Goal: Task Accomplishment & Management: Complete application form

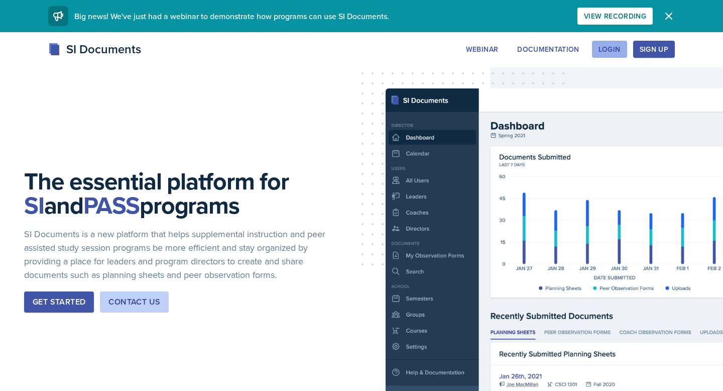
click at [619, 52] on div "Login" at bounding box center [610, 49] width 22 height 8
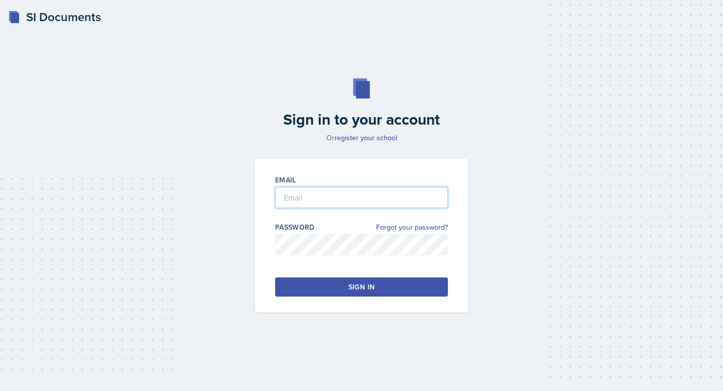
type input "cp0158@uah.edu"
click at [336, 280] on button "Sign in" at bounding box center [361, 286] width 173 height 19
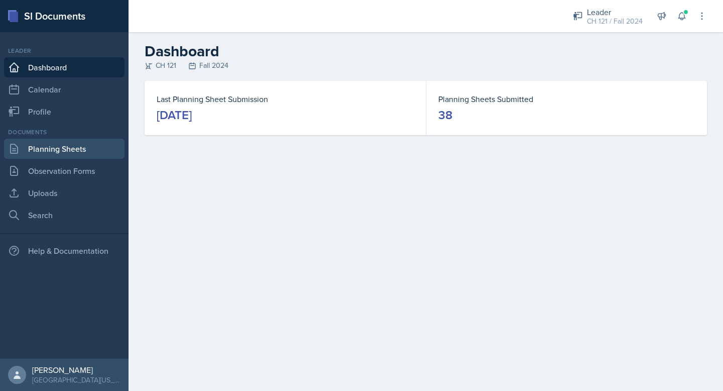
click at [51, 151] on link "Planning Sheets" at bounding box center [64, 149] width 121 height 20
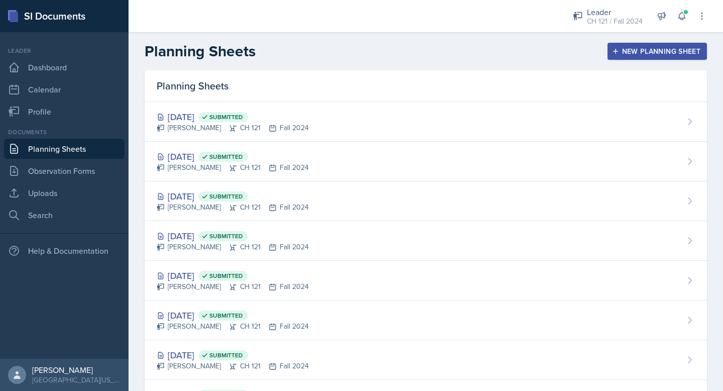
click at [639, 48] on div "New Planning Sheet" at bounding box center [657, 51] width 86 height 8
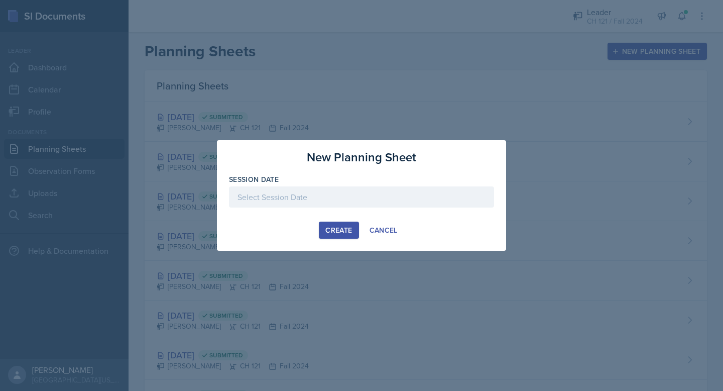
click at [353, 198] on div at bounding box center [361, 196] width 265 height 21
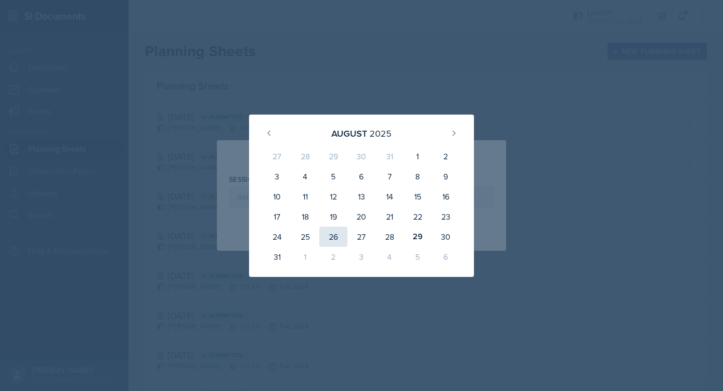
click at [337, 238] on div "26" at bounding box center [333, 236] width 28 height 20
type input "August 26th, 2025"
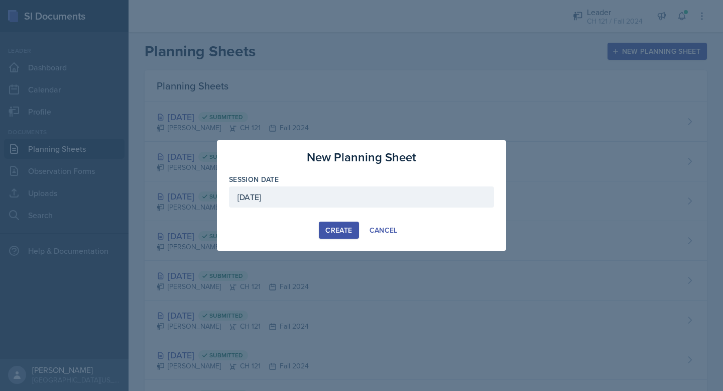
click at [343, 232] on div "Create" at bounding box center [338, 230] width 27 height 8
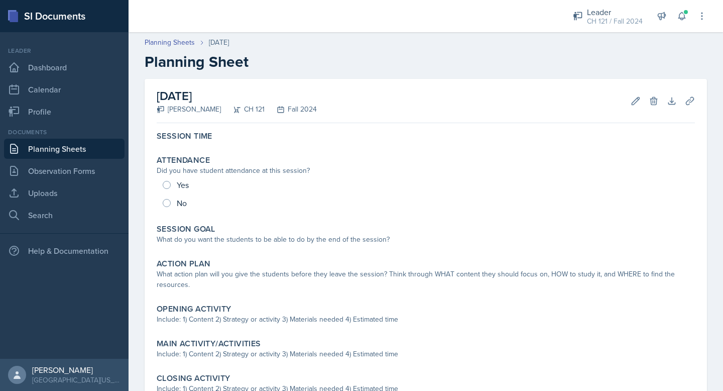
scroll to position [91, 0]
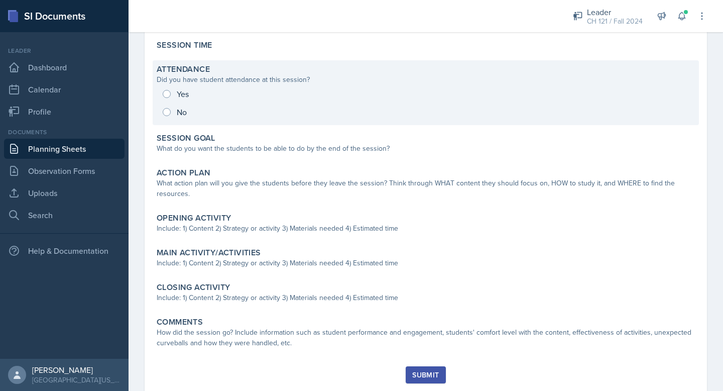
click at [167, 91] on div "Yes No" at bounding box center [426, 103] width 538 height 36
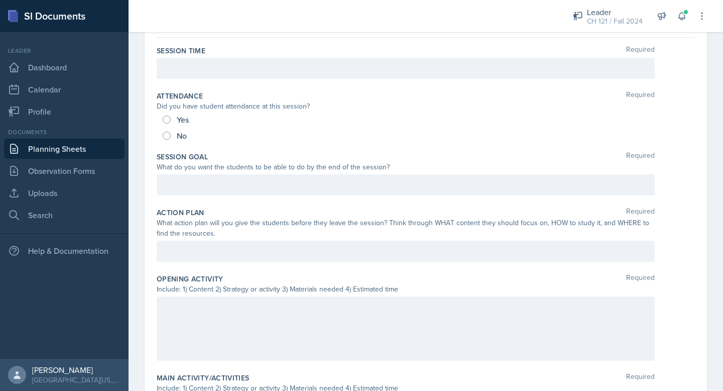
click at [209, 65] on div at bounding box center [406, 68] width 498 height 21
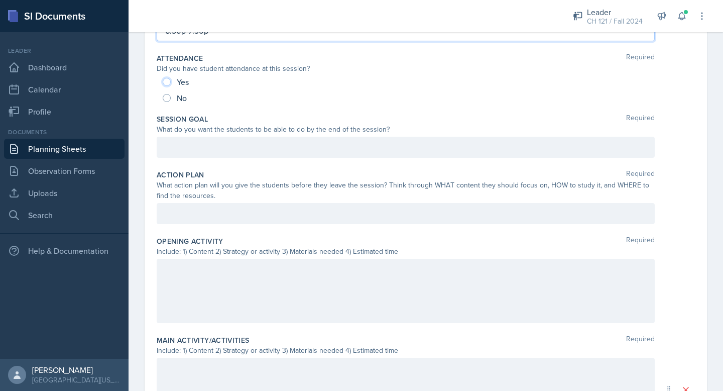
click at [168, 79] on input "Yes" at bounding box center [167, 82] width 8 height 8
radio input "true"
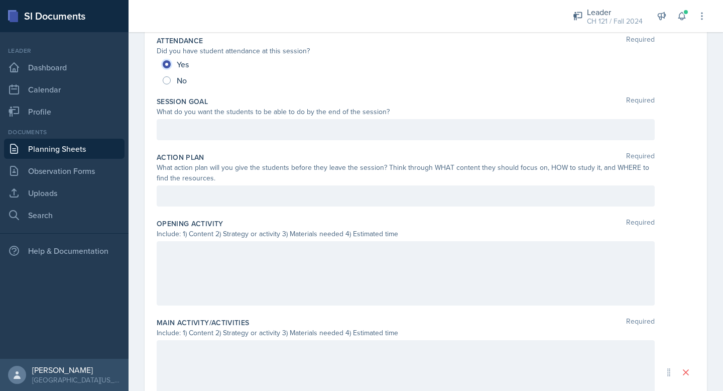
scroll to position [129, 0]
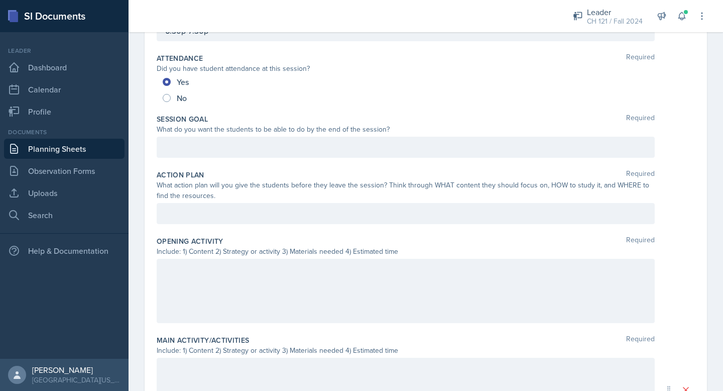
click at [185, 142] on div at bounding box center [406, 147] width 498 height 21
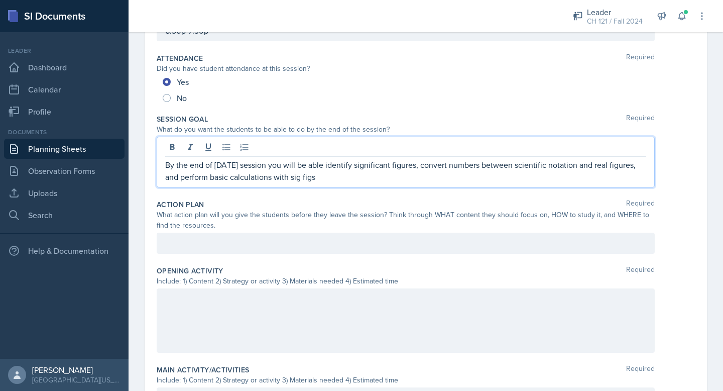
click at [210, 238] on div at bounding box center [406, 242] width 498 height 21
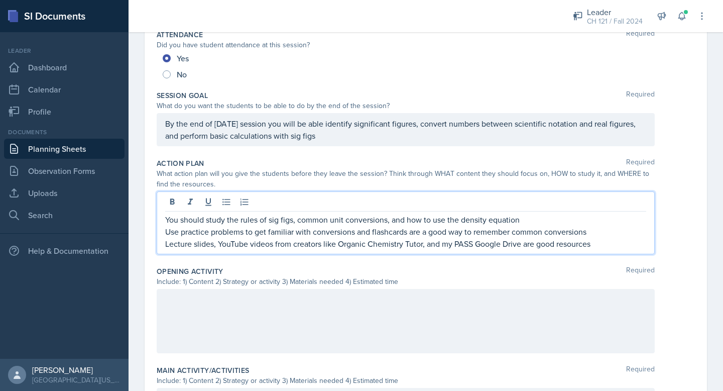
scroll to position [161, 0]
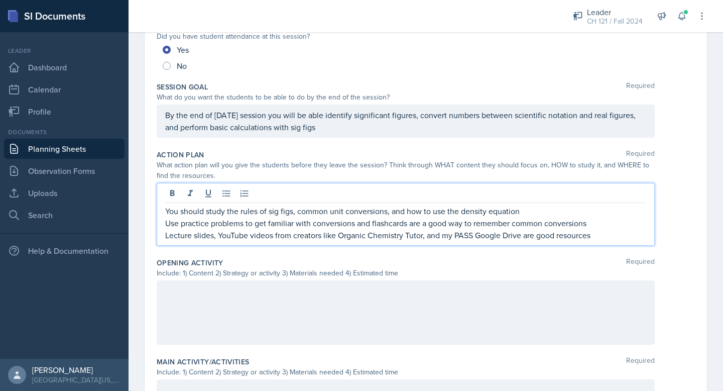
click at [165, 212] on p "You should study the rules of sig figs, common unit conversions, and how to use…" at bounding box center [405, 211] width 481 height 12
click at [598, 237] on p "Lecture slides, YouTube videos from creators like Organic Chemistry Tutor, and …" at bounding box center [405, 235] width 481 height 12
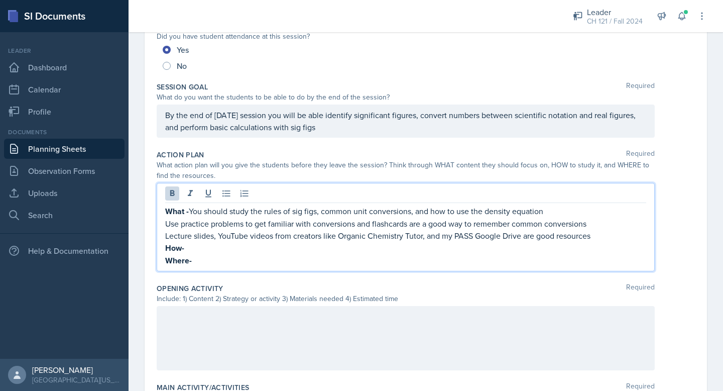
click at [274, 247] on p "How-" at bounding box center [405, 248] width 481 height 13
click at [602, 236] on p "Lecture slides, YouTube videos from creators like Organic Chemistry Tutor, and …" at bounding box center [405, 235] width 481 height 12
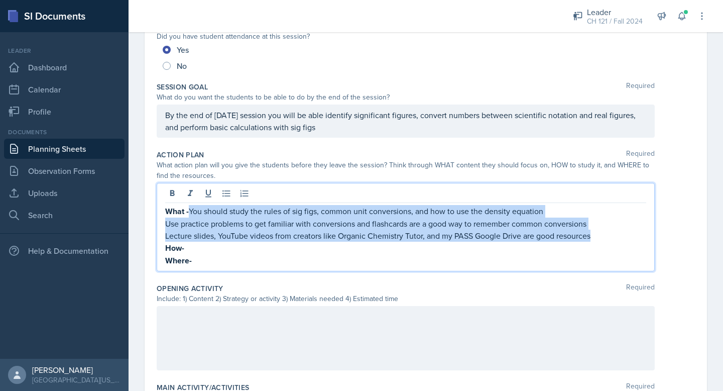
drag, startPoint x: 602, startPoint y: 236, endPoint x: 190, endPoint y: 211, distance: 412.0
click at [190, 211] on div "What - You should study the rules of sig figs, common unit conversions, and how…" at bounding box center [405, 236] width 481 height 62
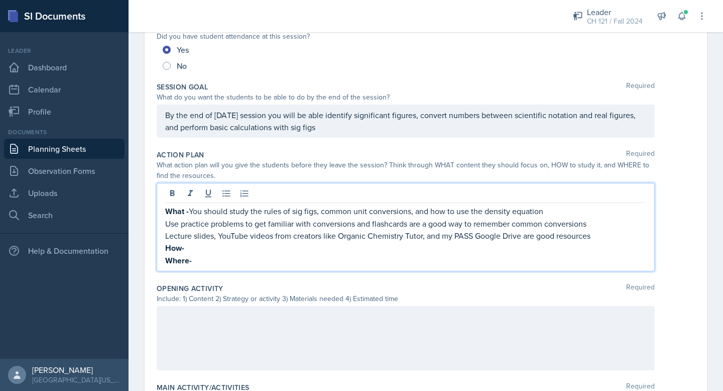
click at [195, 260] on p "Where-" at bounding box center [405, 260] width 481 height 13
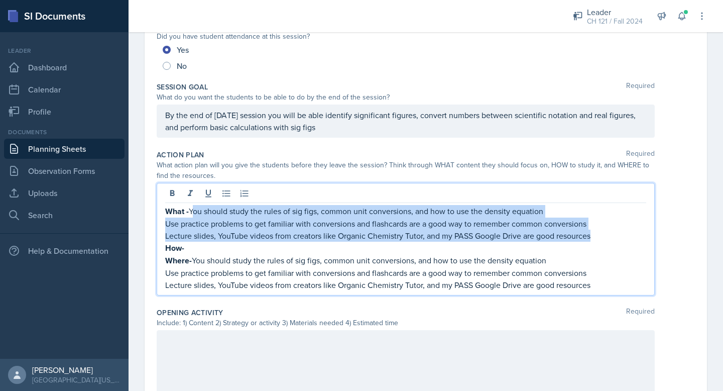
drag, startPoint x: 610, startPoint y: 232, endPoint x: 195, endPoint y: 211, distance: 414.8
click at [195, 211] on div "What - You should study the rules of sig figs, common unit conversions, and how…" at bounding box center [405, 248] width 481 height 86
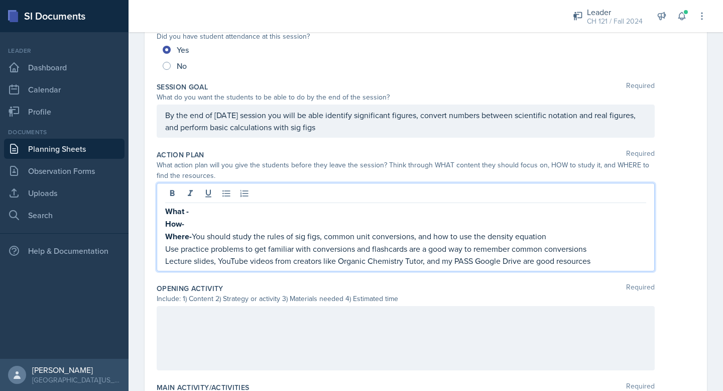
click at [198, 223] on p "How-" at bounding box center [405, 223] width 481 height 13
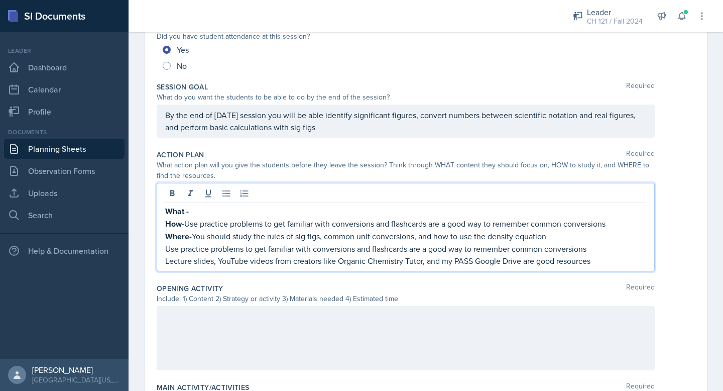
click at [210, 216] on p "What -" at bounding box center [405, 211] width 481 height 13
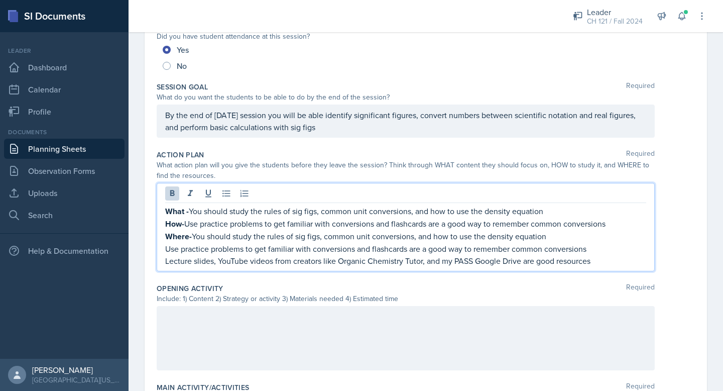
drag, startPoint x: 597, startPoint y: 250, endPoint x: 194, endPoint y: 233, distance: 403.6
click at [194, 233] on div "What - You should study the rules of sig figs, common unit conversions, and how…" at bounding box center [405, 236] width 481 height 62
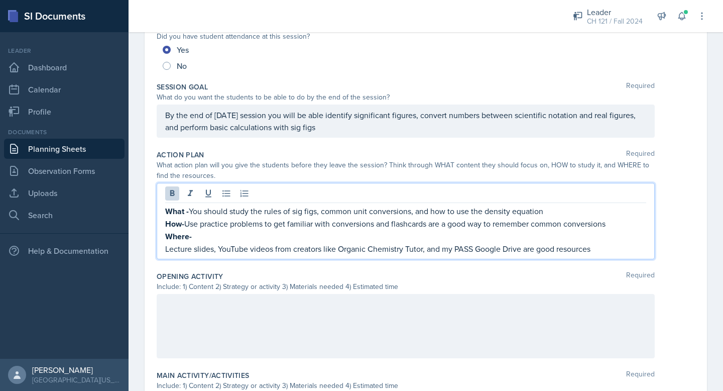
click at [165, 251] on p "Lecture slides, YouTube videos from creators like Organic Chemistry Tutor, and …" at bounding box center [405, 249] width 481 height 12
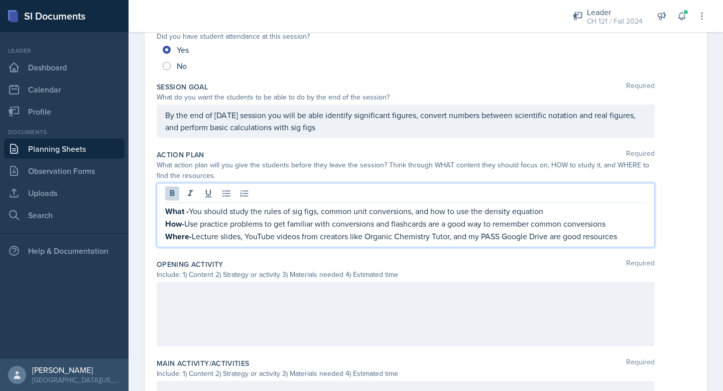
click at [253, 307] on div at bounding box center [406, 314] width 498 height 64
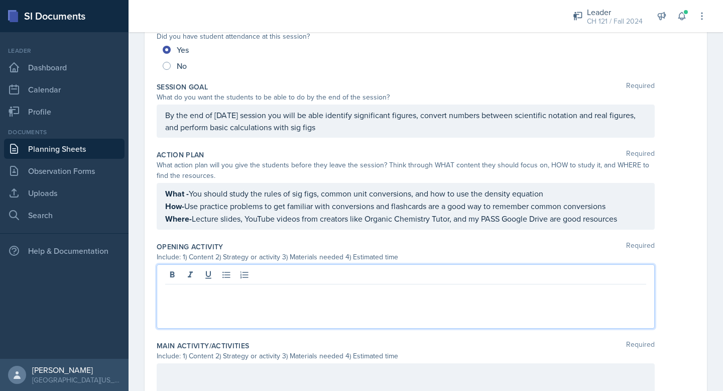
scroll to position [178, 0]
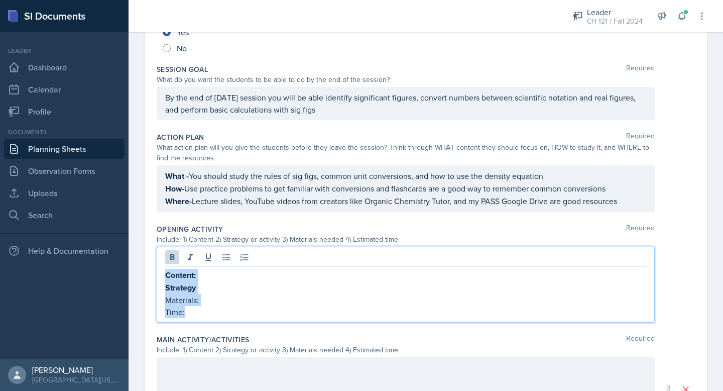
drag, startPoint x: 188, startPoint y: 313, endPoint x: 166, endPoint y: 272, distance: 46.5
click at [166, 272] on div "Content: Strategy Materials: Time:" at bounding box center [405, 293] width 481 height 49
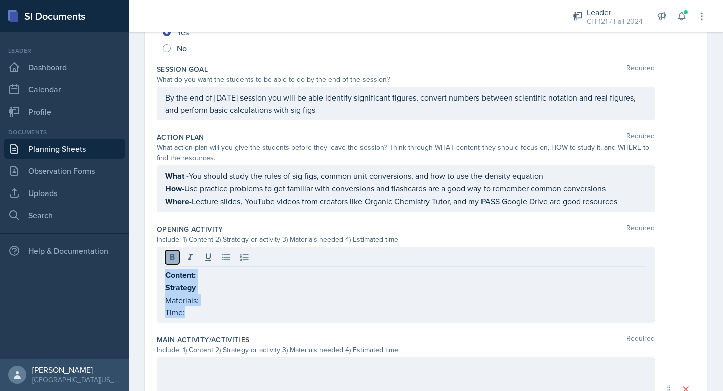
click at [168, 258] on icon at bounding box center [172, 257] width 10 height 10
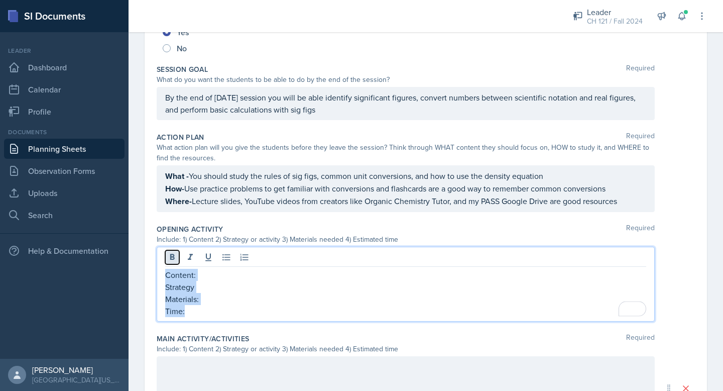
click at [169, 254] on icon at bounding box center [172, 257] width 10 height 10
click at [202, 311] on p "Time:" at bounding box center [405, 312] width 481 height 13
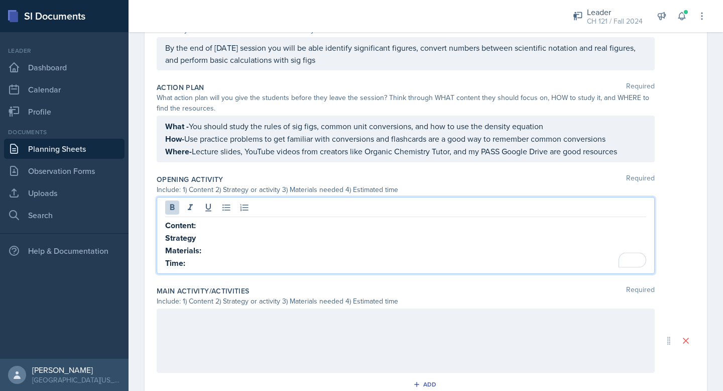
scroll to position [230, 0]
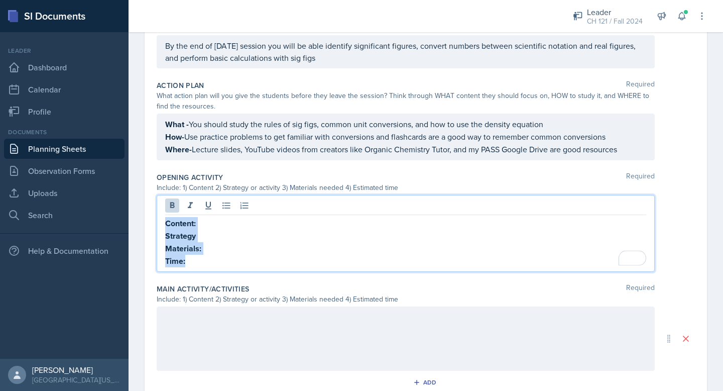
drag, startPoint x: 187, startPoint y: 262, endPoint x: 165, endPoint y: 221, distance: 45.6
click at [165, 221] on div "Content: Strategy Materials: Time:" at bounding box center [405, 242] width 481 height 50
copy div "Content: Strategy Materials: Time:"
click at [182, 328] on div at bounding box center [406, 338] width 498 height 64
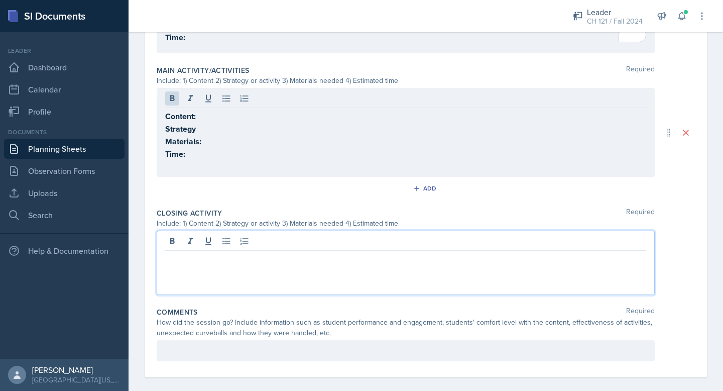
click at [192, 253] on p at bounding box center [405, 259] width 481 height 12
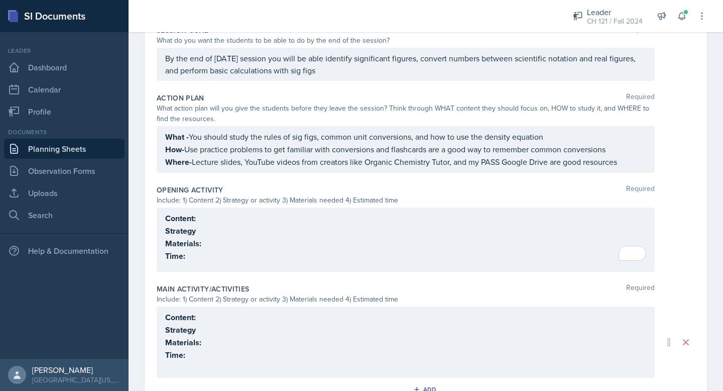
click at [205, 218] on p "Content:" at bounding box center [405, 218] width 481 height 13
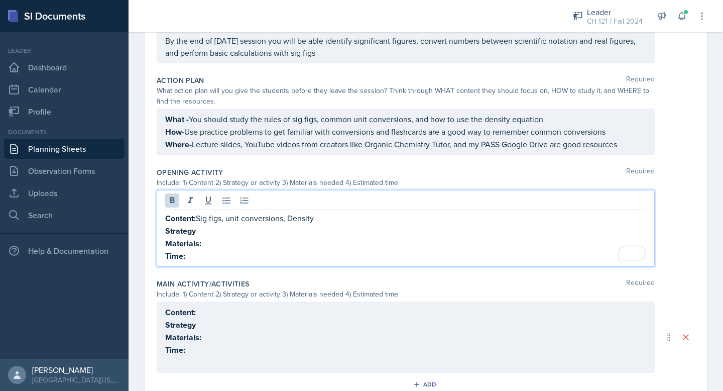
click at [208, 231] on p "Strategy" at bounding box center [405, 230] width 481 height 13
click at [170, 197] on icon at bounding box center [172, 200] width 5 height 6
drag, startPoint x: 322, startPoint y: 217, endPoint x: 145, endPoint y: 216, distance: 177.8
click at [145, 216] on div "Date August 26th, 2025 August 2025 27 28 29 30 31 1 2 3 4 5 6 7 8 9 10 11 12 13…" at bounding box center [426, 208] width 562 height 729
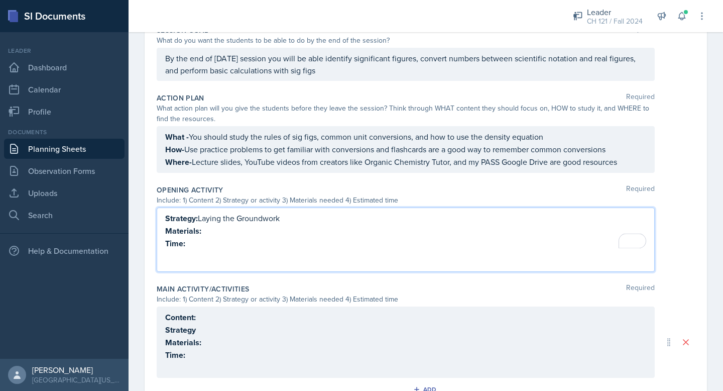
click at [198, 242] on p "Time:" at bounding box center [405, 243] width 481 height 13
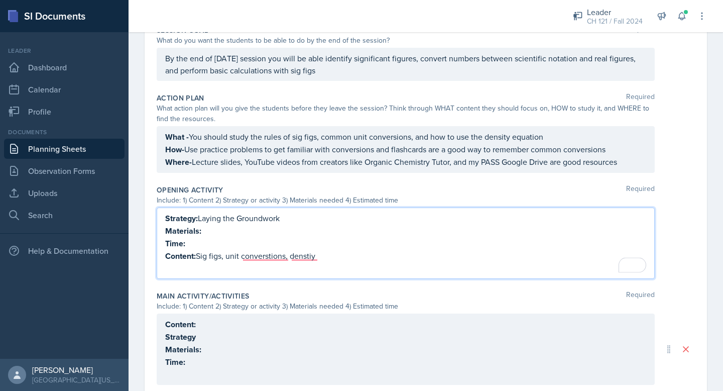
scroll to position [306, 0]
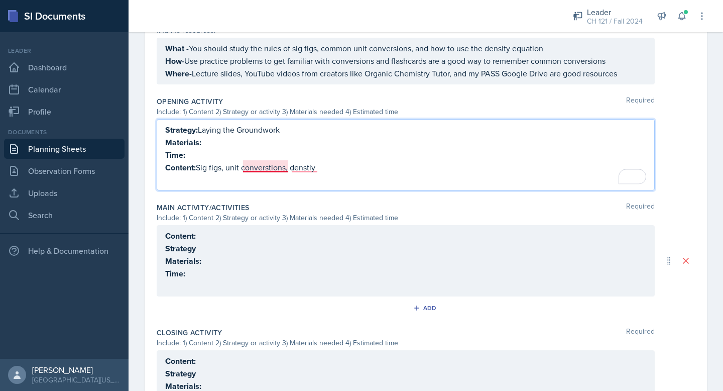
click at [274, 161] on p "Content: Sig figs, unit converstions, denstiy" at bounding box center [405, 167] width 481 height 13
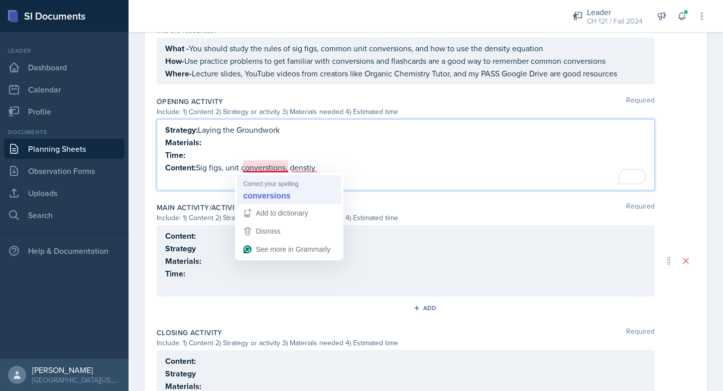
scroll to position [323, 0]
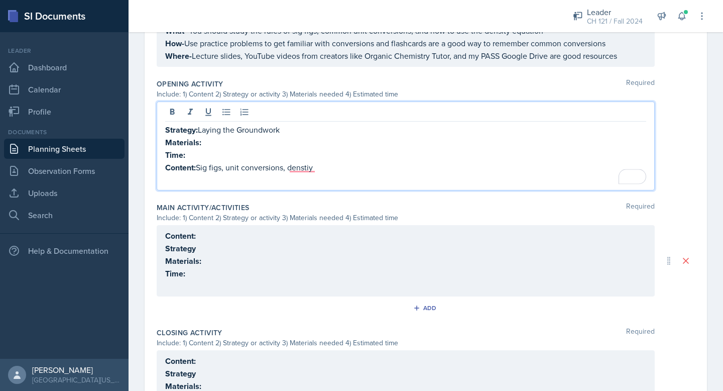
click at [297, 170] on p "Content: Sig figs, unit conversions, denstiy" at bounding box center [405, 167] width 481 height 13
click at [306, 164] on p "Content: Sig figs, unit conversions, denstiy" at bounding box center [405, 167] width 481 height 13
click at [303, 171] on p "Content: Sig figs, unit conversions, denstiy" at bounding box center [405, 167] width 481 height 13
click at [234, 186] on div "Strategy: Laying the Groundwork Materials: Time: Content: Sig figs, unit conver…" at bounding box center [406, 145] width 498 height 89
click at [234, 180] on p "To enrich screen reader interactions, please activate Accessibility in Grammarl…" at bounding box center [405, 180] width 481 height 12
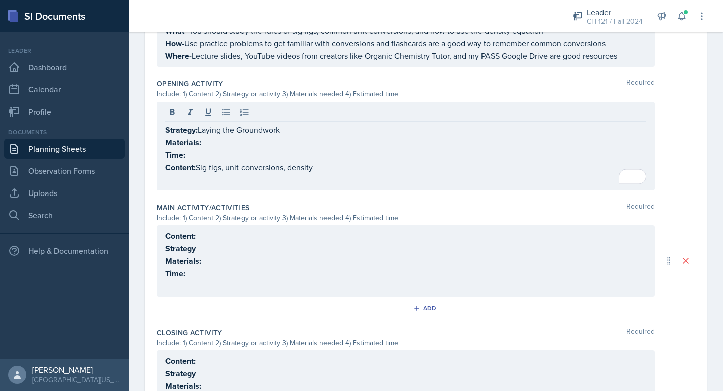
click at [203, 177] on p "To enrich screen reader interactions, please activate Accessibility in Grammarl…" at bounding box center [405, 180] width 481 height 12
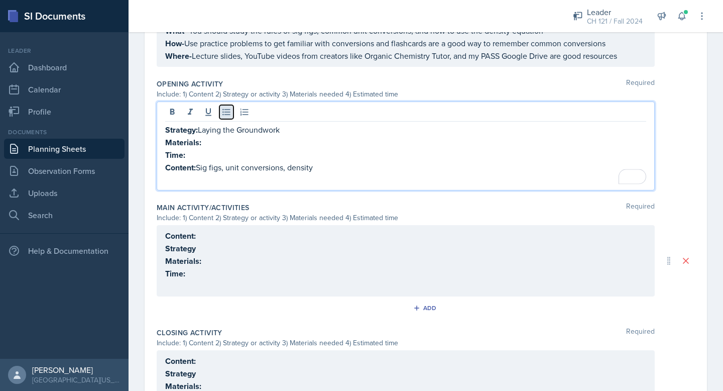
click at [229, 115] on icon at bounding box center [226, 112] width 10 height 10
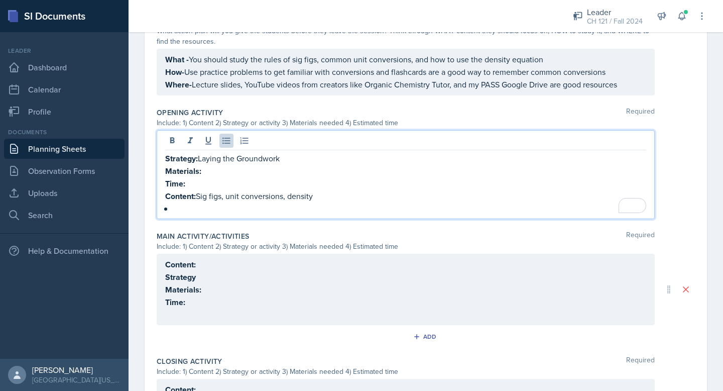
scroll to position [289, 0]
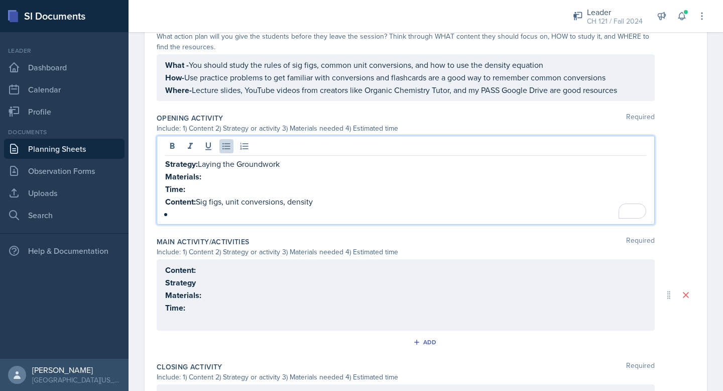
click at [216, 176] on p "Materials:" at bounding box center [405, 176] width 481 height 13
click at [206, 186] on p "Time:" at bounding box center [405, 189] width 481 height 13
click at [170, 141] on icon at bounding box center [172, 146] width 10 height 10
click at [190, 185] on p "Time: 3min brain dump" at bounding box center [405, 189] width 481 height 13
click at [250, 186] on p "Time: 5min brain dump" at bounding box center [405, 189] width 481 height 13
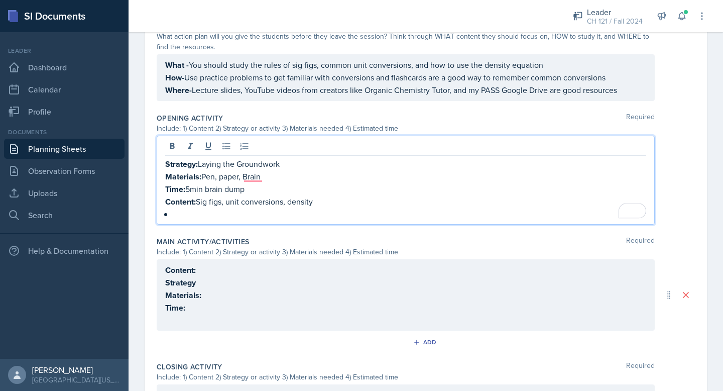
click at [191, 188] on p "Time: 5min brain dump" at bounding box center [405, 189] width 481 height 13
click at [252, 190] on p "Time: 3min brain dump" at bounding box center [405, 189] width 481 height 13
click at [250, 176] on p "Materials: Pen, paper, Brain" at bounding box center [405, 176] width 481 height 13
click at [216, 209] on p "To enrich screen reader interactions, please activate Accessibility in Grammarl…" at bounding box center [409, 214] width 473 height 12
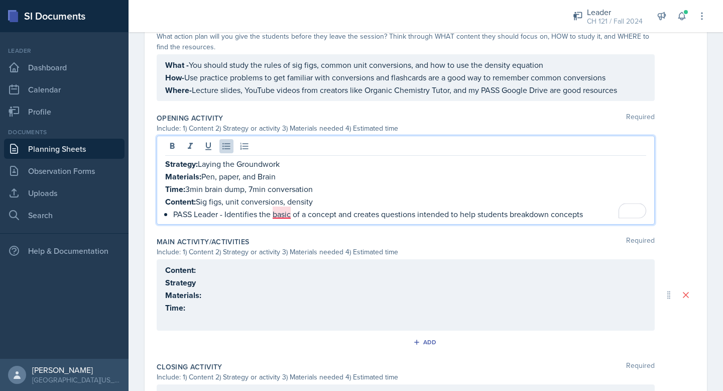
click at [273, 211] on p "PASS Leader - Identifies the basic of a concept and creates questions intended …" at bounding box center [409, 214] width 473 height 12
click at [541, 211] on p "PASS Leader - Identifies the basics of a concept and creates questions intended…" at bounding box center [409, 214] width 473 height 12
click at [597, 216] on p "PASS Leader - Identifies the basics of a concept and creates questions intended…" at bounding box center [409, 214] width 473 height 12
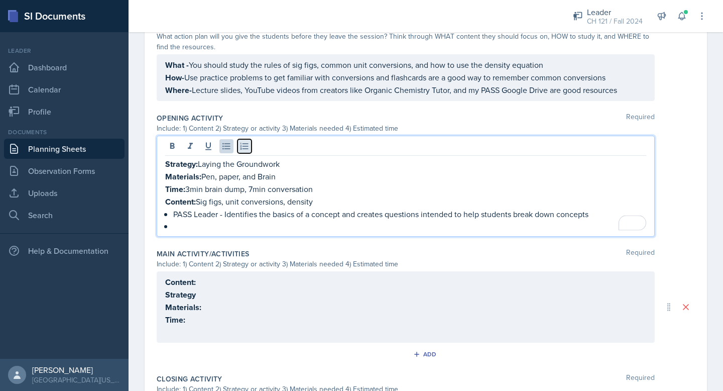
click at [244, 141] on icon at bounding box center [245, 146] width 10 height 10
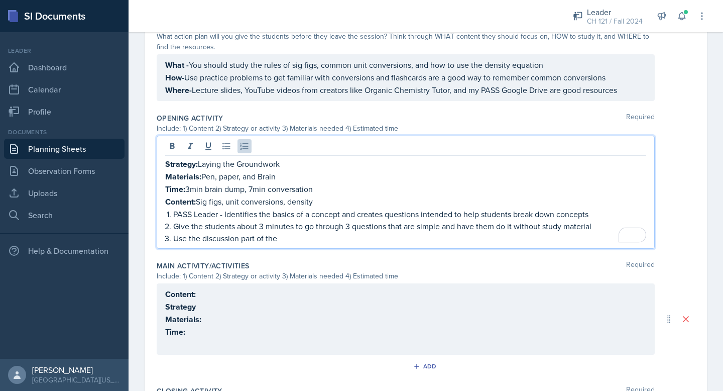
click at [289, 183] on p "Time: 3min brain dump, 7min conversation" at bounding box center [405, 189] width 481 height 13
click at [283, 239] on p "Use the discussion part of the" at bounding box center [409, 238] width 473 height 12
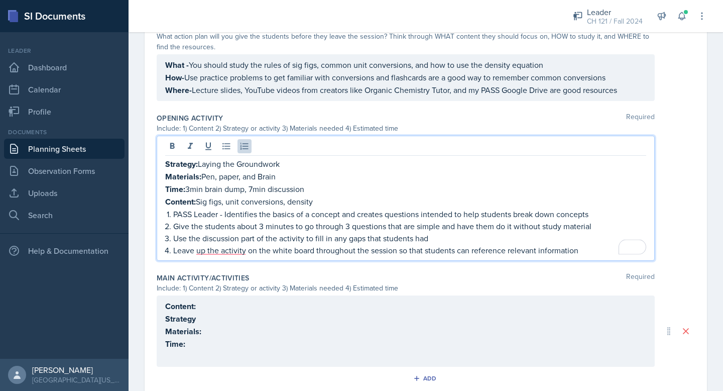
click at [215, 247] on p "Leave up the activity on the white board throughout the session so that student…" at bounding box center [409, 250] width 473 height 12
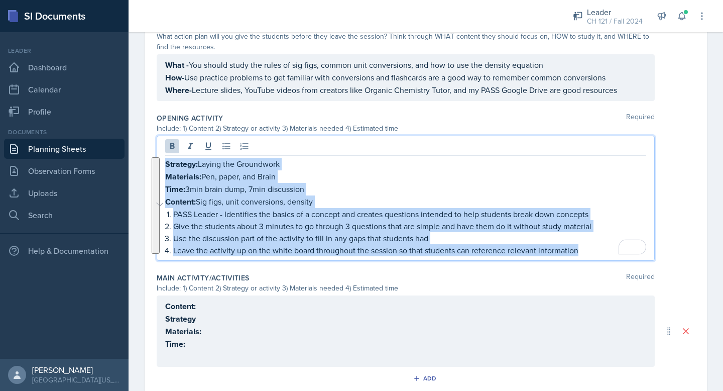
drag, startPoint x: 589, startPoint y: 247, endPoint x: 164, endPoint y: 161, distance: 433.4
click at [164, 161] on div "Strategy: Laying the Groundwork Materials: Pen, paper, and Brain Time: 3min bra…" at bounding box center [406, 198] width 498 height 125
copy div "Strategy: Laying the Groundwork Materials: Pen, paper, and Brain Time: 3min bra…"
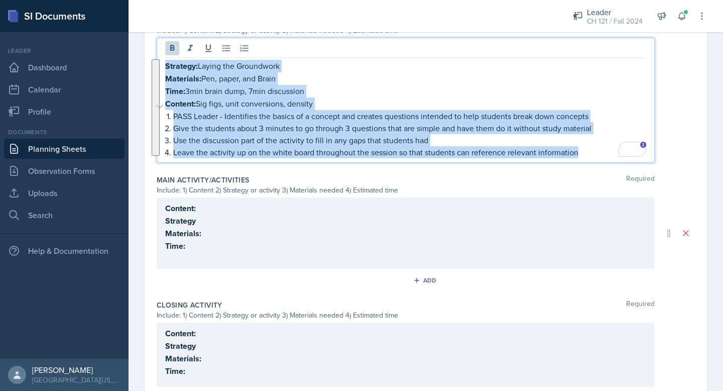
scroll to position [389, 0]
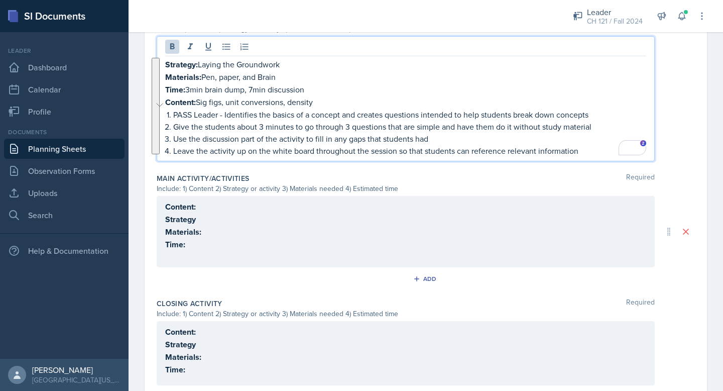
click at [191, 241] on p "Time:" at bounding box center [405, 244] width 481 height 13
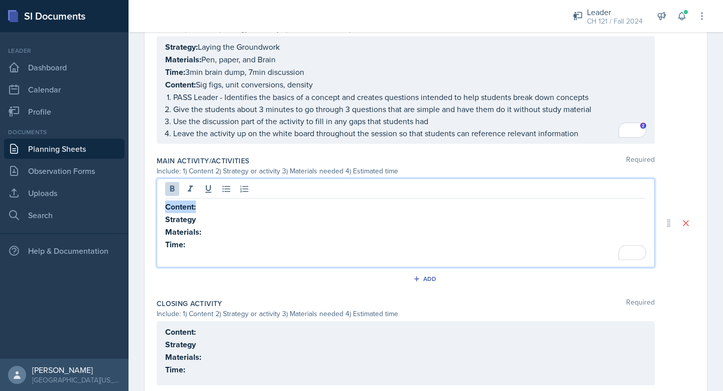
drag, startPoint x: 202, startPoint y: 206, endPoint x: 143, endPoint y: 206, distance: 59.8
click at [143, 206] on div "Date August 26th, 2025 August 2025 27 28 29 30 31 1 2 3 4 5 6 7 8 9 10 11 12 13…" at bounding box center [426, 90] width 595 height 801
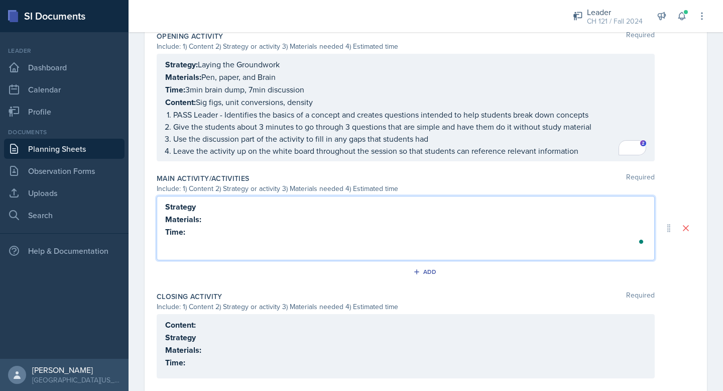
click at [193, 229] on p "Time:" at bounding box center [405, 231] width 481 height 13
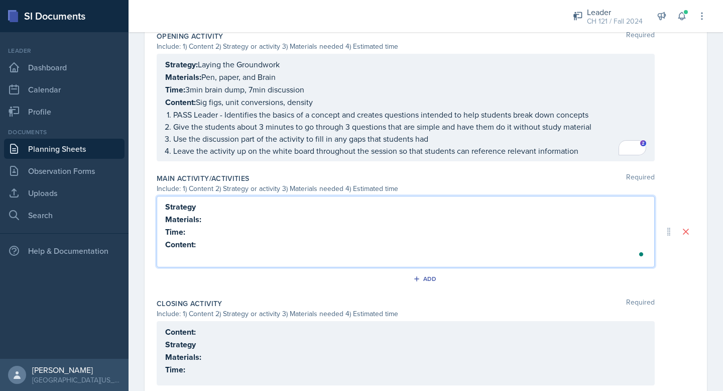
click at [200, 203] on p "Strategy" at bounding box center [405, 206] width 481 height 13
click at [207, 216] on p "Materials:" at bounding box center [405, 219] width 481 height 13
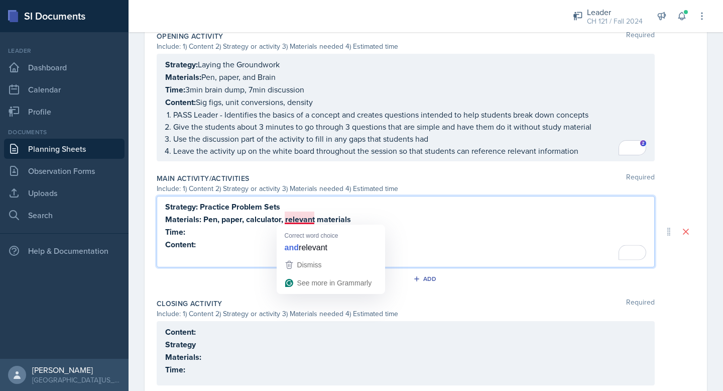
click at [309, 220] on strong "Materials: Pen, paper, calculator, relevant materials" at bounding box center [258, 219] width 186 height 12
click at [305, 242] on p "Content:" at bounding box center [405, 244] width 481 height 13
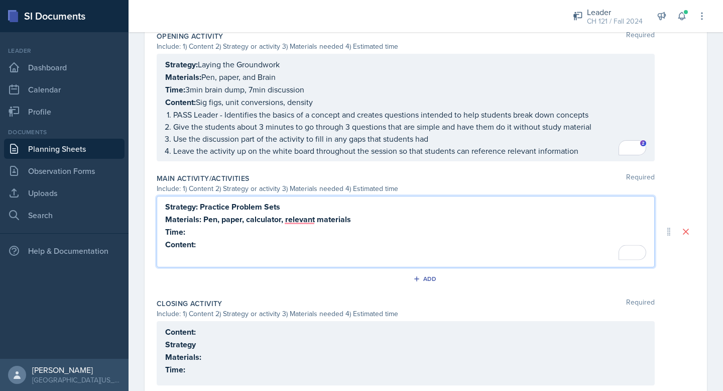
click at [299, 218] on strong "Materials: Pen, paper, calculator, relevant materials" at bounding box center [258, 219] width 186 height 12
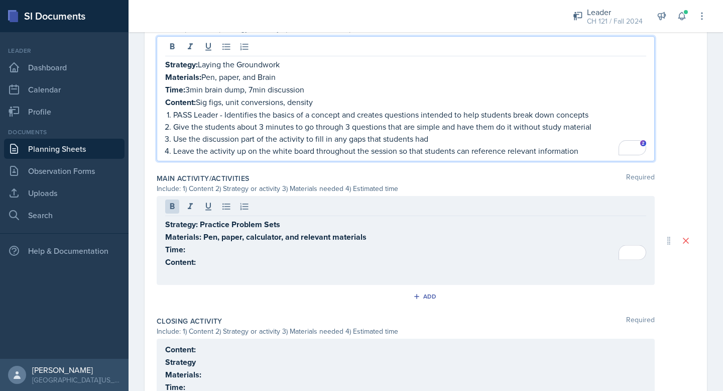
scroll to position [406, 0]
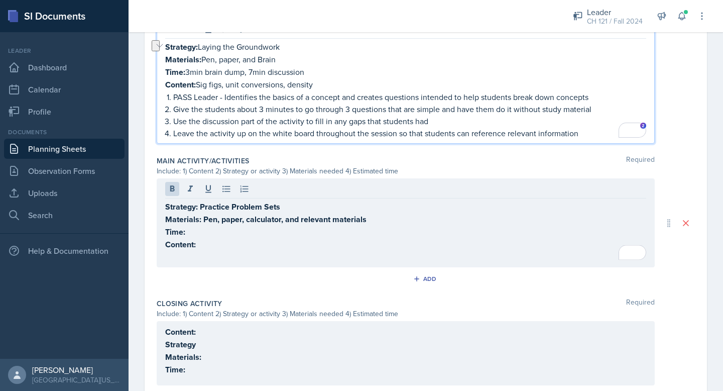
drag, startPoint x: 316, startPoint y: 81, endPoint x: 199, endPoint y: 83, distance: 117.0
click at [199, 83] on p "Content: Sig figs, unit conversions, density" at bounding box center [405, 84] width 481 height 13
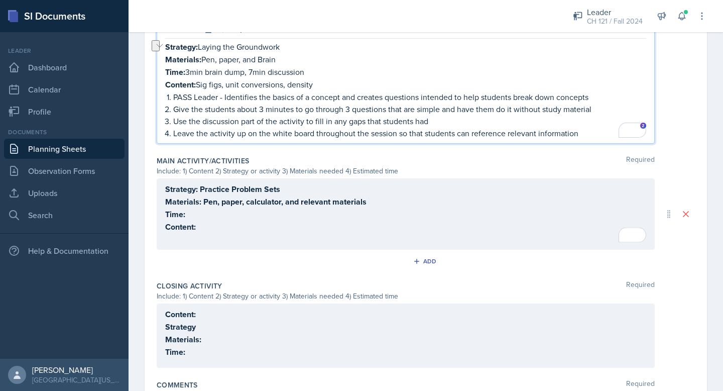
copy p "Sig figs, unit conversions, density"
click at [200, 221] on div "Strategy: Practice Problem Sets Materials: Pen, paper, calculator, and relevant…" at bounding box center [405, 214] width 481 height 62
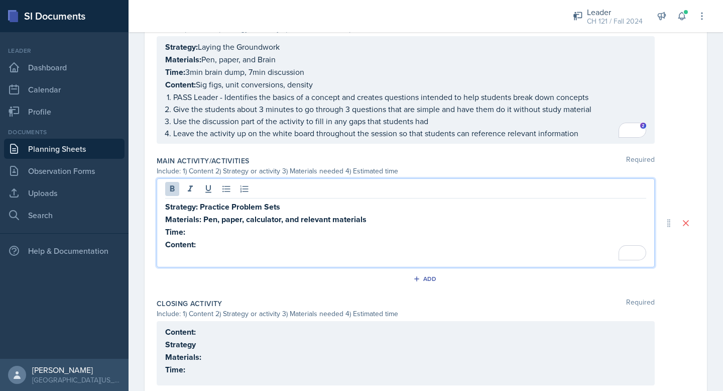
click at [204, 246] on p "Content:" at bounding box center [405, 244] width 481 height 13
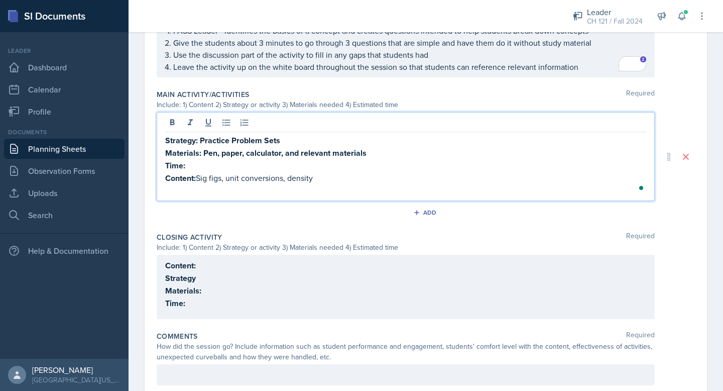
scroll to position [487, 0]
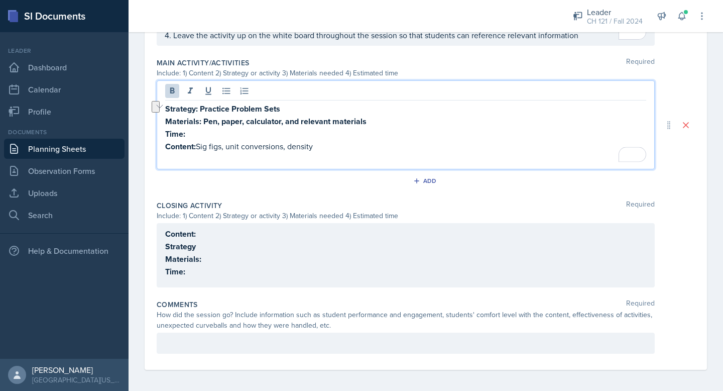
drag, startPoint x: 318, startPoint y: 145, endPoint x: 160, endPoint y: 142, distance: 158.7
click at [160, 142] on main "Planning Sheets Aug 26th, 2025 Planning Sheet Date August 26th, 2025 August 202…" at bounding box center [426, 211] width 595 height 359
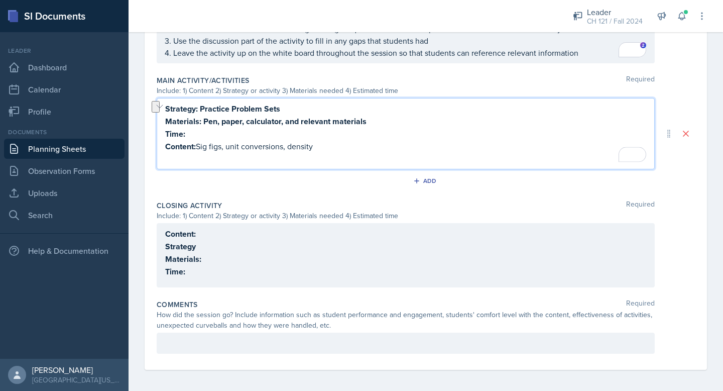
copy p "Content: Sig figs, unit conversions, density"
click at [190, 266] on div "Content: Strategy Materials: Time:" at bounding box center [405, 252] width 481 height 50
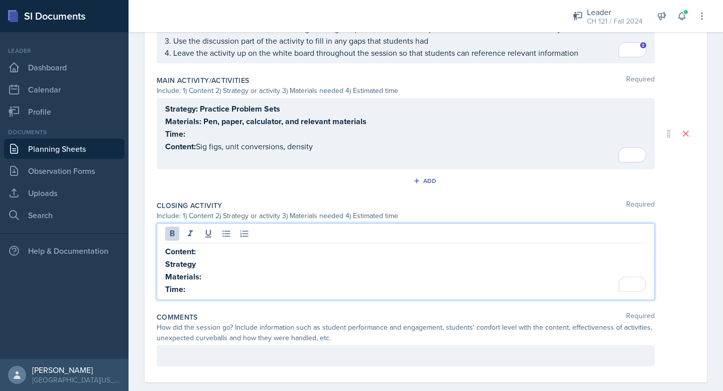
click at [188, 287] on p "Time:" at bounding box center [405, 289] width 481 height 13
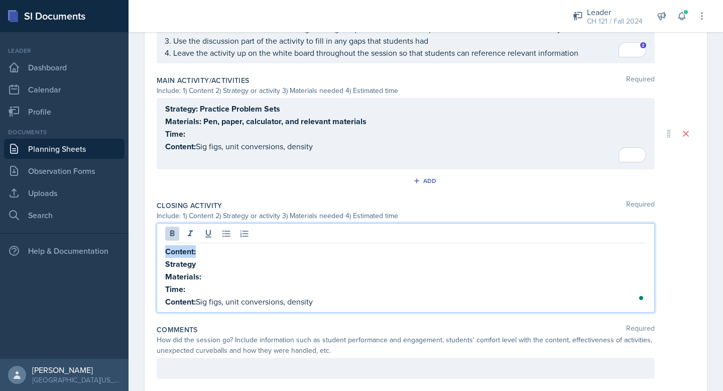
drag, startPoint x: 205, startPoint y: 250, endPoint x: 151, endPoint y: 250, distance: 53.7
click at [151, 250] on div "Date August 26th, 2025 August 2025 27 28 29 30 31 1 2 3 4 5 6 7 8 9 10 11 12 13…" at bounding box center [426, 2] width 562 height 785
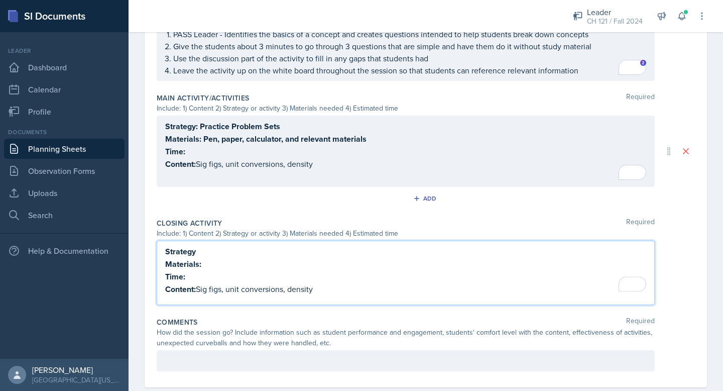
click at [200, 249] on p "Strategy" at bounding box center [405, 251] width 481 height 13
click at [202, 153] on p "Time:" at bounding box center [405, 151] width 481 height 13
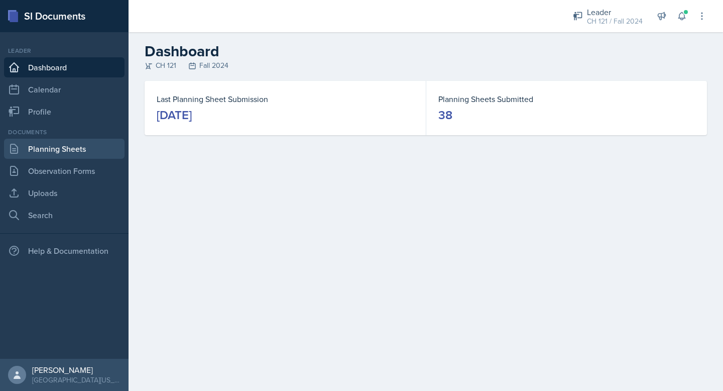
click at [63, 154] on link "Planning Sheets" at bounding box center [64, 149] width 121 height 20
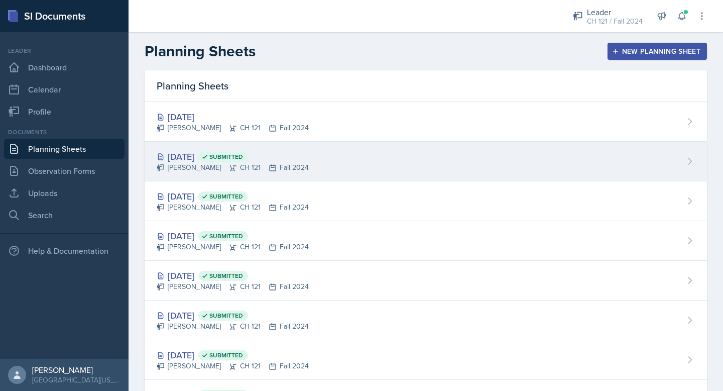
click at [221, 161] on div "Nov 22nd, 2024 Submitted" at bounding box center [233, 157] width 152 height 14
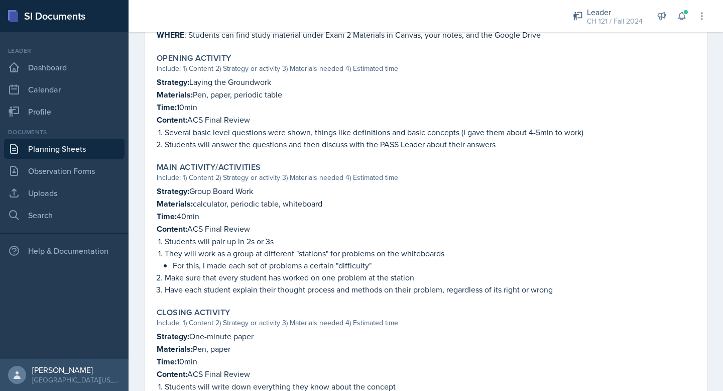
scroll to position [453, 0]
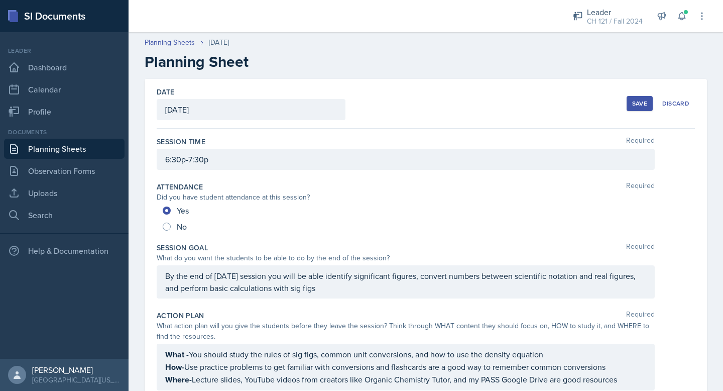
scroll to position [469, 0]
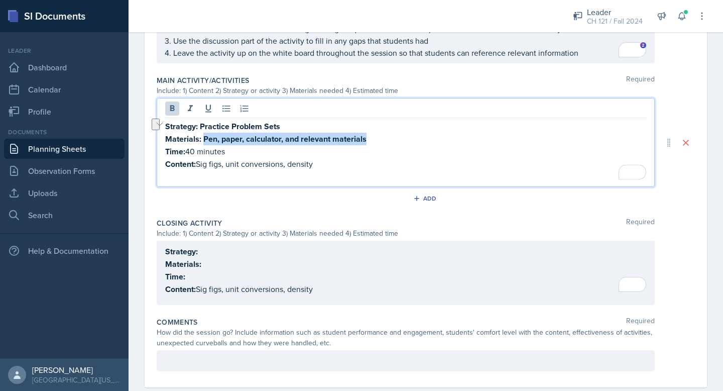
drag, startPoint x: 369, startPoint y: 136, endPoint x: 204, endPoint y: 137, distance: 164.7
click at [204, 137] on p "Materials: Pen, paper, calculator, and relevant materials" at bounding box center [405, 139] width 481 height 13
click at [244, 125] on strong "Strategy: Practice Problem Sets" at bounding box center [222, 127] width 115 height 12
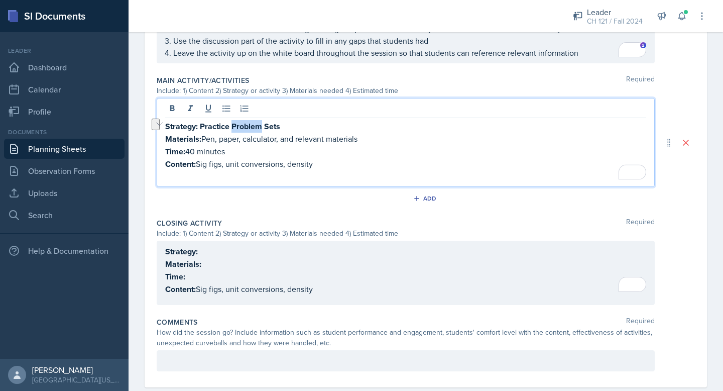
click at [244, 125] on strong "Strategy: Practice Problem Sets" at bounding box center [222, 127] width 115 height 12
click at [281, 124] on p "Strategy: Practice Problem Sets" at bounding box center [405, 126] width 481 height 13
drag, startPoint x: 281, startPoint y: 124, endPoint x: 213, endPoint y: 124, distance: 67.8
click at [213, 124] on p "Strategy: Practice Problem Sets" at bounding box center [405, 126] width 481 height 13
click at [321, 160] on p "Content: Sig figs, unit conversions, density" at bounding box center [405, 164] width 481 height 13
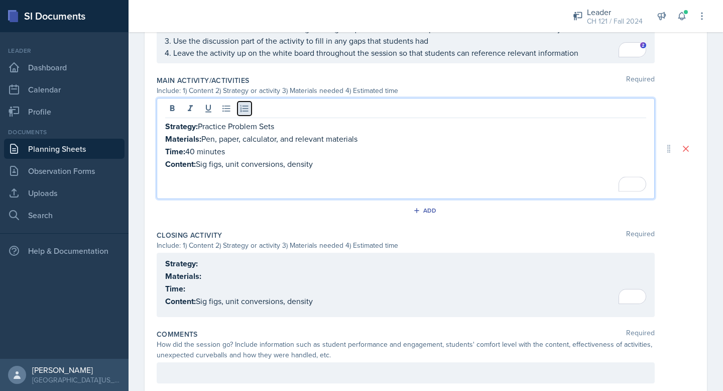
click at [243, 106] on icon at bounding box center [245, 108] width 10 height 10
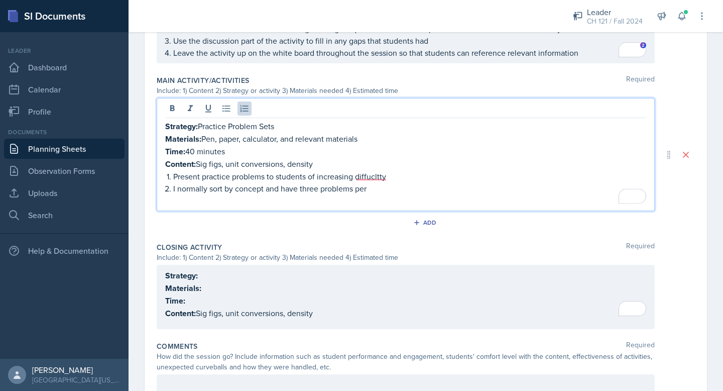
click at [173, 188] on li "I normally sort by concept and have three problems per" at bounding box center [409, 188] width 473 height 12
click at [381, 183] on p "I normally sort by concept and have three problems per" at bounding box center [413, 188] width 465 height 12
click at [375, 187] on p "I normally sort by concept and have three problems perconcept" at bounding box center [413, 188] width 465 height 12
click at [415, 187] on p "I normally sort by concept and have three problems per concept" at bounding box center [413, 188] width 465 height 12
click at [373, 174] on p "Present practice problems to students of increasing diffucltty" at bounding box center [409, 176] width 473 height 12
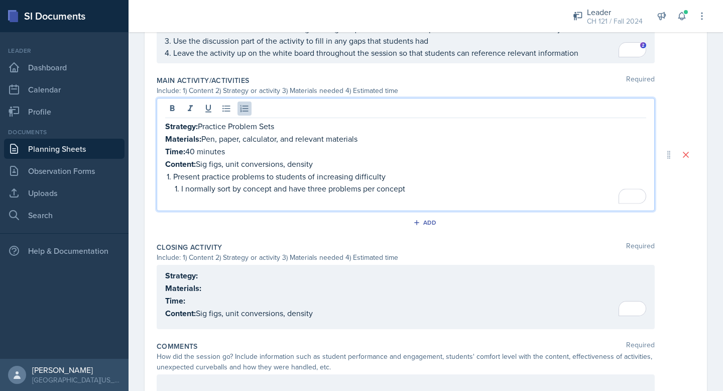
click at [415, 194] on p "To enrich screen reader interactions, please activate Accessibility in Grammarl…" at bounding box center [405, 200] width 481 height 12
click at [415, 187] on p "I normally sort by concept and have three problems per concept" at bounding box center [413, 188] width 465 height 12
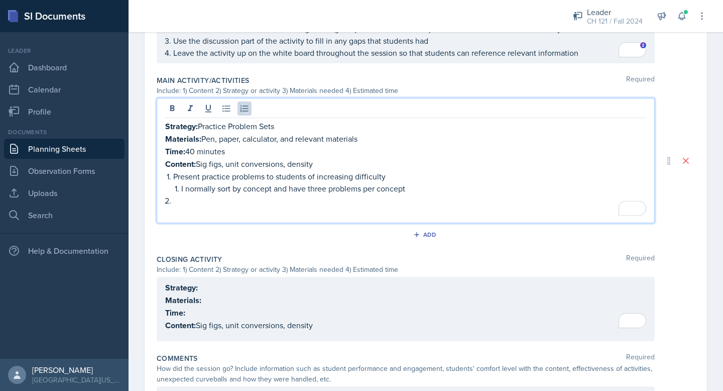
click at [182, 187] on p "I normally sort by concept and have three problems per concept" at bounding box center [413, 188] width 465 height 12
click at [292, 190] on p "I normally sort by concept and have three problems per concept" at bounding box center [409, 188] width 473 height 12
click at [280, 187] on p "I normally sort by concept and have three problems per concept" at bounding box center [409, 188] width 473 height 12
click at [193, 198] on p "To enrich screen reader interactions, please activate Accessibility in Grammarl…" at bounding box center [409, 200] width 473 height 12
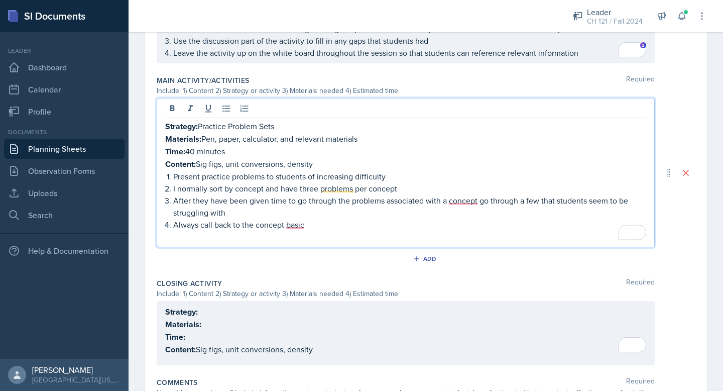
click at [283, 232] on p "To enrich screen reader interactions, please activate Accessibility in Grammarl…" at bounding box center [405, 236] width 481 height 12
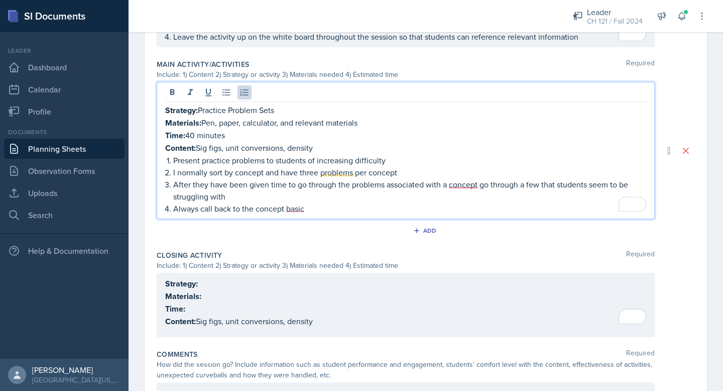
scroll to position [535, 0]
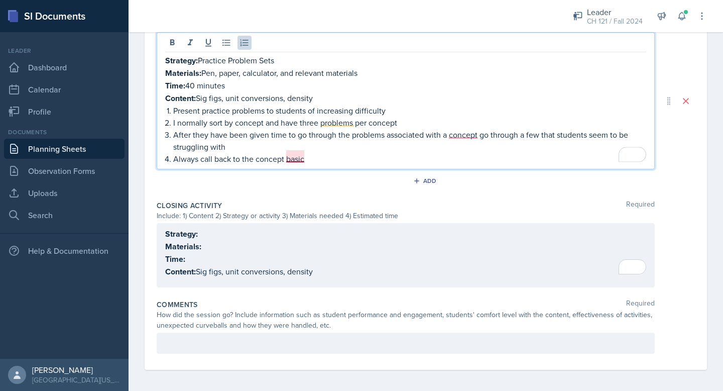
click at [296, 148] on p "After they have been given time to go through the problems associated with a co…" at bounding box center [409, 141] width 473 height 24
click at [466, 129] on p "After they have been given time to go through the problems associated with a co…" at bounding box center [409, 141] width 473 height 24
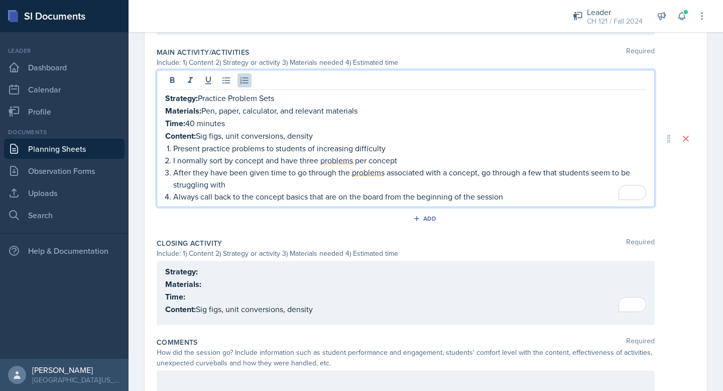
scroll to position [487, 0]
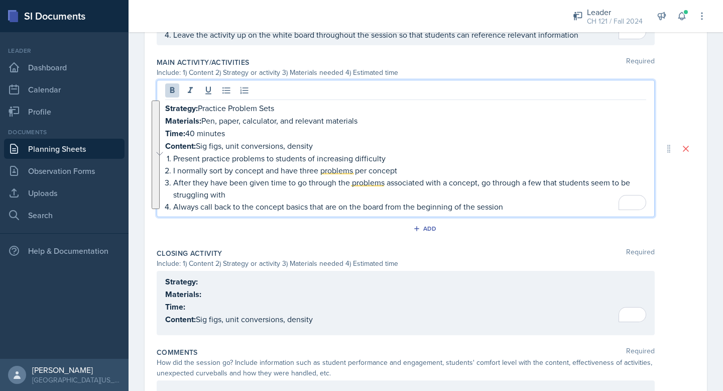
drag, startPoint x: 513, startPoint y: 203, endPoint x: 163, endPoint y: 109, distance: 362.5
click at [163, 109] on main "Planning Sheets Aug 26th, 2025 Planning Sheet Date August 26th, 2025 August 202…" at bounding box center [426, 211] width 595 height 359
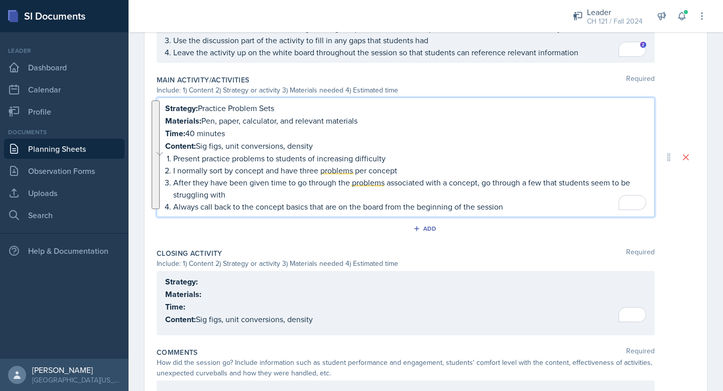
copy div "Strategy: Practice Problem Sets Materials: Pen, paper, calculator, and relevant…"
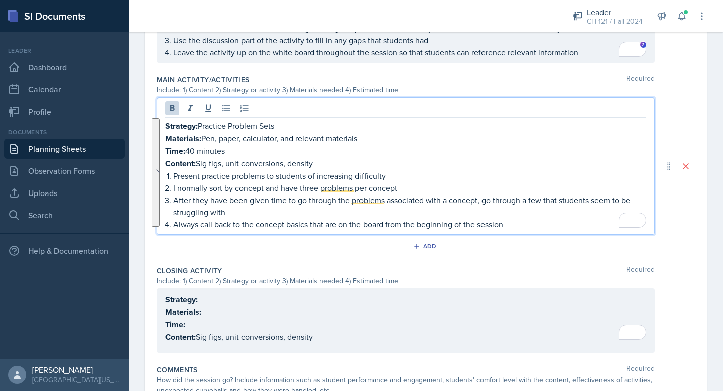
scroll to position [487, 0]
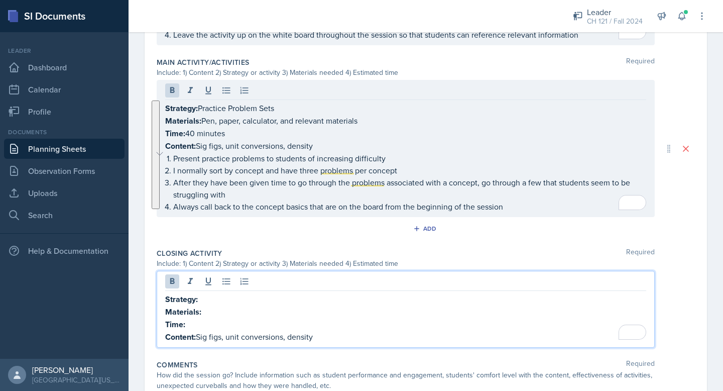
click at [200, 277] on div "Strategy: Materials: Time: Content: Sig figs, unit conversions, density" at bounding box center [406, 309] width 498 height 77
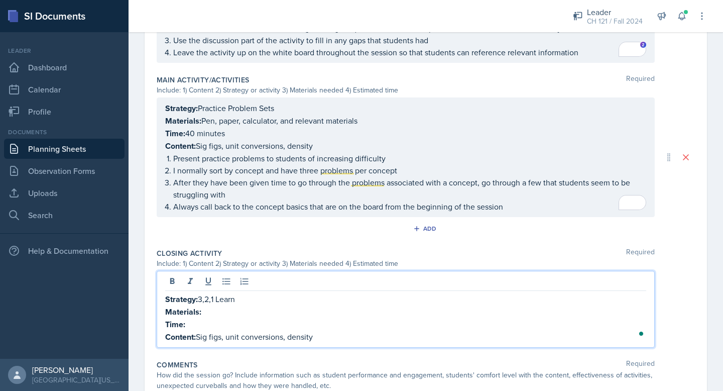
click at [209, 309] on p "Materials:" at bounding box center [405, 311] width 481 height 13
click at [188, 321] on p "Time:" at bounding box center [405, 324] width 481 height 13
click at [176, 279] on icon at bounding box center [172, 281] width 10 height 10
click at [327, 335] on p "Content: Sig figs, unit conversions, density" at bounding box center [405, 336] width 481 height 13
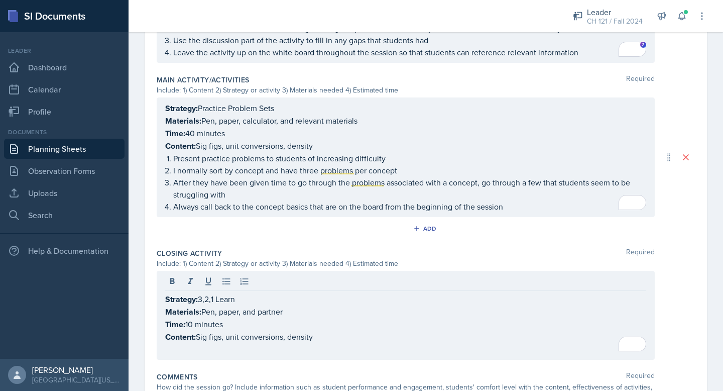
click at [315, 343] on p "To enrich screen reader interactions, please activate Accessibility in Grammarl…" at bounding box center [405, 349] width 481 height 12
click at [229, 283] on button at bounding box center [226, 281] width 14 height 14
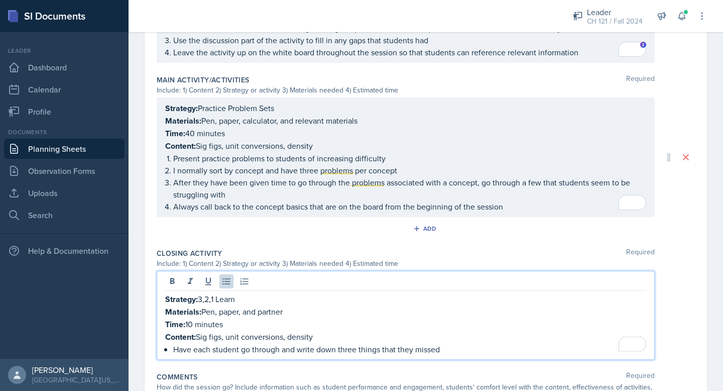
click at [337, 347] on p "Have each student go through and write down three things that they missed" at bounding box center [409, 349] width 473 height 12
click at [473, 346] on p "Have each student go through and write down at least three things that they mis…" at bounding box center [409, 349] width 473 height 12
click at [458, 345] on p "Have each student go through and write down at least three things that they mis…" at bounding box center [409, 349] width 473 height 12
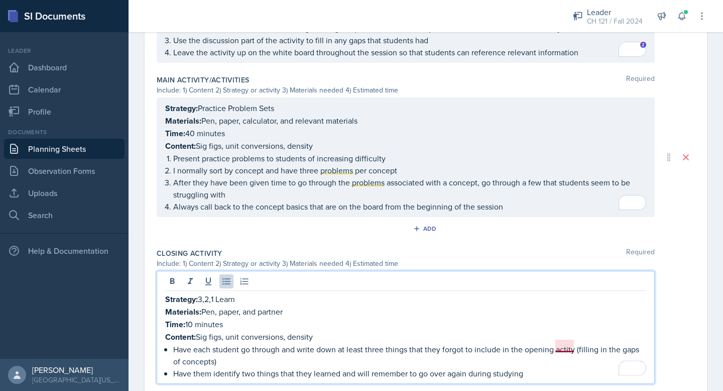
click at [566, 348] on p "Have each student go through and write down at least three things that they for…" at bounding box center [409, 355] width 473 height 24
click at [526, 367] on p "Have them identify two things that they learned and will remember to go over ag…" at bounding box center [409, 373] width 473 height 12
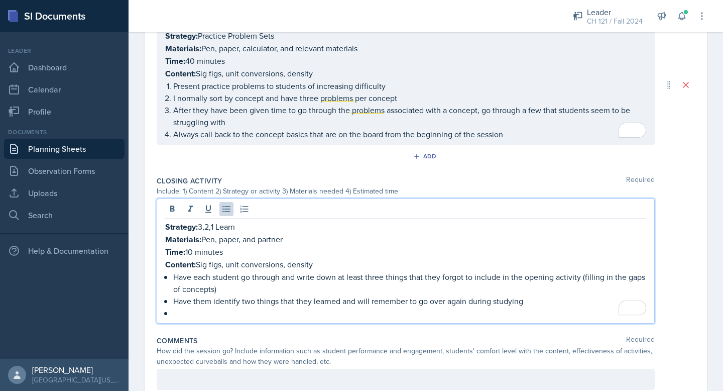
scroll to position [542, 0]
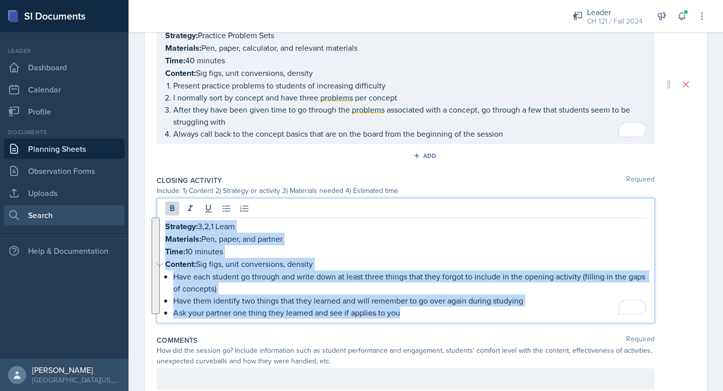
drag, startPoint x: 412, startPoint y: 310, endPoint x: 73, endPoint y: 213, distance: 353.2
click at [73, 213] on div "SI Documents Leader Dashboard Calendar Profile Documents Planning Sheets Observ…" at bounding box center [361, 195] width 723 height 391
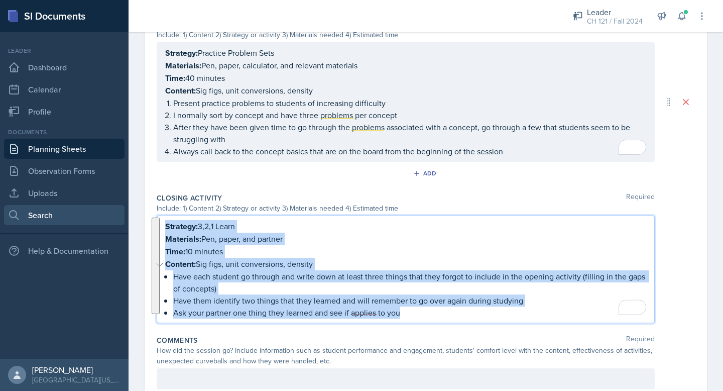
copy div "Strategy: 3,2,1 Learn Materials: Pen, paper, and partner Time: 10 minutes Conte…"
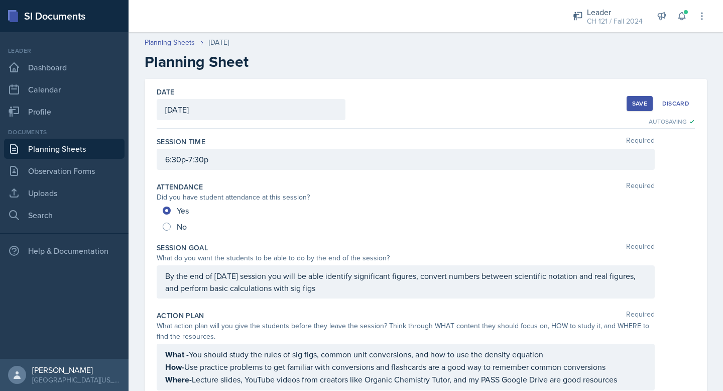
scroll to position [542, 0]
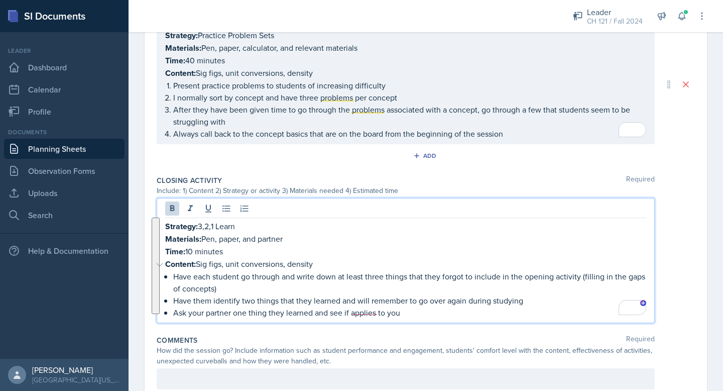
click at [374, 310] on p "Ask your partner one thing they learned and see if applies to you" at bounding box center [409, 312] width 473 height 12
click at [667, 297] on div "Strategy: 3,2,1 Learn Materials: Pen, paper, and partner Time: 10 minutes Conte…" at bounding box center [426, 260] width 538 height 125
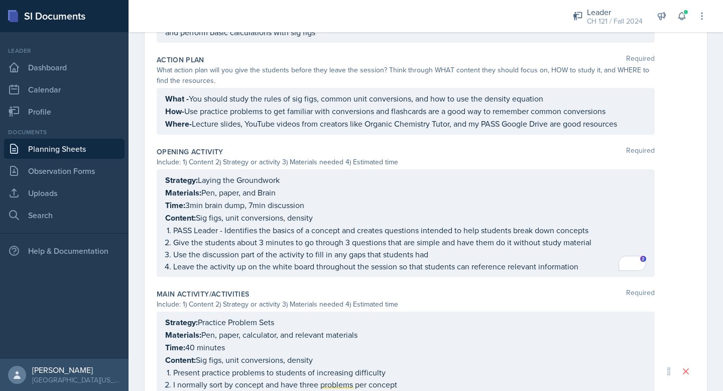
scroll to position [559, 0]
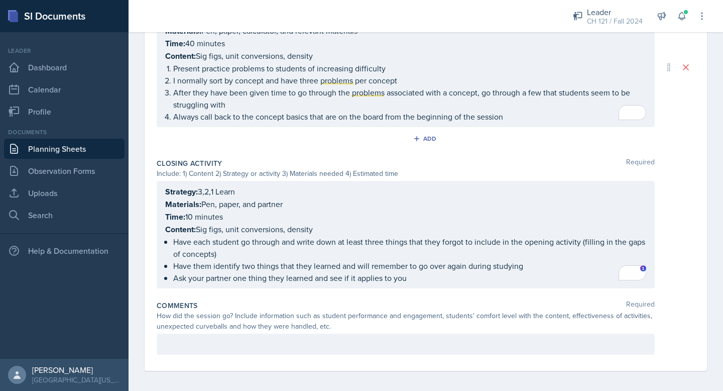
click at [216, 341] on p at bounding box center [405, 344] width 481 height 12
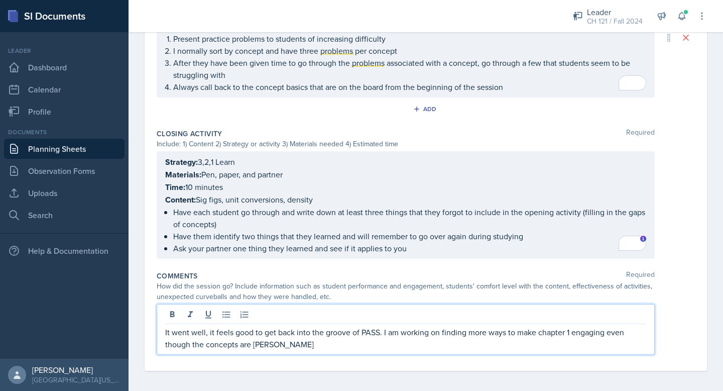
scroll to position [0, 0]
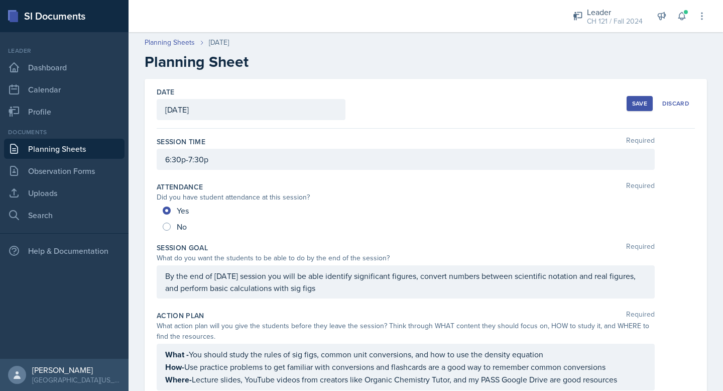
click at [634, 101] on div "Save" at bounding box center [639, 103] width 15 height 8
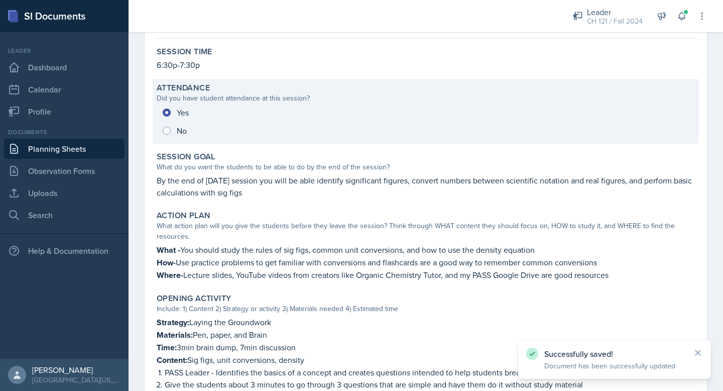
scroll to position [497, 0]
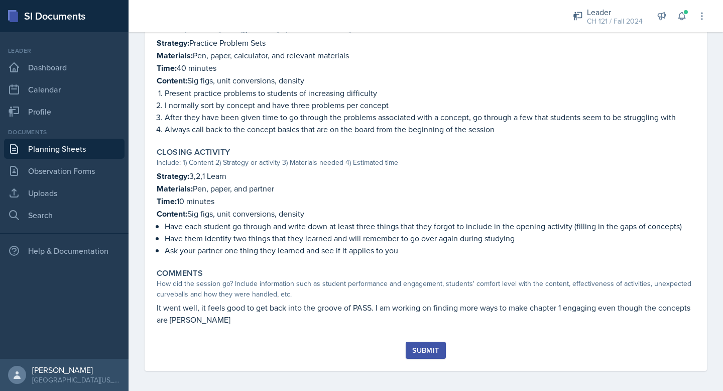
click at [427, 352] on button "Submit" at bounding box center [426, 349] width 40 height 17
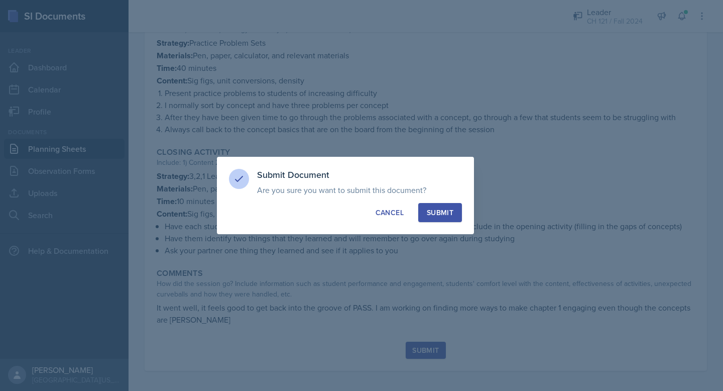
click at [447, 213] on div "Submit" at bounding box center [440, 212] width 27 height 10
radio input "true"
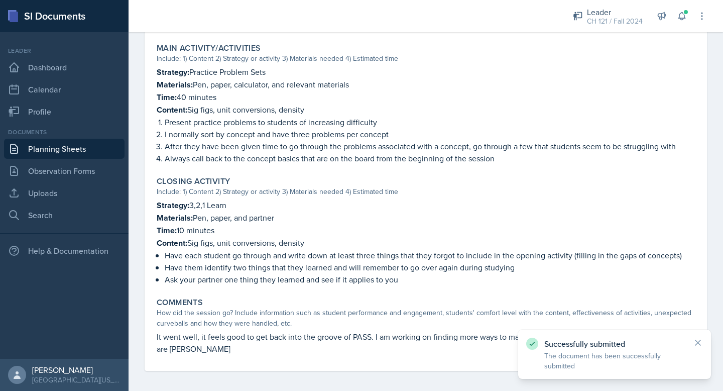
scroll to position [0, 0]
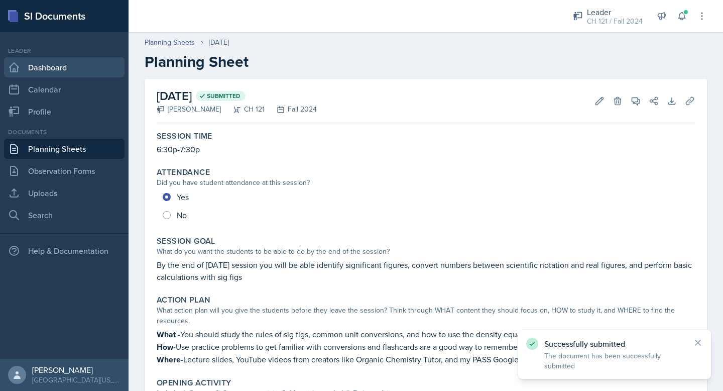
click at [63, 71] on link "Dashboard" at bounding box center [64, 67] width 121 height 20
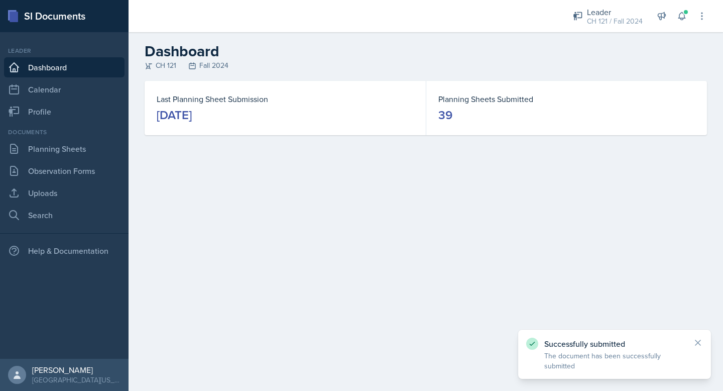
click at [55, 70] on link "Dashboard" at bounding box center [64, 67] width 121 height 20
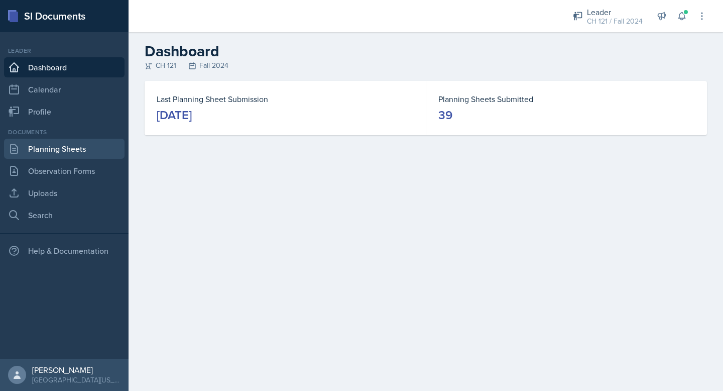
click at [46, 150] on link "Planning Sheets" at bounding box center [64, 149] width 121 height 20
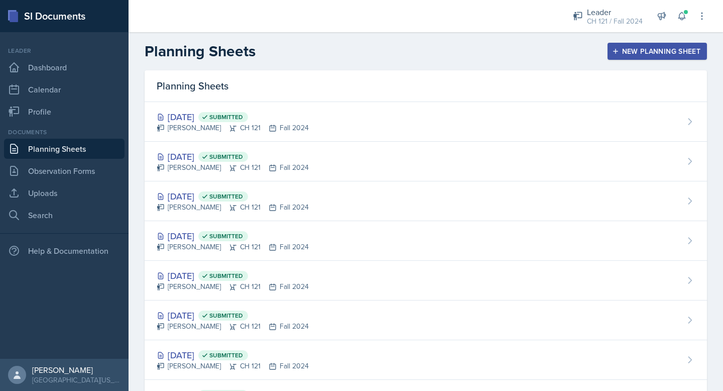
click at [622, 47] on div "New Planning Sheet" at bounding box center [657, 51] width 86 height 8
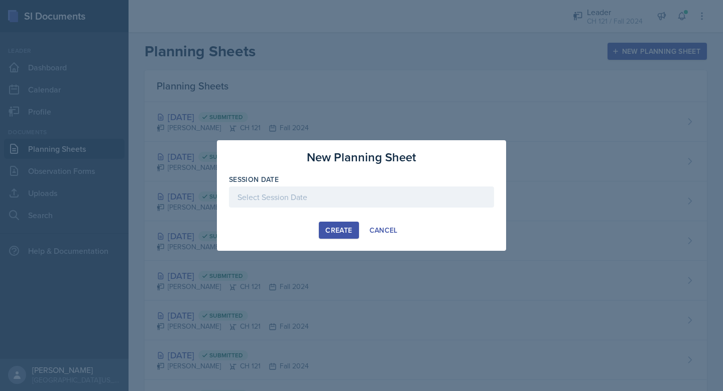
click at [328, 201] on div at bounding box center [361, 196] width 265 height 21
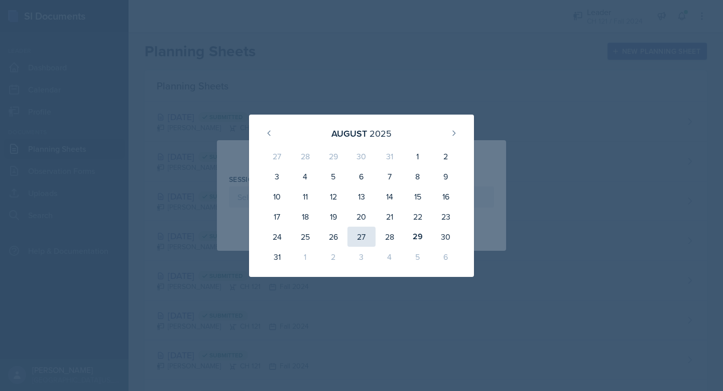
click at [355, 234] on div "27" at bounding box center [361, 236] width 28 height 20
type input "[DATE]"
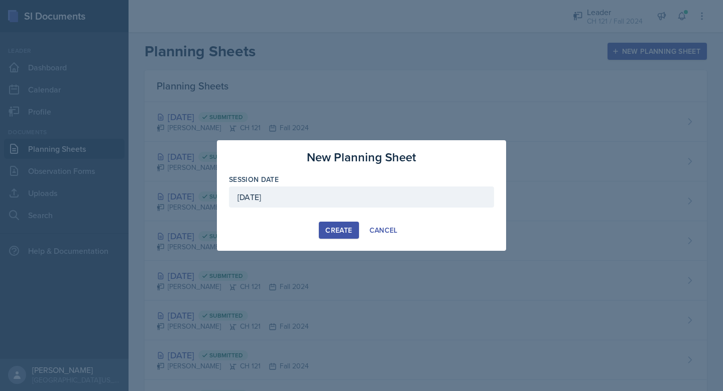
click at [348, 231] on div "Create" at bounding box center [338, 230] width 27 height 8
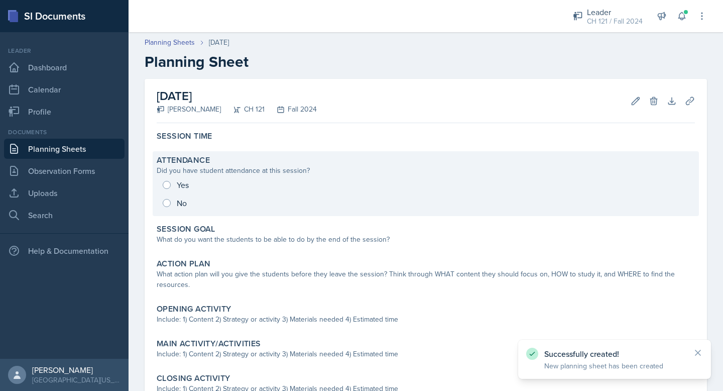
click at [163, 187] on div "Yes No" at bounding box center [426, 194] width 538 height 36
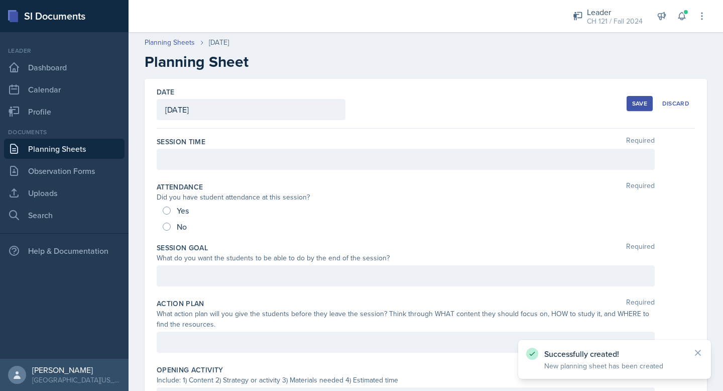
click at [207, 150] on div at bounding box center [406, 159] width 498 height 21
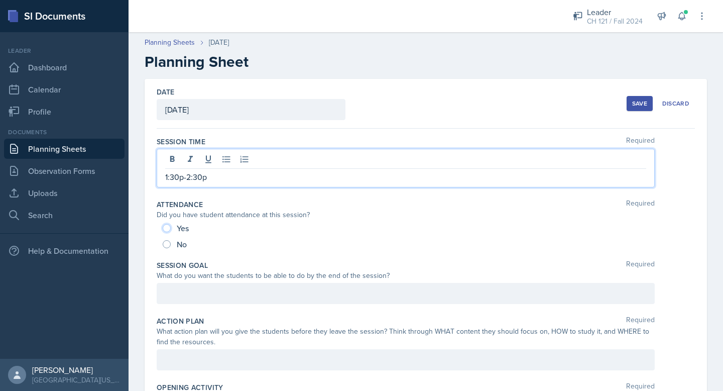
click at [167, 227] on input "Yes" at bounding box center [167, 228] width 8 height 8
radio input "true"
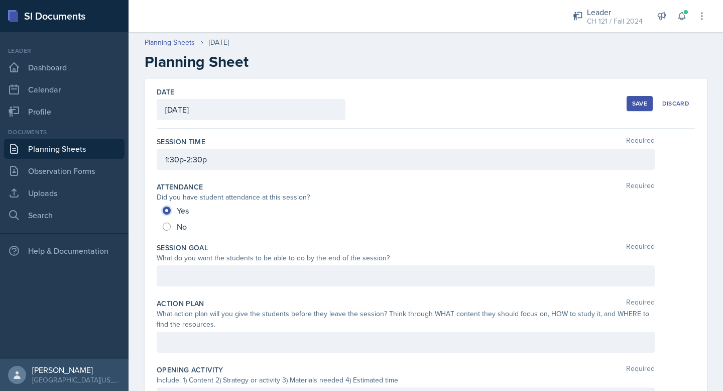
scroll to position [43, 0]
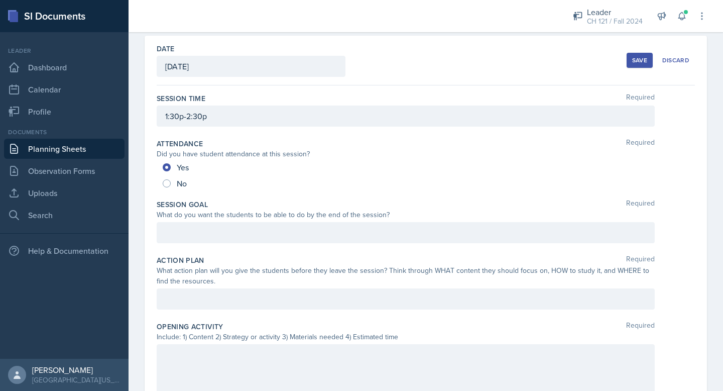
click at [177, 226] on div at bounding box center [406, 232] width 498 height 21
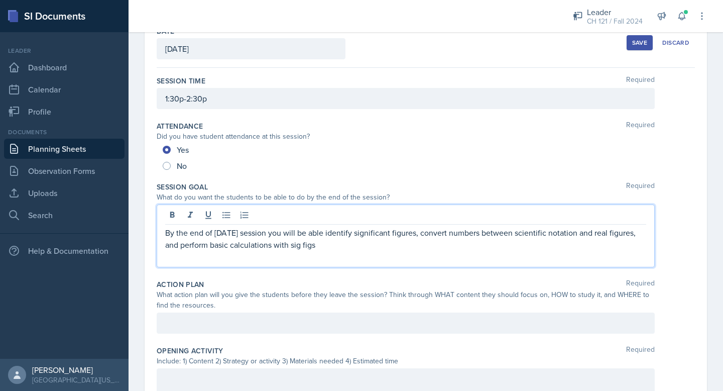
scroll to position [75, 0]
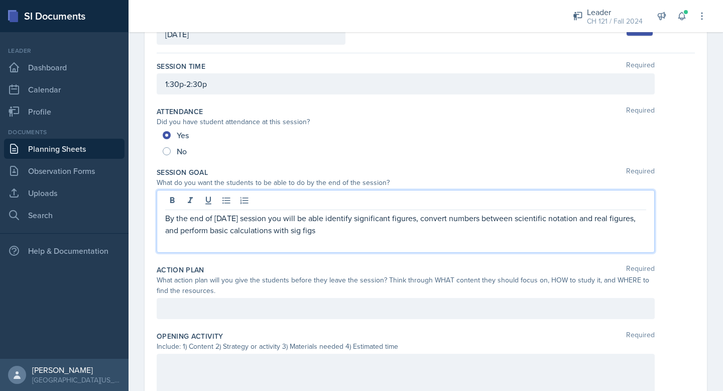
click at [216, 242] on p at bounding box center [405, 242] width 481 height 12
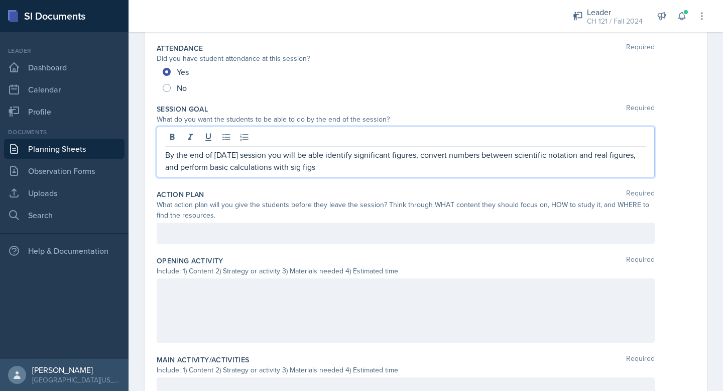
scroll to position [144, 0]
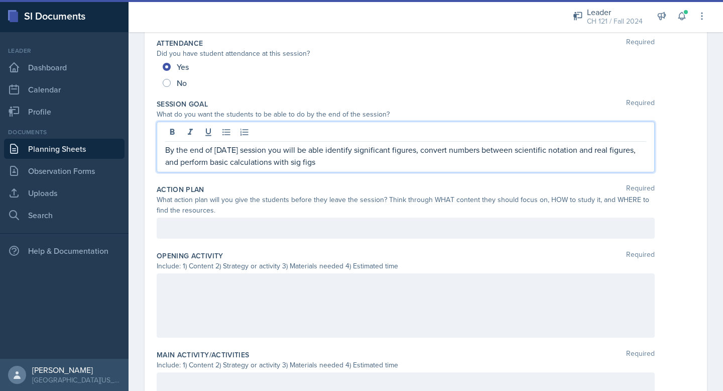
click at [198, 229] on div at bounding box center [406, 227] width 498 height 21
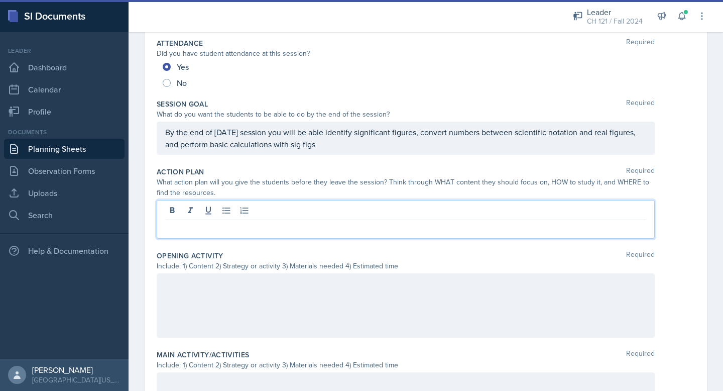
scroll to position [126, 0]
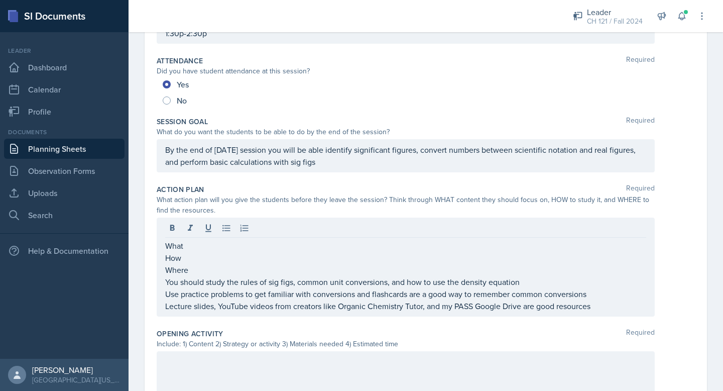
drag, startPoint x: 163, startPoint y: 282, endPoint x: 503, endPoint y: 262, distance: 340.5
click at [505, 262] on div "What How Where You should study the rules of sig figs, common unit conversions,…" at bounding box center [406, 266] width 498 height 99
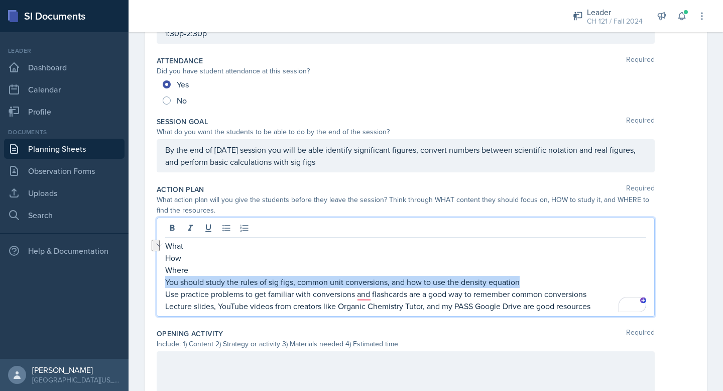
drag, startPoint x: 523, startPoint y: 280, endPoint x: 160, endPoint y: 285, distance: 363.6
click at [160, 285] on main "Planning Sheets Aug 27th, 2025 Planning Sheet Date August 27th, 2025 August 202…" at bounding box center [426, 211] width 595 height 359
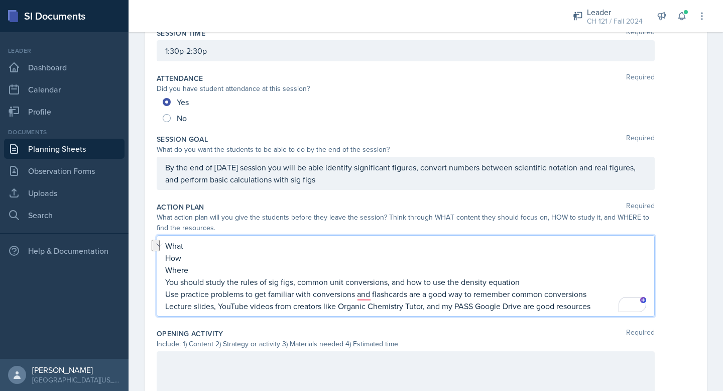
click at [195, 270] on p "Where" at bounding box center [405, 270] width 481 height 12
drag, startPoint x: 195, startPoint y: 270, endPoint x: 168, endPoint y: 249, distance: 33.6
click at [168, 249] on div "What How Where You should study the rules of sig figs, common unit conversions,…" at bounding box center [405, 276] width 481 height 72
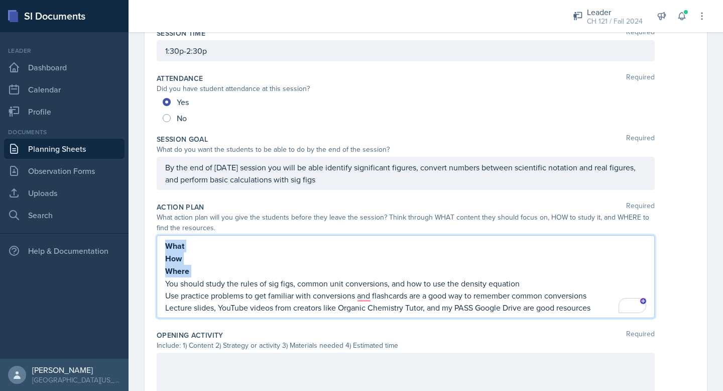
click at [191, 246] on p "What" at bounding box center [405, 246] width 481 height 13
click at [188, 253] on p "How" at bounding box center [405, 258] width 481 height 13
click at [190, 270] on p "Where" at bounding box center [405, 271] width 481 height 13
click at [190, 285] on p "You should study the rules of sig figs, common unit conversions, and how to use…" at bounding box center [405, 283] width 481 height 12
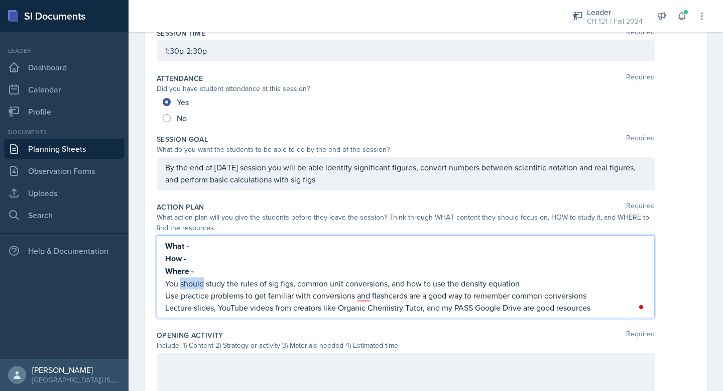
click at [190, 285] on p "You should study the rules of sig figs, common unit conversions, and how to use…" at bounding box center [405, 283] width 481 height 12
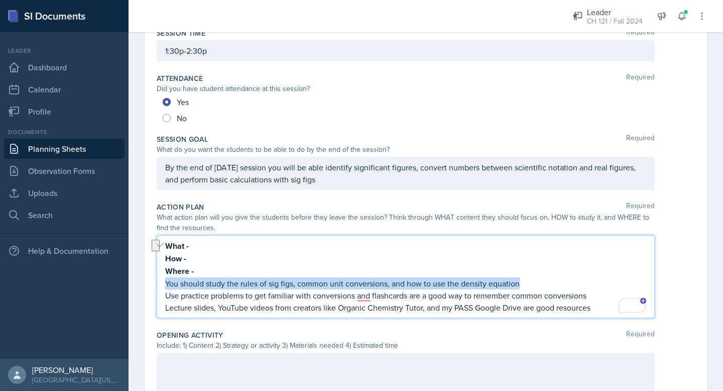
copy p "You should study the rules of sig figs, common unit conversions, and how to use…"
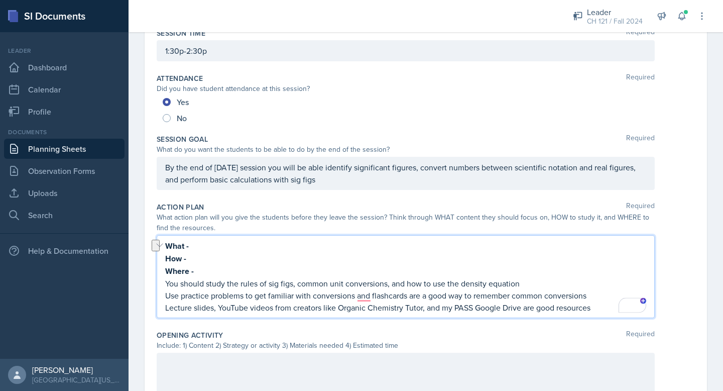
click at [199, 249] on p "What -" at bounding box center [405, 246] width 481 height 13
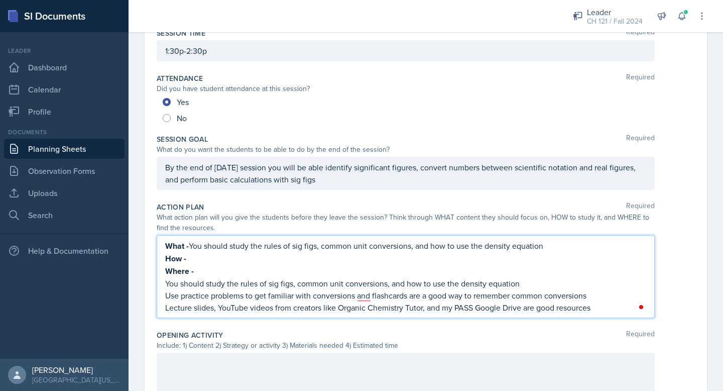
click at [209, 280] on p "You should study the rules of sig figs, common unit conversions, and how to use…" at bounding box center [405, 283] width 481 height 12
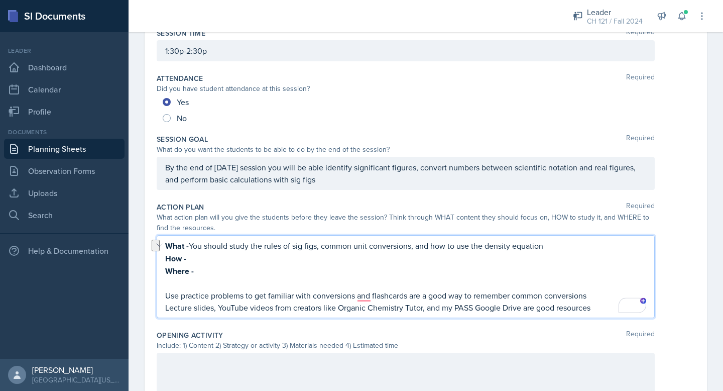
click at [219, 293] on p "Use practice problems to get familiar with conversions and flashcards are a goo…" at bounding box center [405, 295] width 481 height 12
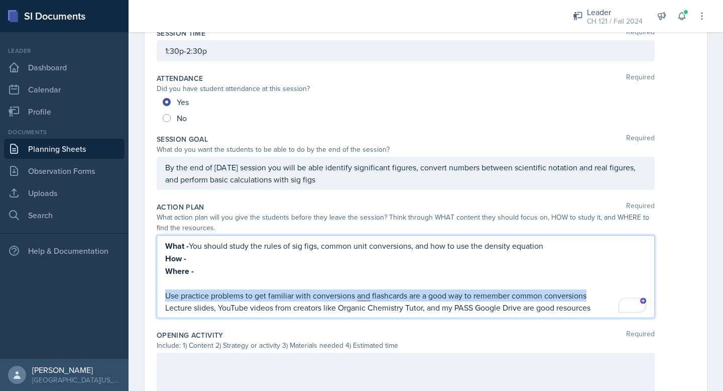
click at [219, 293] on p "Use practice problems to get familiar with conversions and flashcards are a goo…" at bounding box center [405, 295] width 481 height 12
copy p "Use practice problems to get familiar with conversions and flashcards are a goo…"
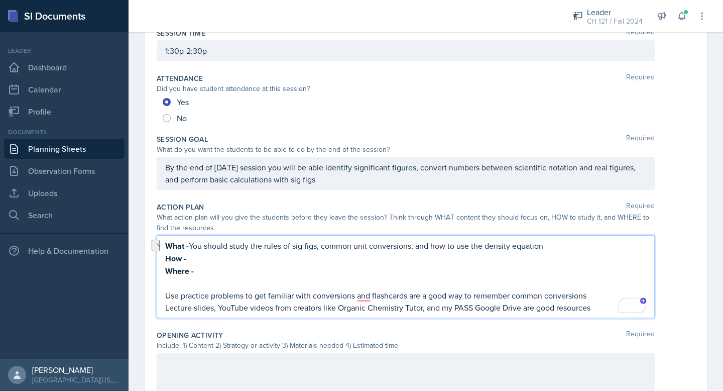
click at [200, 262] on p "How -" at bounding box center [405, 258] width 481 height 13
click at [229, 295] on p "Use practice problems to get familiar with conversions and flashcards are a goo…" at bounding box center [405, 295] width 481 height 12
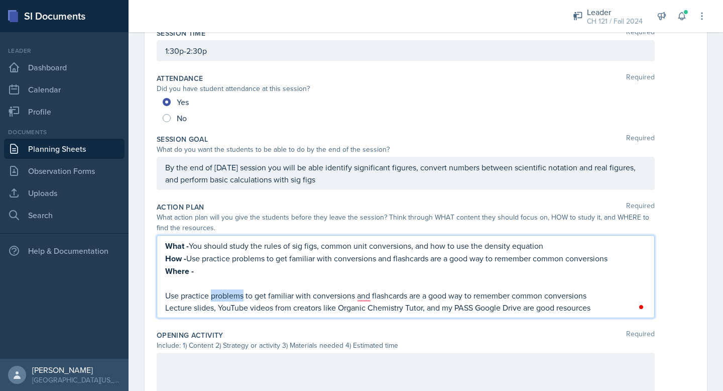
click at [229, 295] on p "Use practice problems to get familiar with conversions and flashcards are a goo…" at bounding box center [405, 295] width 481 height 12
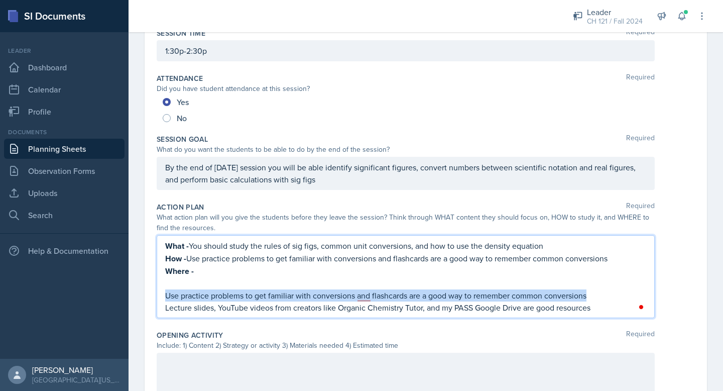
click at [229, 295] on p "Use practice problems to get familiar with conversions and flashcards are a goo…" at bounding box center [405, 295] width 481 height 12
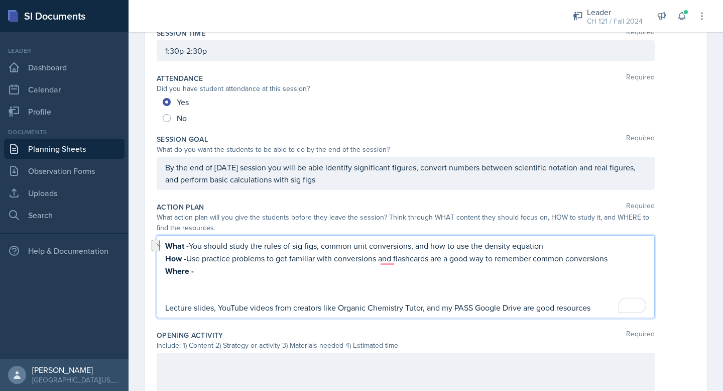
click at [235, 306] on p "Lecture slides, YouTube videos from creators like Organic Chemistry Tutor, and …" at bounding box center [405, 307] width 481 height 12
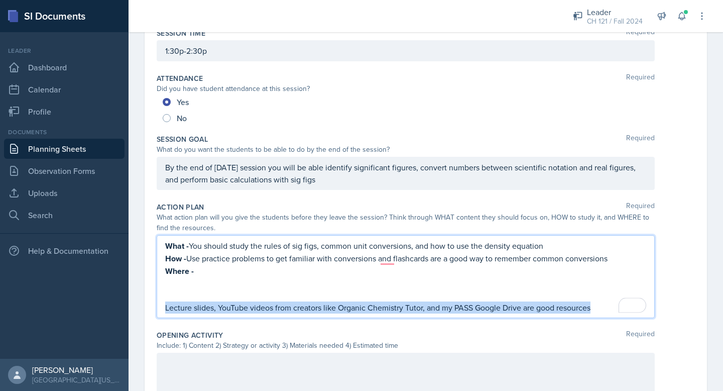
click at [235, 306] on p "Lecture slides, YouTube videos from creators like Organic Chemistry Tutor, and …" at bounding box center [405, 307] width 481 height 12
copy p "Lecture slides, YouTube videos from creators like Organic Chemistry Tutor, and …"
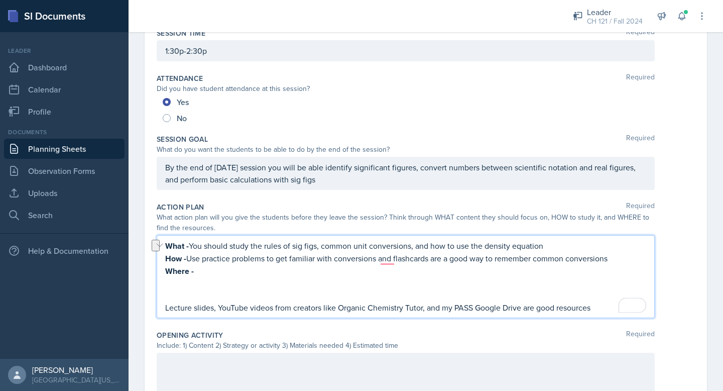
click at [212, 268] on p "Where -" at bounding box center [405, 271] width 481 height 13
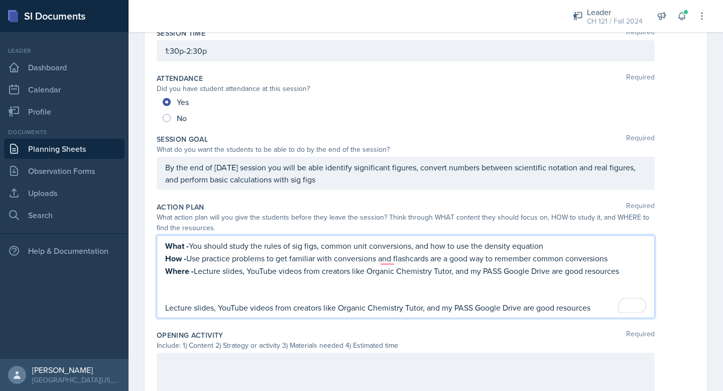
click at [192, 272] on strong "Where -" at bounding box center [179, 271] width 29 height 12
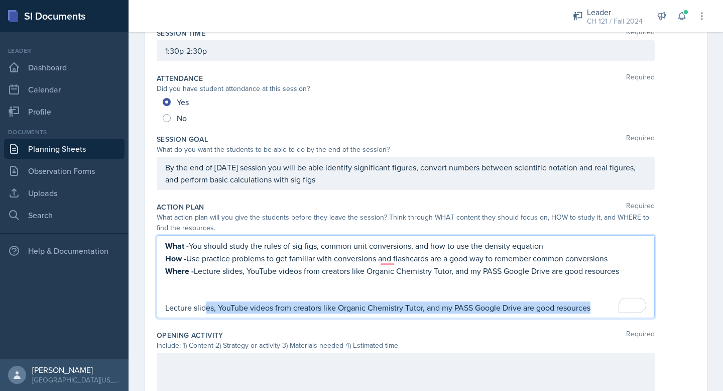
click at [206, 312] on div "What - You should study the rules of sig figs, common unit conversions, and how…" at bounding box center [406, 276] width 498 height 83
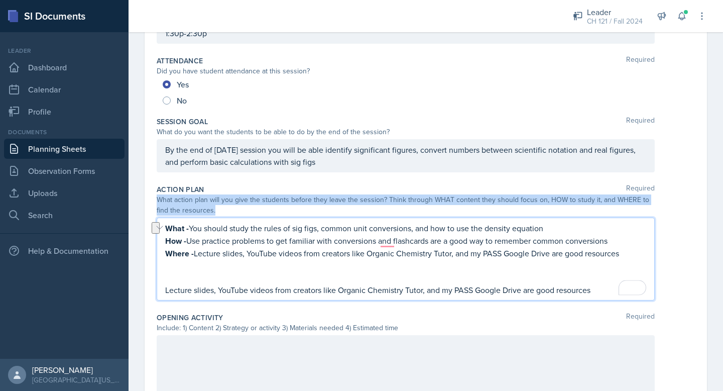
click at [206, 300] on div "What - You should study the rules of sig figs, common unit conversions, and how…" at bounding box center [406, 258] width 498 height 83
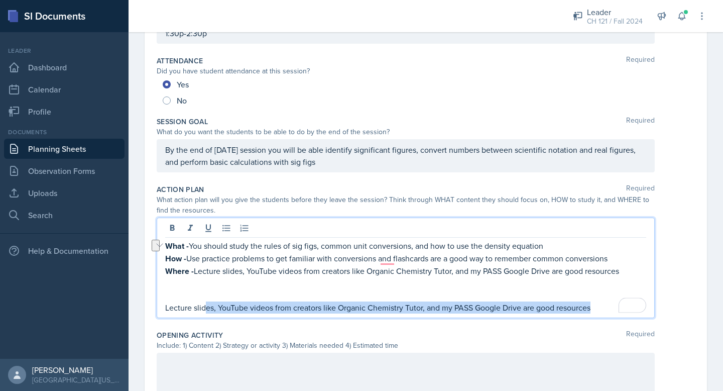
click at [213, 303] on p "Lecture slides, YouTube videos from creators like Organic Chemistry Tutor, and …" at bounding box center [405, 307] width 481 height 12
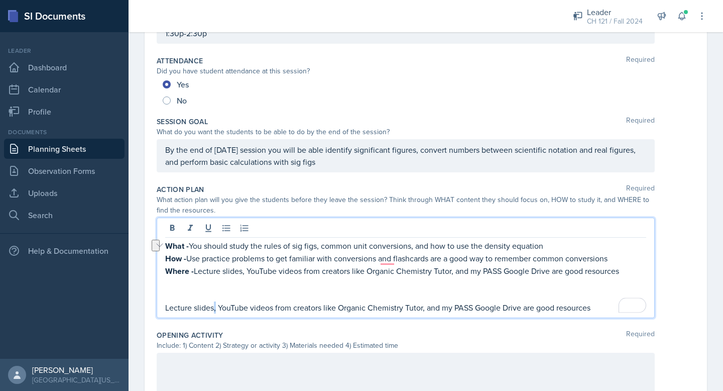
click at [213, 303] on p "Lecture slides, YouTube videos from creators like Organic Chemistry Tutor, and …" at bounding box center [405, 307] width 481 height 12
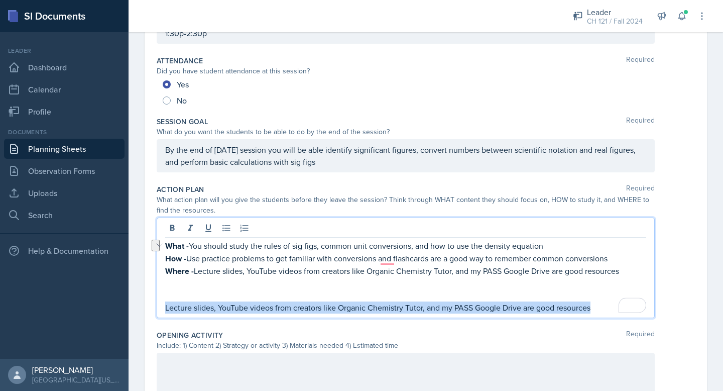
click at [213, 303] on p "Lecture slides, YouTube videos from creators like Organic Chemistry Tutor, and …" at bounding box center [405, 307] width 481 height 12
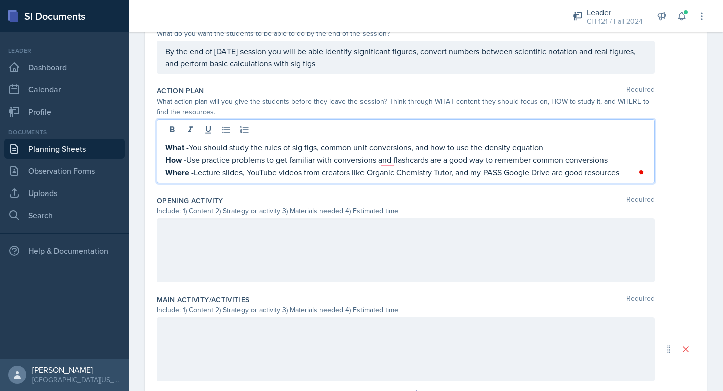
scroll to position [241, 0]
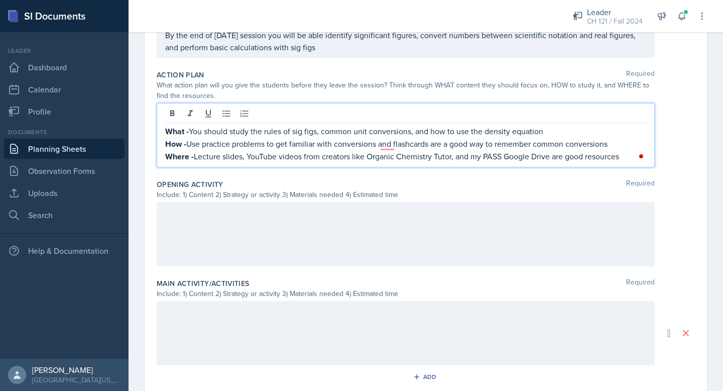
click at [220, 214] on div at bounding box center [406, 234] width 498 height 64
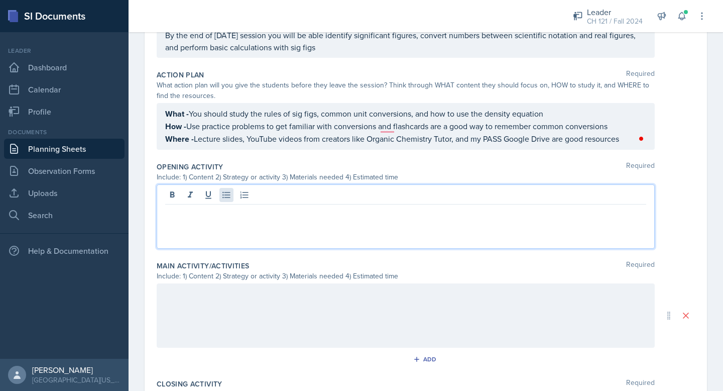
scroll to position [223, 0]
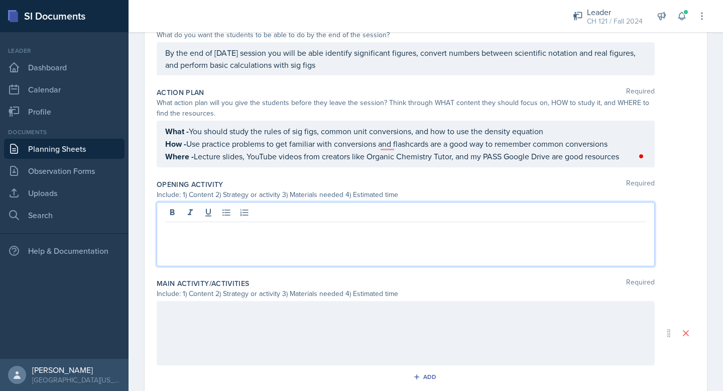
paste div
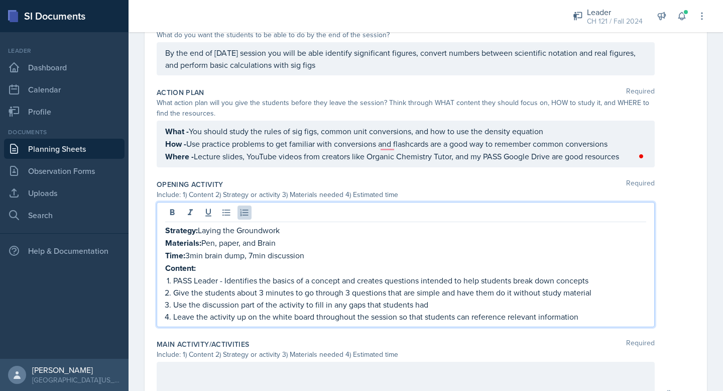
click at [202, 268] on p "Content:" at bounding box center [405, 268] width 481 height 13
click at [384, 147] on p "How - Use practice problems to get familiar with conversions and flashcards are…" at bounding box center [405, 144] width 481 height 13
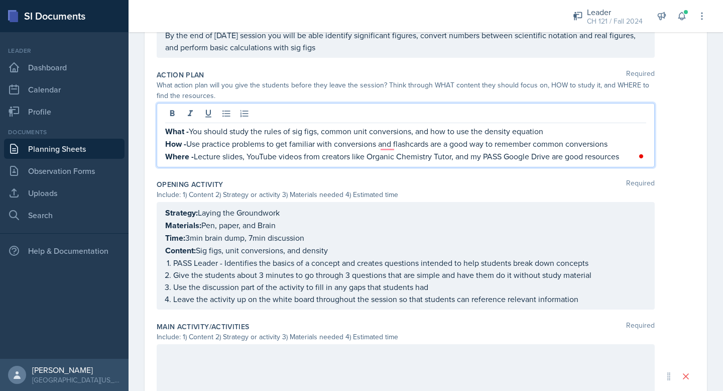
click at [387, 144] on p "How - Use practice problems to get familiar with conversions and flashcards are…" at bounding box center [405, 144] width 481 height 13
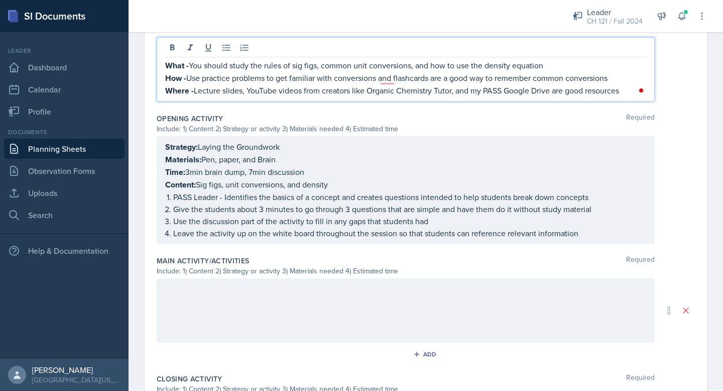
click at [303, 292] on p at bounding box center [405, 289] width 481 height 12
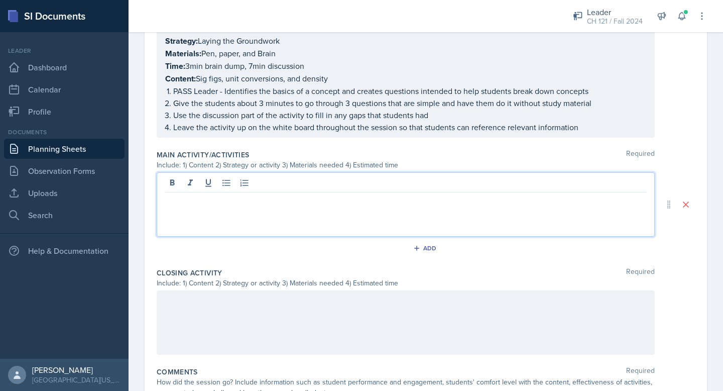
scroll to position [396, 0]
paste div
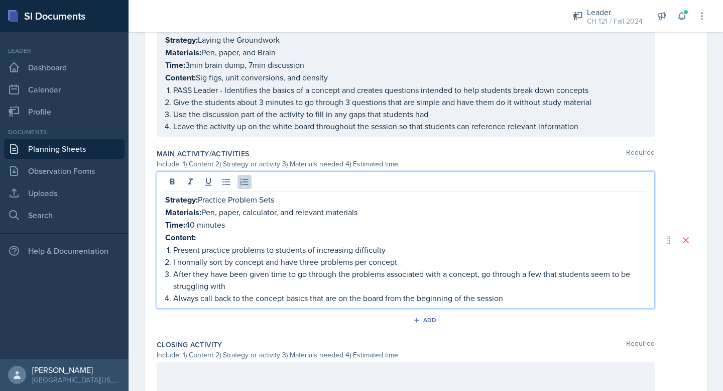
click at [202, 236] on p "Content:" at bounding box center [405, 237] width 481 height 13
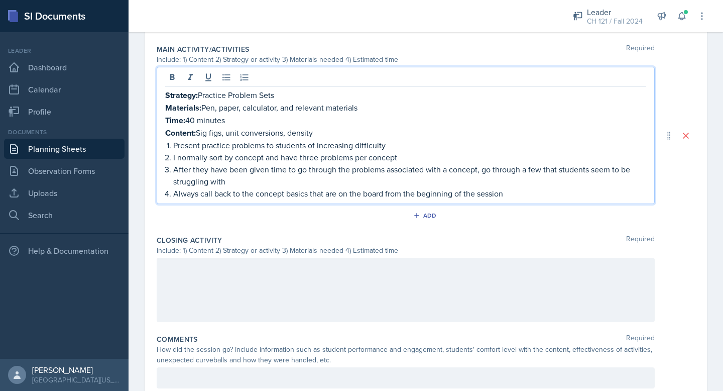
scroll to position [535, 0]
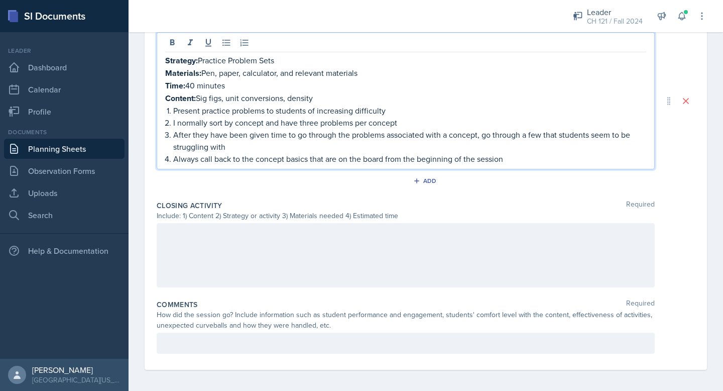
click at [204, 237] on div at bounding box center [406, 255] width 498 height 64
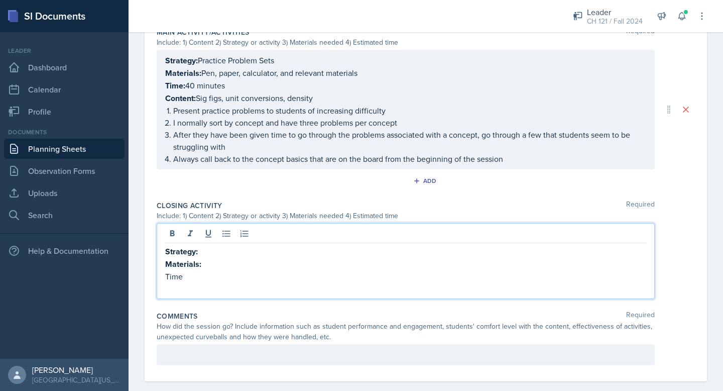
scroll to position [528, 0]
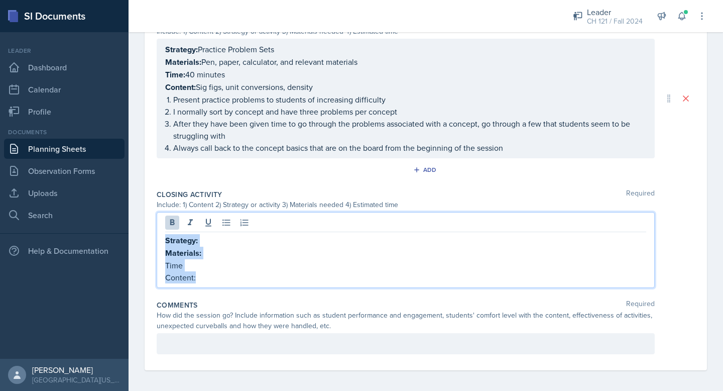
drag, startPoint x: 196, startPoint y: 273, endPoint x: 133, endPoint y: 213, distance: 86.7
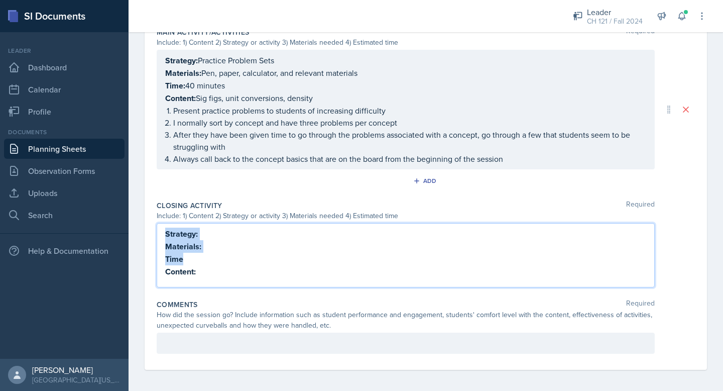
click at [200, 227] on p "Strategy:" at bounding box center [405, 233] width 481 height 13
click at [204, 245] on p "Materials:" at bounding box center [405, 246] width 481 height 13
click at [193, 256] on p "Time" at bounding box center [405, 259] width 481 height 13
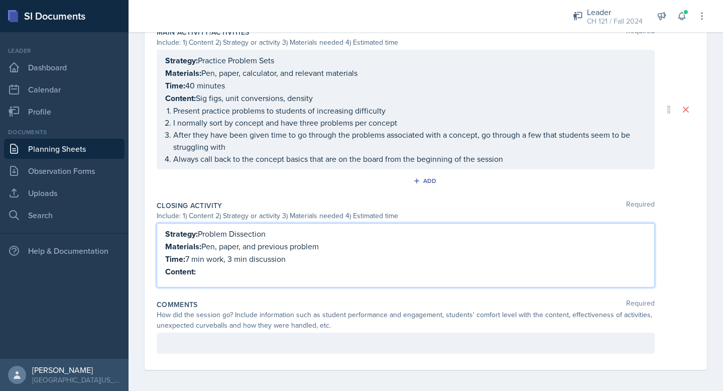
click at [238, 257] on p "Time: 7 min work, 3 min discussion" at bounding box center [405, 259] width 481 height 13
click at [195, 256] on p "Time: 7 min work, 3min discussion" at bounding box center [405, 259] width 481 height 13
click at [212, 271] on p "Content:" at bounding box center [405, 271] width 481 height 13
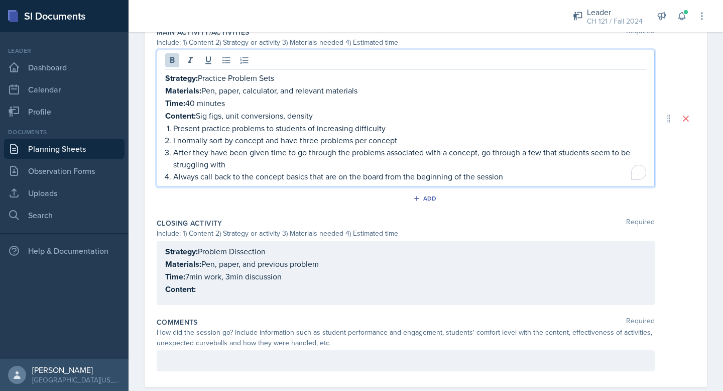
scroll to position [535, 0]
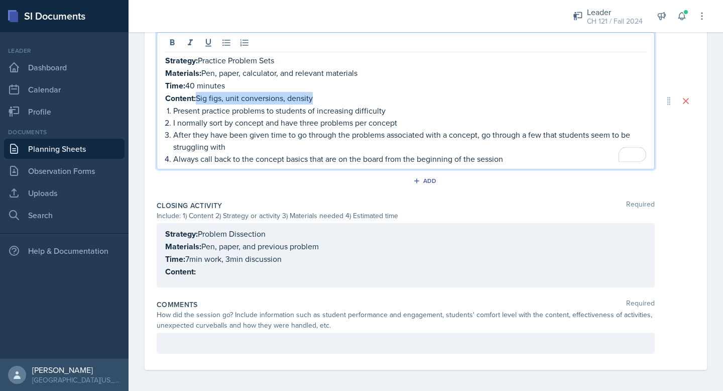
drag, startPoint x: 200, startPoint y: 94, endPoint x: 316, endPoint y: 95, distance: 116.0
click at [316, 95] on p "Content: Sig figs, unit conversions, density" at bounding box center [405, 98] width 481 height 13
copy p "Sig figs, unit conversions, density"
click at [205, 271] on div "Strategy: Problem Dissection Materials: Pen, paper, and previous problem Time: …" at bounding box center [405, 252] width 481 height 50
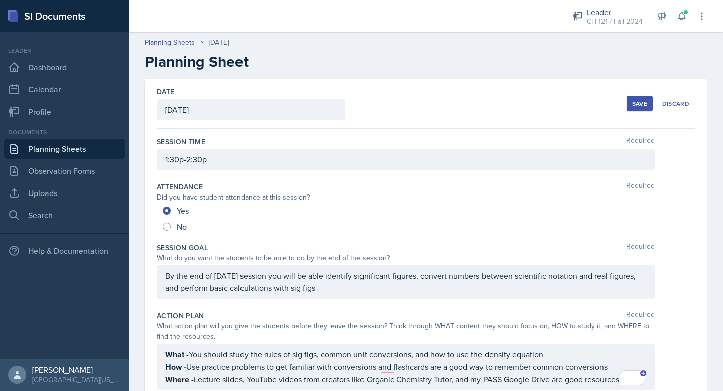
scroll to position [517, 0]
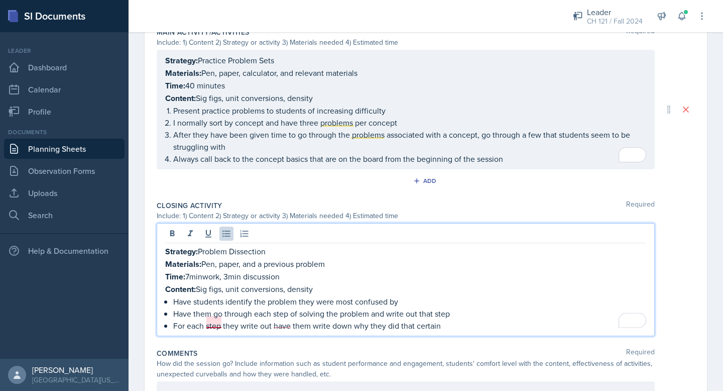
click at [218, 320] on p "For each step they write out have them write down why they did that certain" at bounding box center [409, 325] width 473 height 12
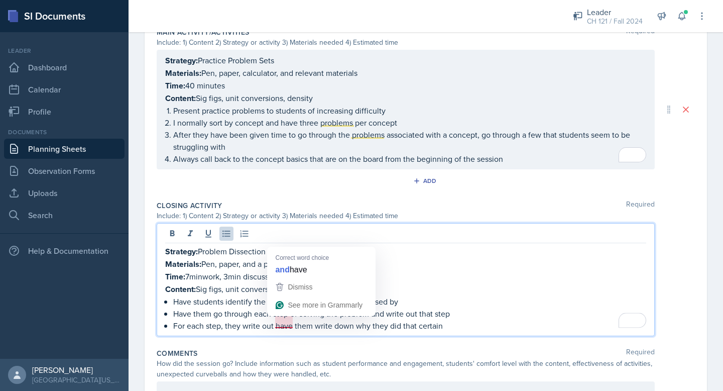
click at [282, 321] on p "For each step, they write out have them write down why they did that certain" at bounding box center [409, 325] width 473 height 12
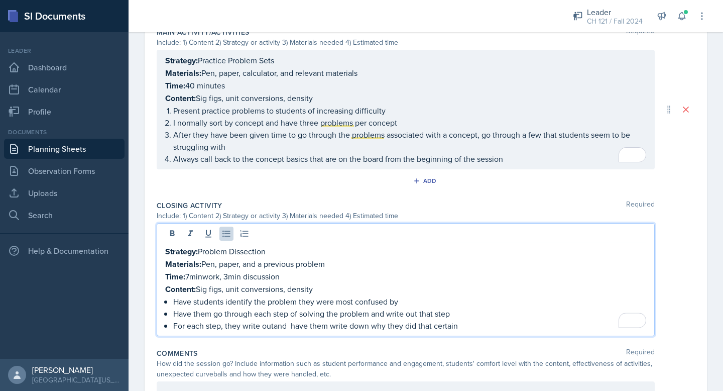
click at [456, 321] on p "For each step, they write outand have them write down why they did that certain" at bounding box center [409, 325] width 473 height 12
click at [472, 314] on p "Have them go through each step of solving the problem and write out that step" at bounding box center [409, 313] width 473 height 12
click at [468, 319] on p "For each step, they write outand have them write down why they did that certain" at bounding box center [409, 325] width 473 height 12
click at [277, 319] on p "For each step, they write outand have them write down why they did that certain…" at bounding box center [409, 325] width 473 height 12
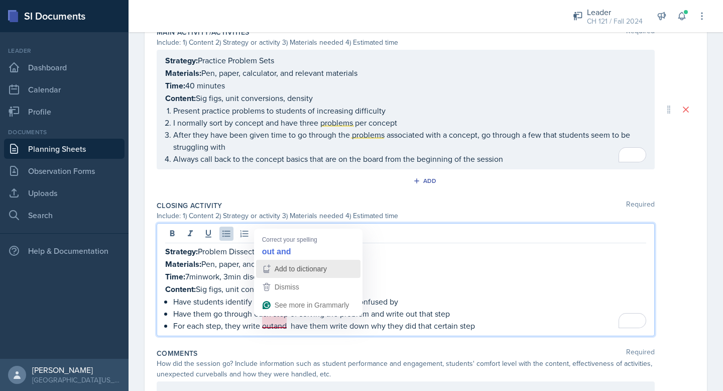
click at [272, 262] on div "Add to dictionary" at bounding box center [308, 268] width 95 height 15
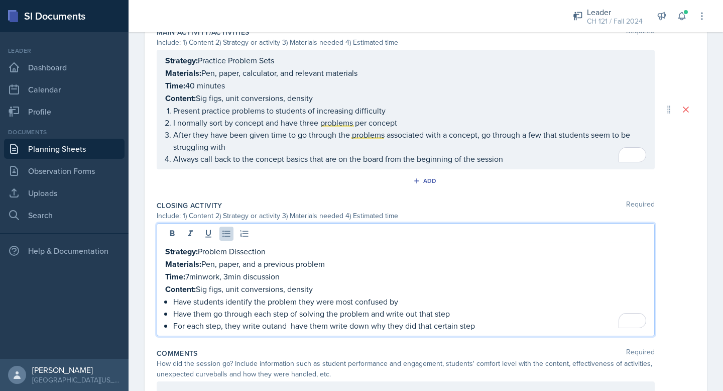
click at [274, 322] on p "For each step, they write outand have them write down why they did that certain…" at bounding box center [409, 325] width 473 height 12
click at [289, 322] on p "For each step, they write out and have them write down why they did that certai…" at bounding box center [409, 325] width 473 height 12
click at [480, 320] on p "For each step, they write out and have them write down why they did that certai…" at bounding box center [409, 325] width 473 height 12
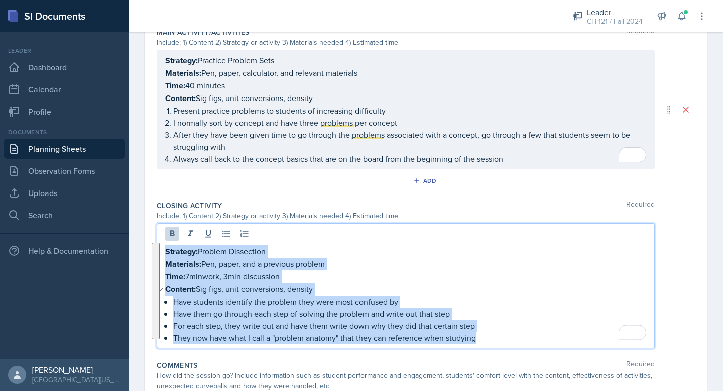
drag, startPoint x: 493, startPoint y: 338, endPoint x: 147, endPoint y: 249, distance: 356.7
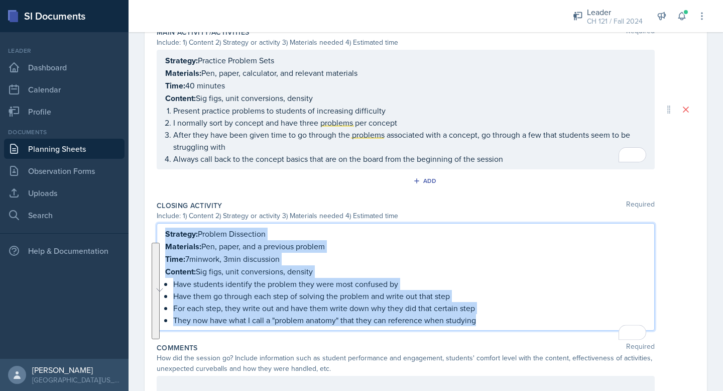
scroll to position [500, 0]
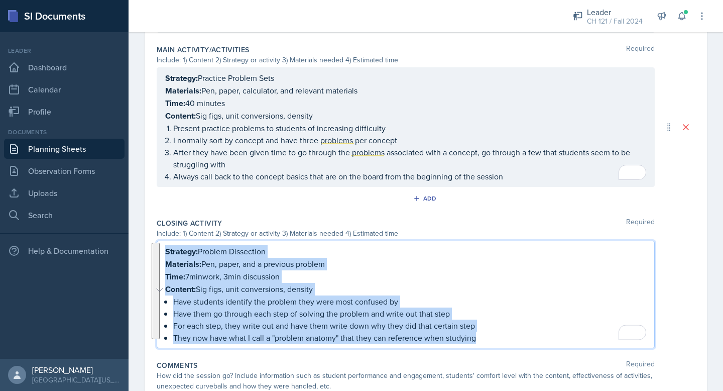
copy div "Strategy: Problem Dissection Materials: Pen, paper, and a previous problem Time…"
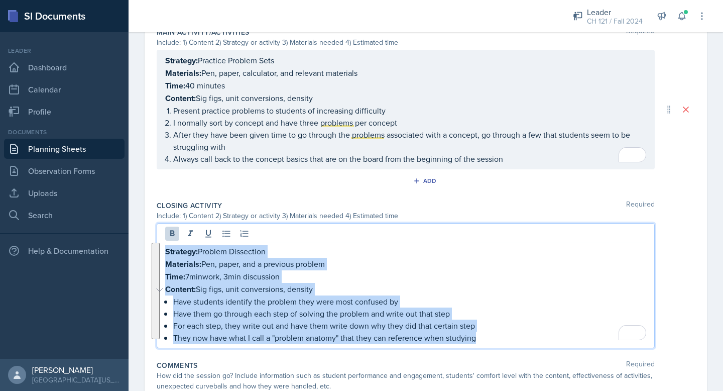
scroll to position [577, 0]
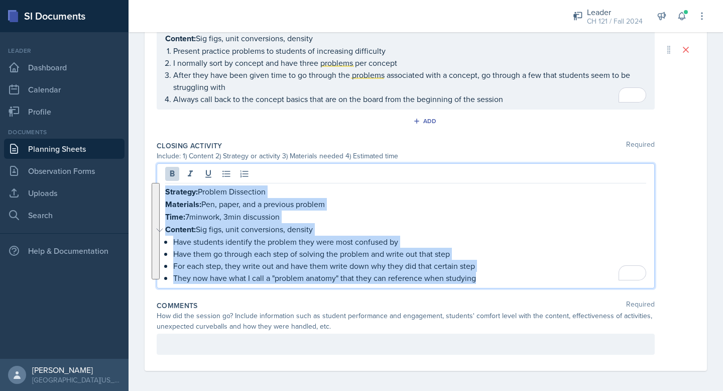
copy div "Strategy: Problem Dissection Materials: Pen, paper, and a previous problem Time…"
click at [205, 214] on p "Time: 7minwork, 3min discussion" at bounding box center [405, 216] width 481 height 13
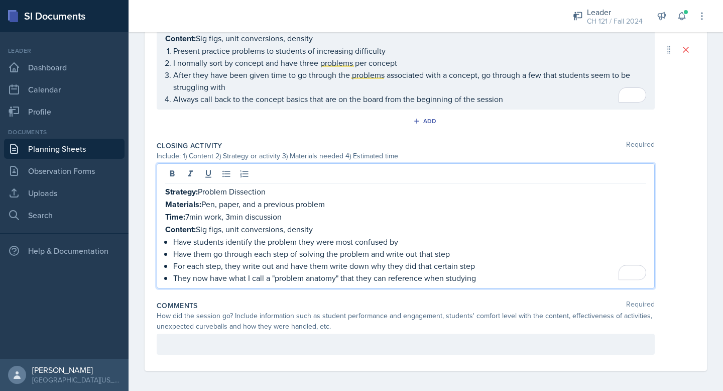
click at [226, 337] on div at bounding box center [406, 343] width 498 height 21
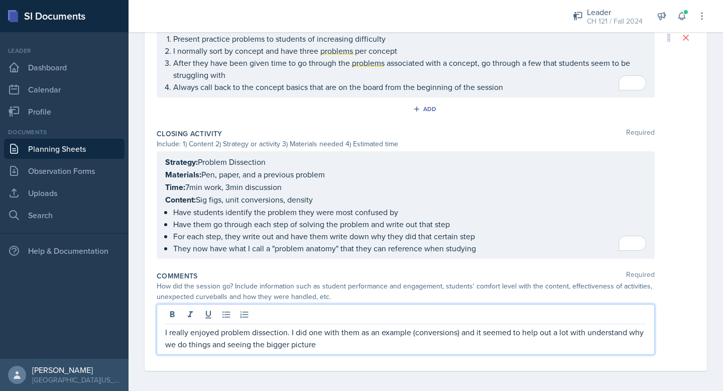
click at [691, 321] on div "I really enjoyed problem dissection. I did one with them as an example (convers…" at bounding box center [426, 329] width 538 height 51
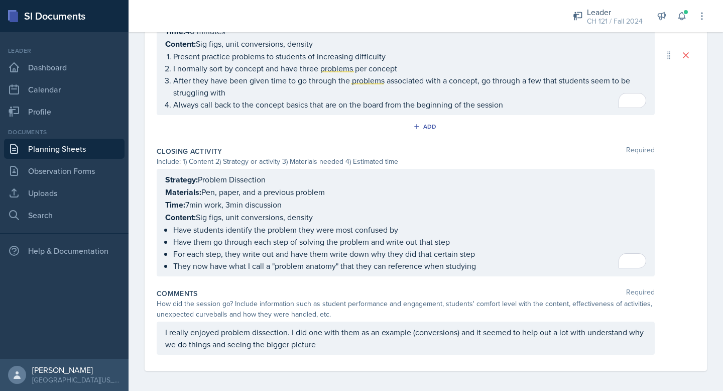
scroll to position [0, 0]
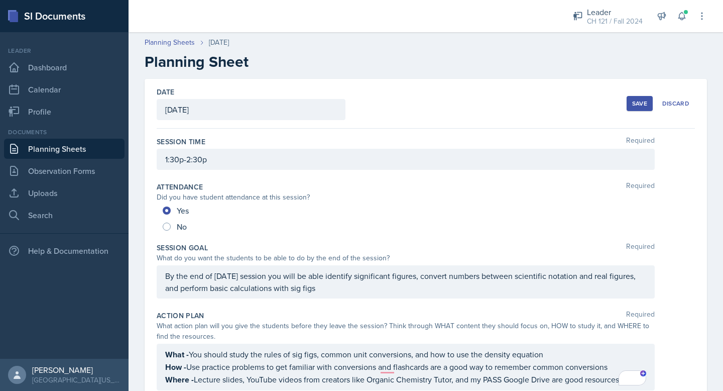
click at [640, 99] on div "Save" at bounding box center [639, 103] width 15 height 8
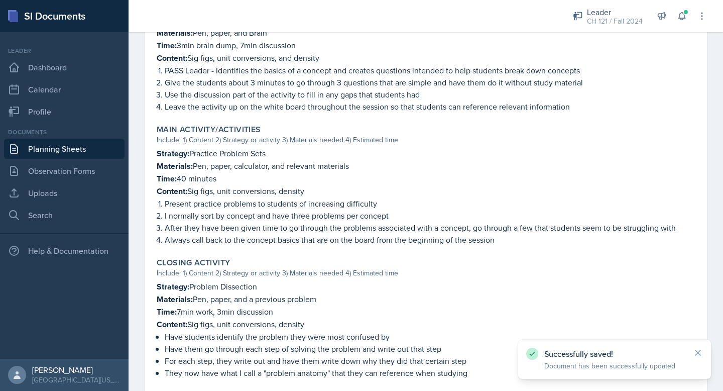
scroll to position [509, 0]
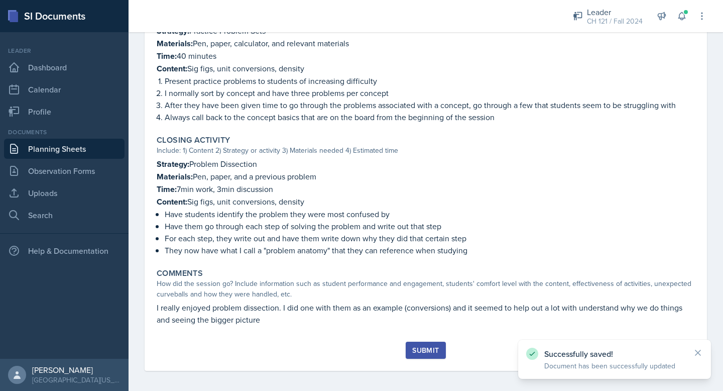
click at [428, 346] on div "Submit" at bounding box center [425, 350] width 27 height 8
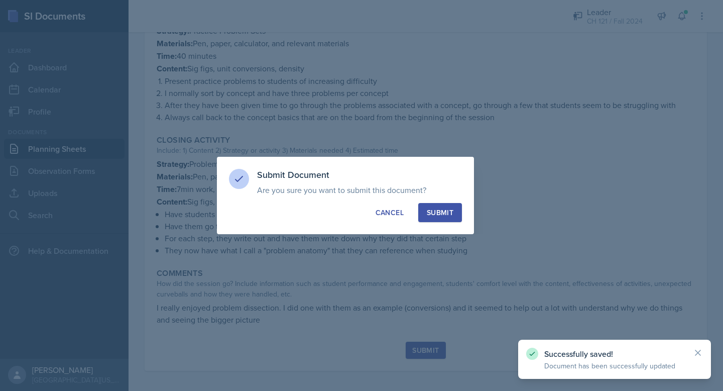
click at [443, 217] on button "Submit" at bounding box center [440, 212] width 44 height 19
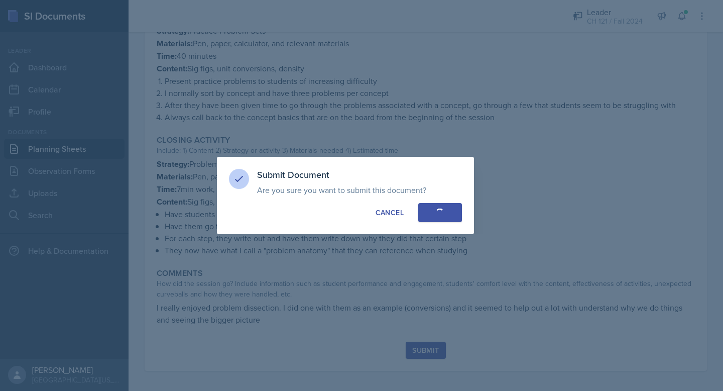
radio input "true"
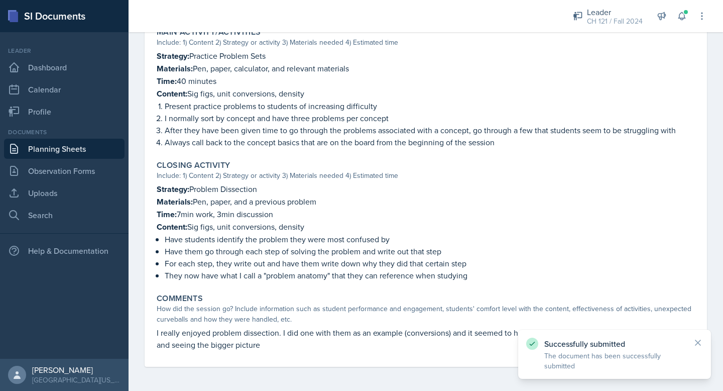
scroll to position [480, 0]
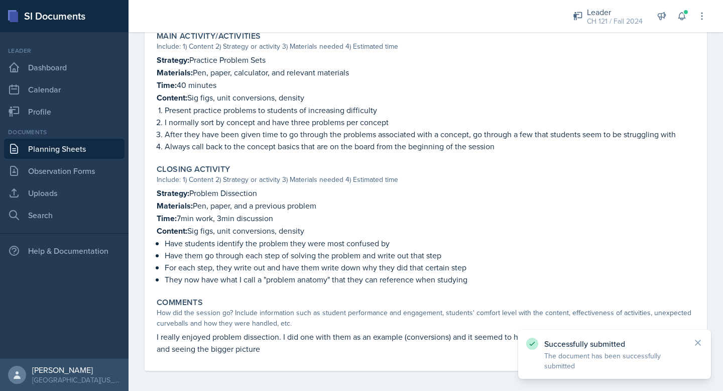
click at [75, 147] on link "Planning Sheets" at bounding box center [64, 149] width 121 height 20
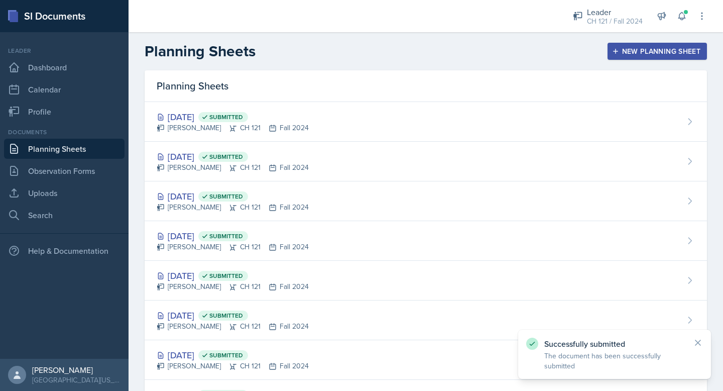
click at [646, 57] on button "New Planning Sheet" at bounding box center [657, 51] width 99 height 17
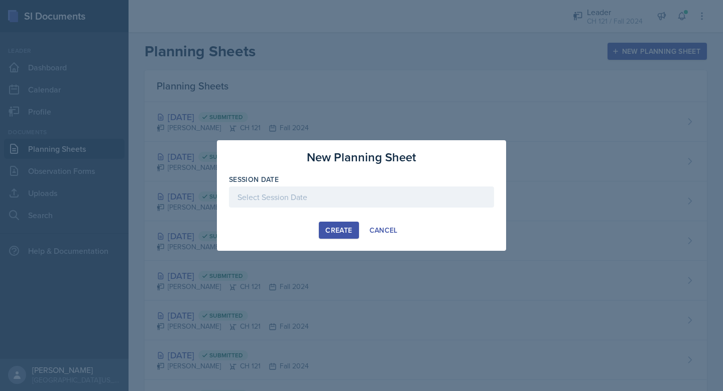
click at [323, 201] on div at bounding box center [361, 196] width 265 height 21
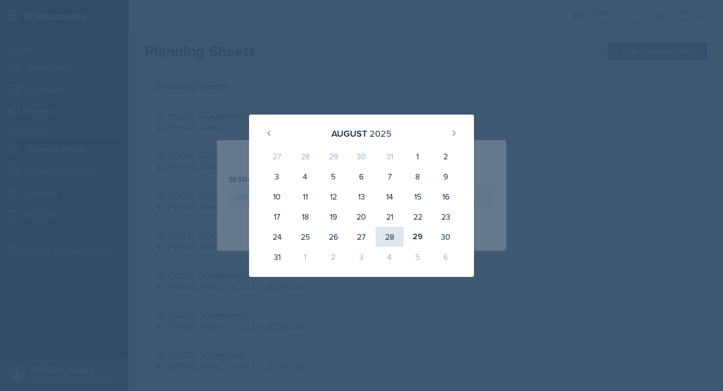
click at [394, 238] on div "28" at bounding box center [390, 236] width 28 height 20
type input "[DATE]"
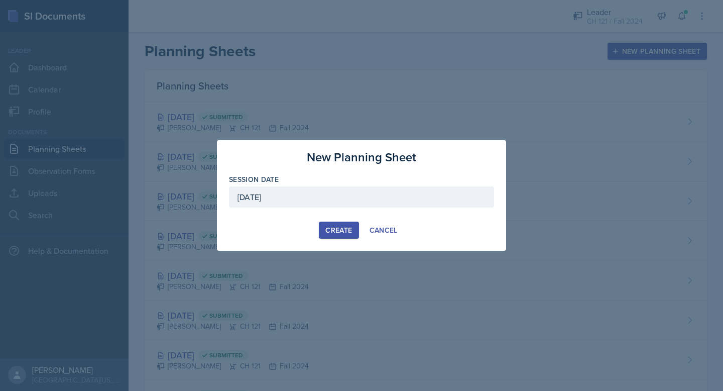
click at [342, 231] on div "Create" at bounding box center [338, 230] width 27 height 8
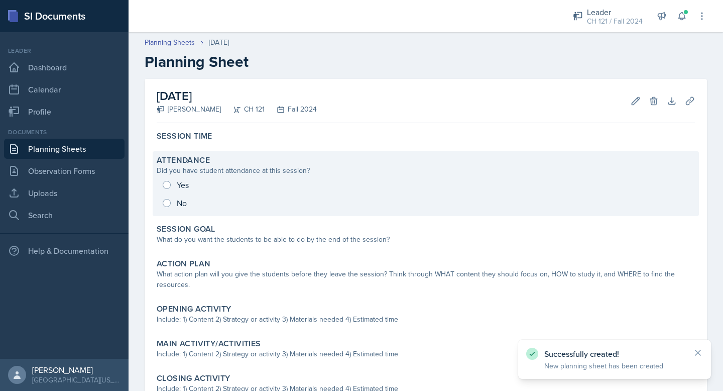
click at [168, 183] on div "Yes No" at bounding box center [426, 194] width 538 height 36
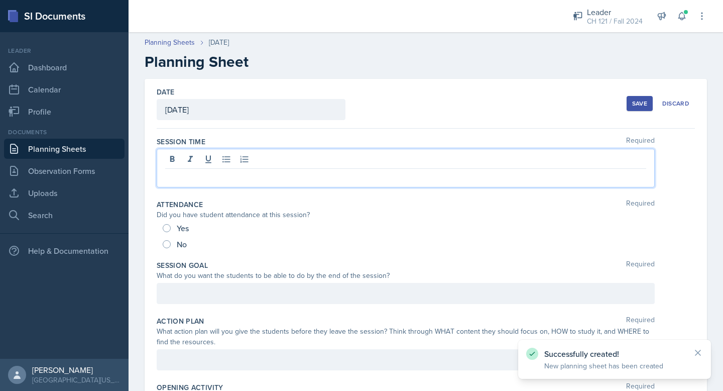
click at [198, 160] on div at bounding box center [406, 168] width 498 height 39
click at [163, 225] on div "Yes" at bounding box center [177, 228] width 28 height 16
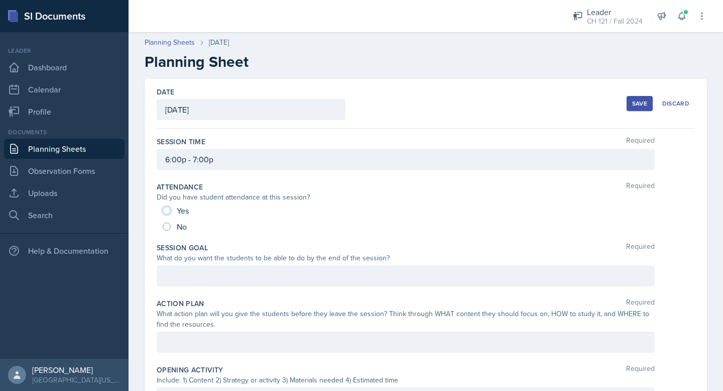
click at [169, 210] on input "Yes" at bounding box center [167, 210] width 8 height 8
radio input "true"
click at [187, 271] on div at bounding box center [406, 275] width 498 height 21
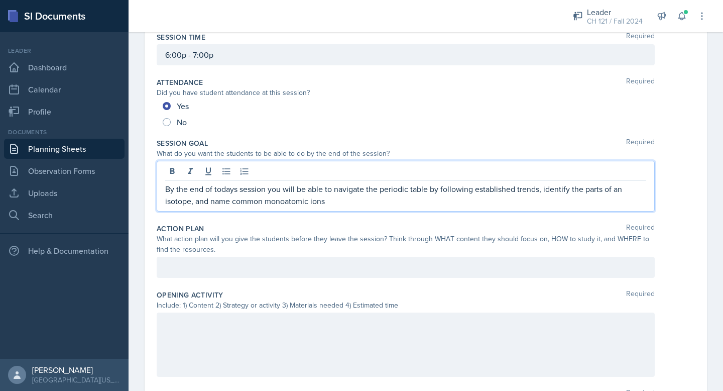
scroll to position [105, 0]
click at [224, 268] on div at bounding box center [406, 266] width 498 height 21
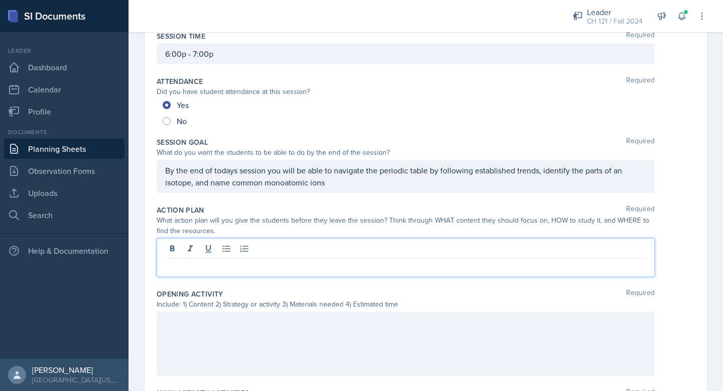
scroll to position [88, 0]
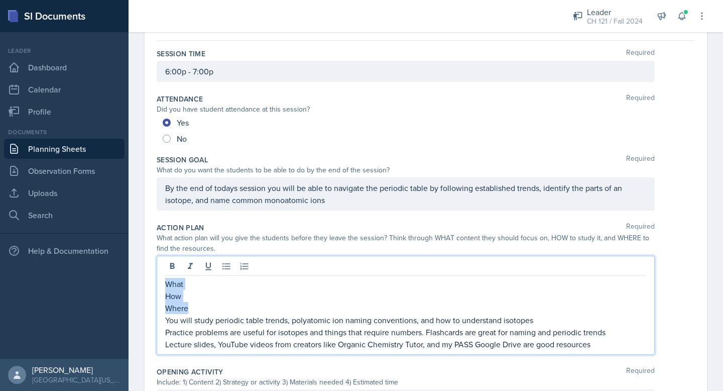
drag, startPoint x: 195, startPoint y: 307, endPoint x: 164, endPoint y: 282, distance: 40.3
click at [164, 282] on div "What How Where You will study periodic table trends, polyatomic ion naming conv…" at bounding box center [406, 305] width 498 height 99
click at [185, 289] on p "What" at bounding box center [405, 284] width 481 height 13
click at [186, 300] on p "How" at bounding box center [405, 296] width 481 height 13
click at [196, 312] on p "Where" at bounding box center [405, 309] width 481 height 13
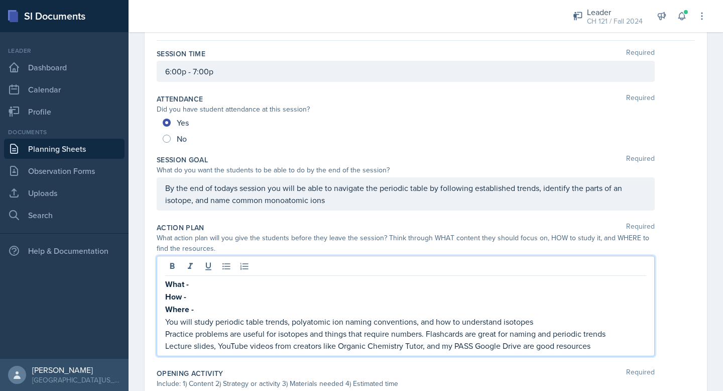
click at [191, 319] on p "You will study periodic table trends, polyatomic ion naming conventions, and ho…" at bounding box center [405, 321] width 481 height 12
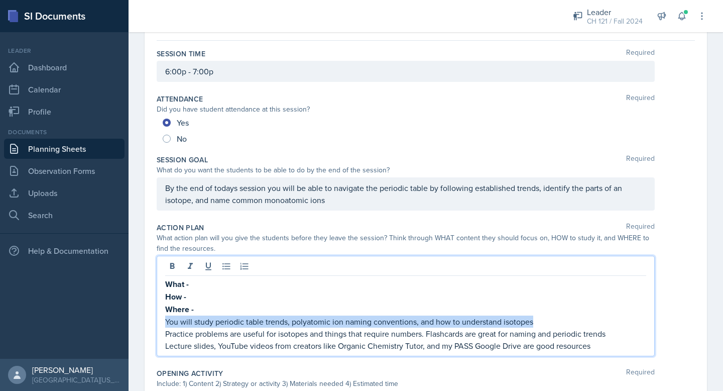
click at [191, 319] on p "You will study periodic table trends, polyatomic ion naming conventions, and ho…" at bounding box center [405, 321] width 481 height 12
copy p "You will study periodic table trends, polyatomic ion naming conventions, and ho…"
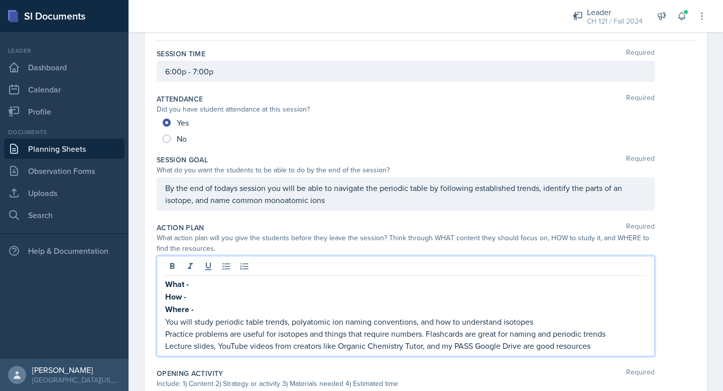
click at [196, 280] on p "What -" at bounding box center [405, 284] width 481 height 13
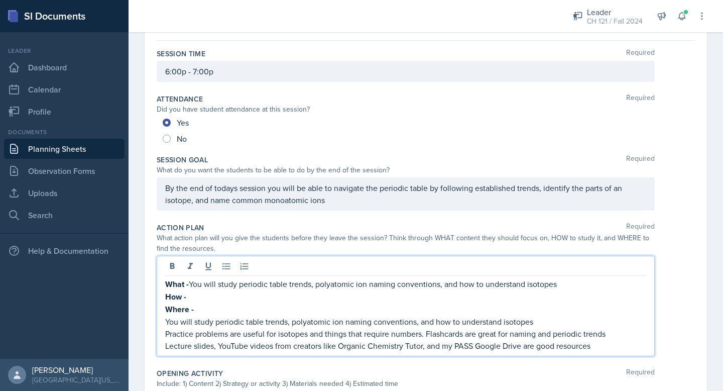
click at [197, 332] on p "Practice problems are useful for isotopes and things that require numbers. Flas…" at bounding box center [405, 333] width 481 height 12
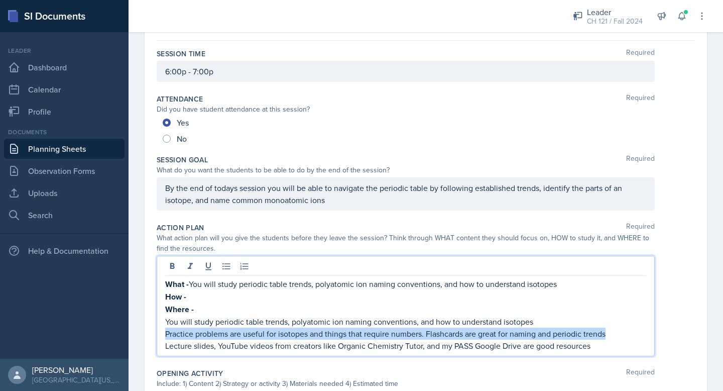
click at [197, 332] on p "Practice problems are useful for isotopes and things that require numbers. Flas…" at bounding box center [405, 333] width 481 height 12
copy p "Practice problems are useful for isotopes and things that require numbers. Flas…"
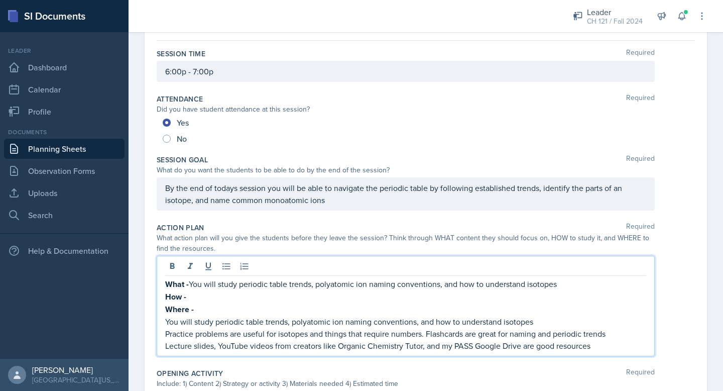
click at [193, 297] on p "How -" at bounding box center [405, 296] width 481 height 13
click at [195, 349] on p "Lecture slides, YouTube videos from creators like Organic Chemistry Tutor, and …" at bounding box center [405, 345] width 481 height 12
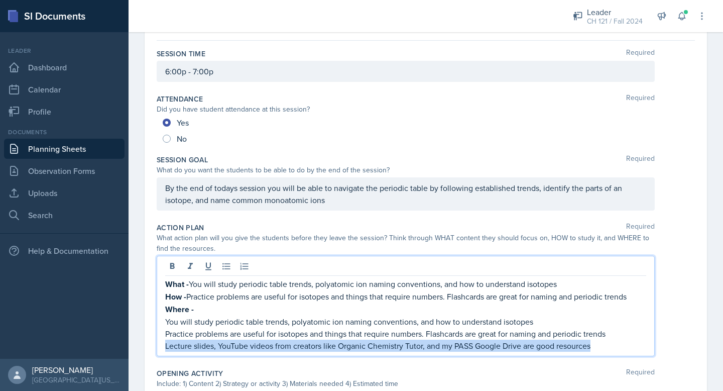
click at [195, 349] on p "Lecture slides, YouTube videos from creators like Organic Chemistry Tutor, and …" at bounding box center [405, 345] width 481 height 12
copy p "Lecture slides, YouTube videos from creators like Organic Chemistry Tutor, and …"
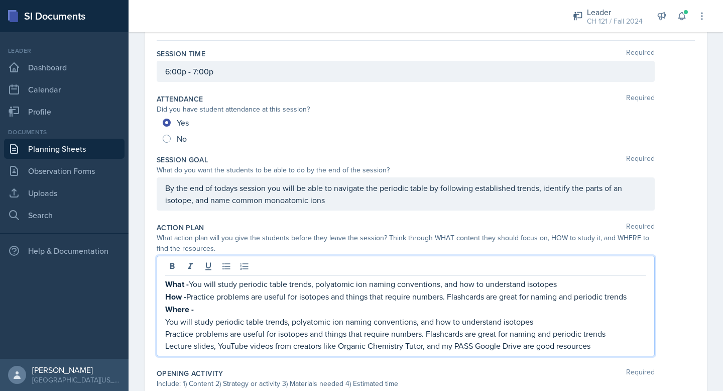
click at [203, 309] on p "Where -" at bounding box center [405, 309] width 481 height 13
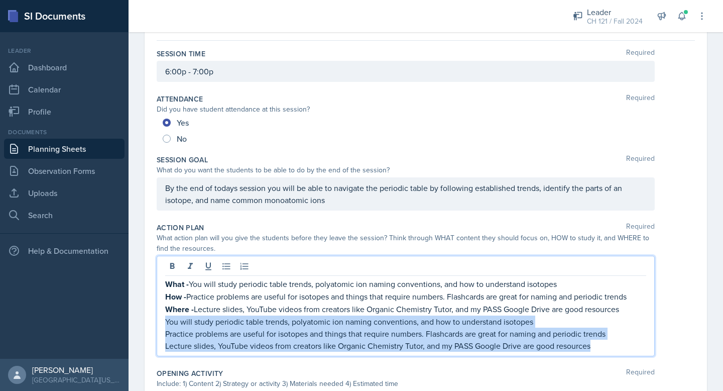
drag, startPoint x: 611, startPoint y: 349, endPoint x: 160, endPoint y: 323, distance: 451.2
click at [160, 323] on div "What - You will study periodic table trends, polyatomic ion naming conventions,…" at bounding box center [406, 306] width 498 height 100
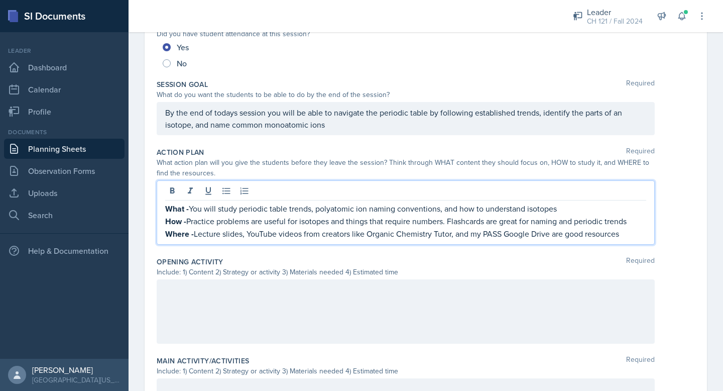
scroll to position [221, 0]
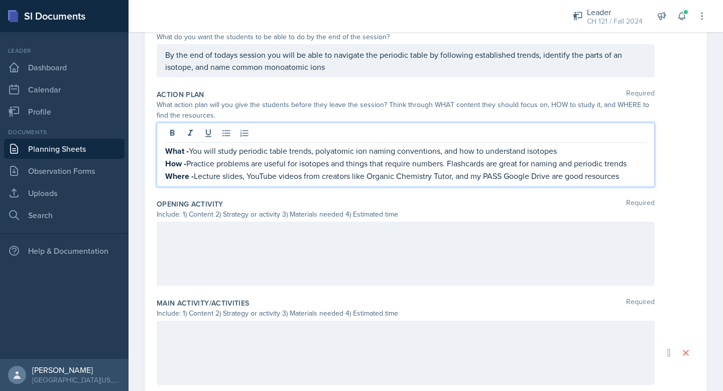
click at [237, 232] on div at bounding box center [406, 253] width 498 height 64
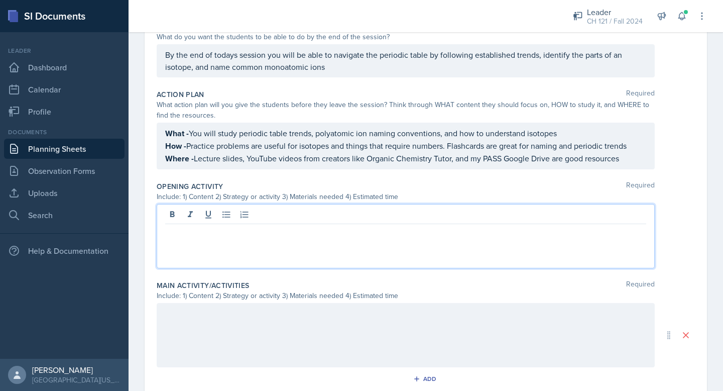
scroll to position [203, 0]
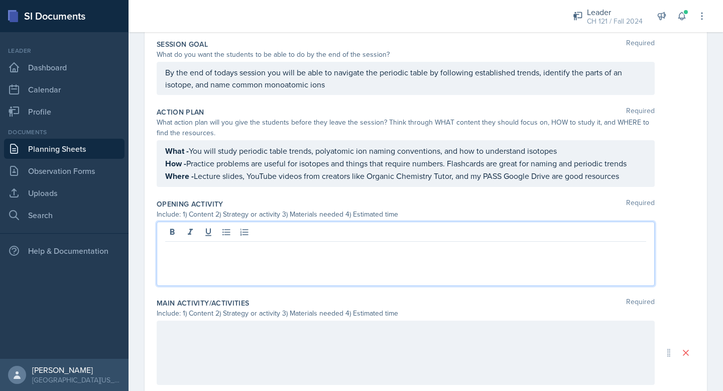
paste div
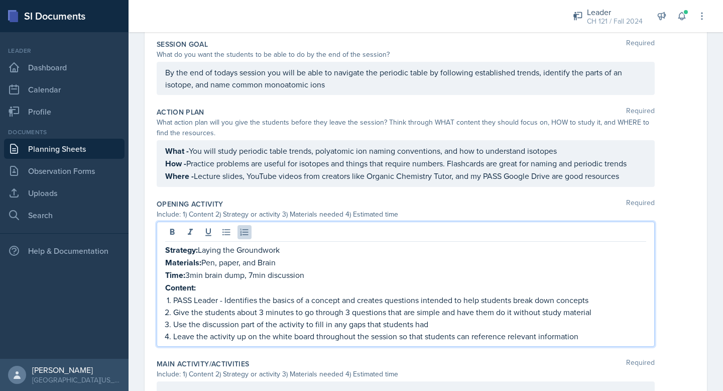
click at [209, 285] on p "Content:" at bounding box center [405, 287] width 481 height 13
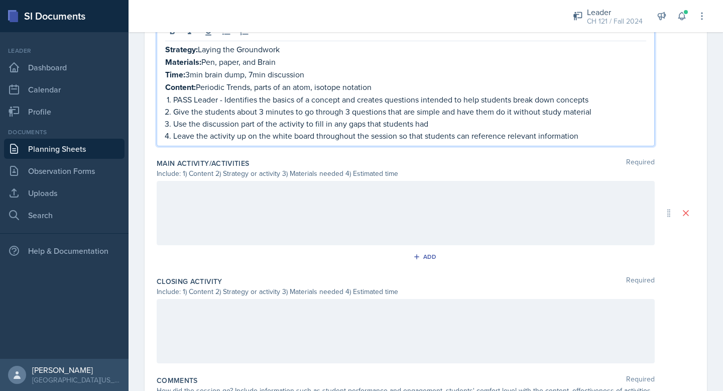
click at [225, 214] on div at bounding box center [406, 213] width 498 height 64
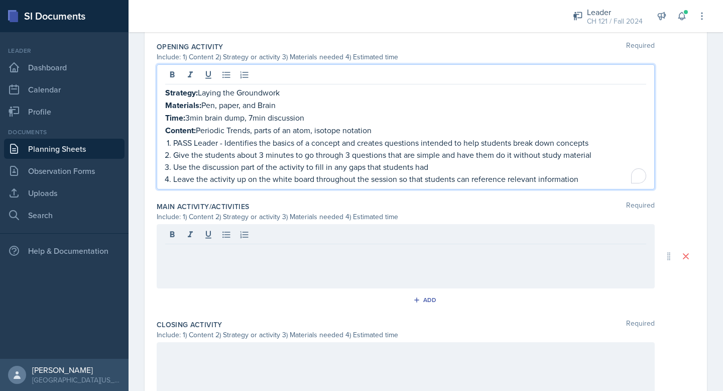
scroll to position [378, 0]
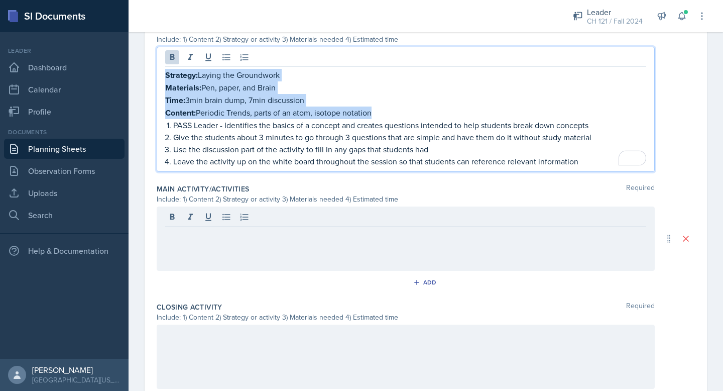
drag, startPoint x: 381, startPoint y: 111, endPoint x: 166, endPoint y: 76, distance: 217.7
click at [166, 76] on div "Strategy: Laying the Groundwork Materials: Pen, paper, and Brain Time: 3min bra…" at bounding box center [405, 118] width 481 height 98
copy div "Strategy: Laying the Groundwork Materials: Pen, paper, and Brain Time: 3min bra…"
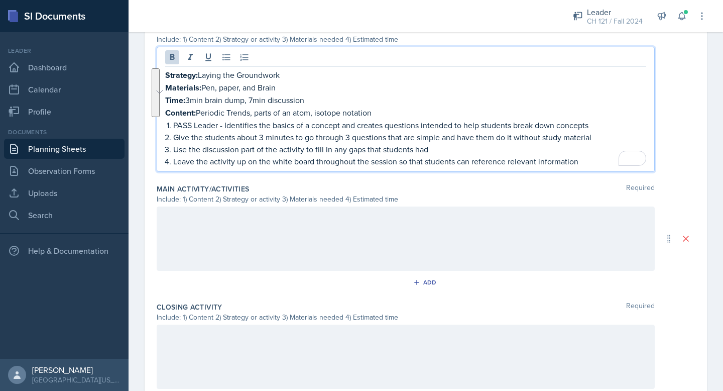
click at [208, 222] on div at bounding box center [406, 238] width 498 height 64
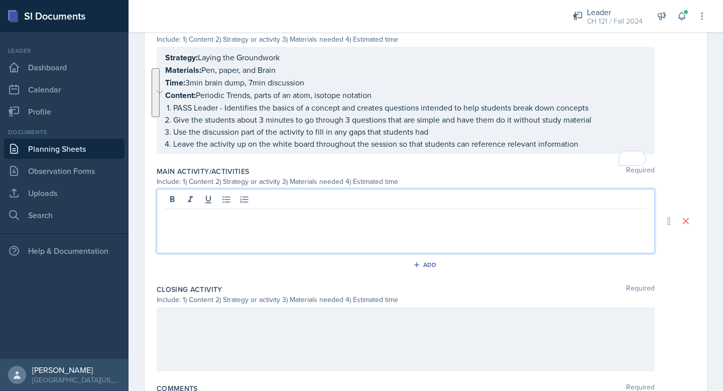
paste div
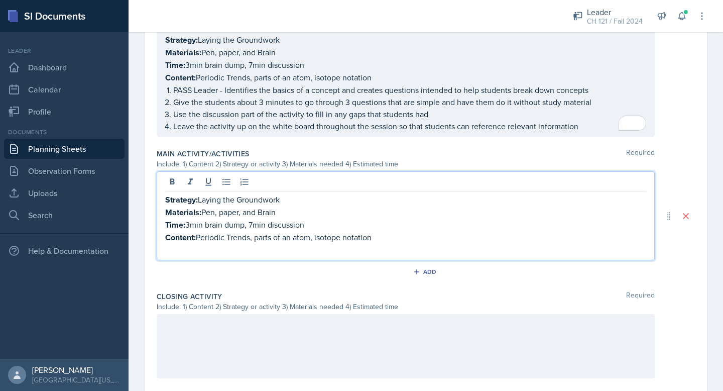
drag, startPoint x: 283, startPoint y: 197, endPoint x: 200, endPoint y: 199, distance: 82.9
click at [200, 199] on p "Strategy: Laying the Groundwork" at bounding box center [405, 199] width 481 height 13
click at [279, 209] on p "Materials: Pen, paper, and Brain" at bounding box center [405, 212] width 481 height 13
click at [246, 209] on p "Materials: Pen, paper, and Brain" at bounding box center [405, 212] width 481 height 13
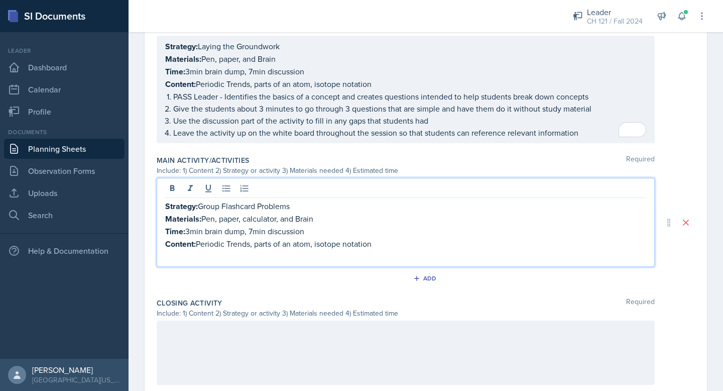
scroll to position [389, 0]
drag, startPoint x: 307, startPoint y: 228, endPoint x: 189, endPoint y: 228, distance: 118.5
click at [189, 228] on p "Time: 3min brain dump, 7min discussion" at bounding box center [405, 231] width 481 height 13
click at [379, 241] on p "Content: Periodic Trends, parts of an atom, isotope notation" at bounding box center [405, 244] width 481 height 13
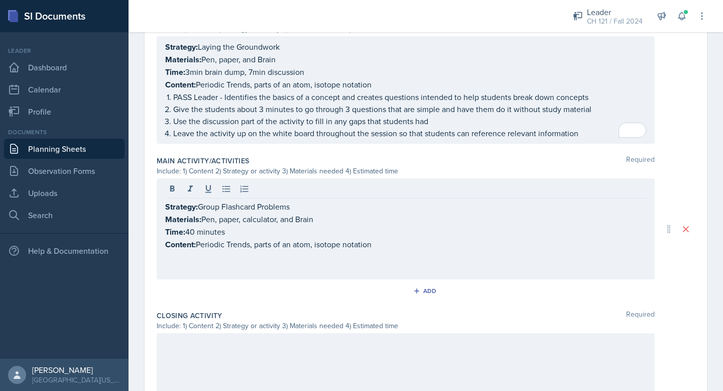
click at [376, 245] on p "Content: Periodic Trends, parts of an atom, isotope notation" at bounding box center [405, 244] width 481 height 13
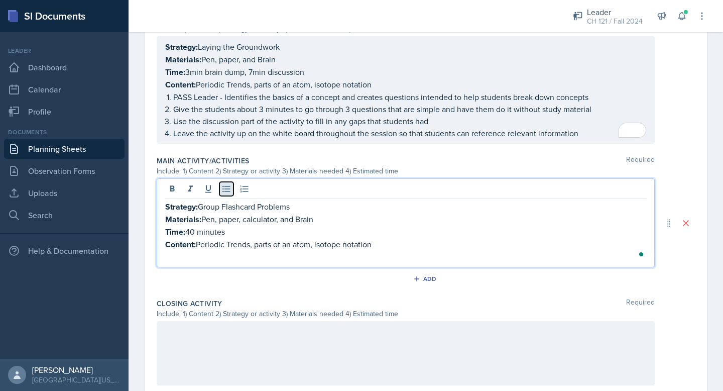
click at [229, 191] on icon at bounding box center [226, 189] width 10 height 10
click at [343, 252] on p "Create sets of problems on flashcards (about 8-12 questions" at bounding box center [409, 257] width 473 height 12
click at [393, 254] on p "Create sets of problems on flashcards (about 6-10 questions" at bounding box center [409, 257] width 473 height 12
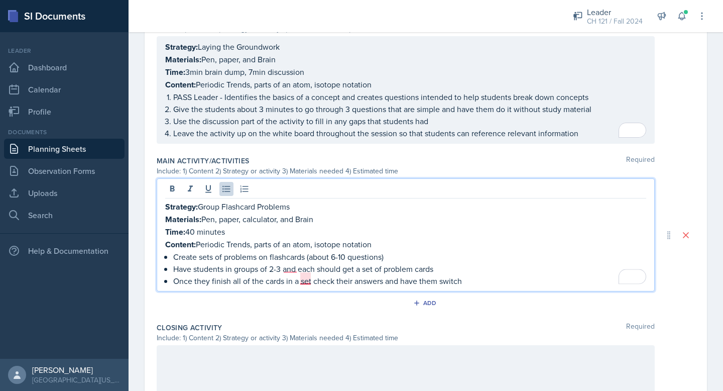
click at [309, 280] on p "Once they finish all of the cards in a set check their answers and have them sw…" at bounding box center [409, 281] width 473 height 12
click at [291, 270] on p "Have students in groups of 2-3 and each should get a set of problem cards" at bounding box center [409, 269] width 473 height 12
click at [479, 277] on p "Once they finish all of the cards in a set, check their answers and have them s…" at bounding box center [409, 281] width 473 height 12
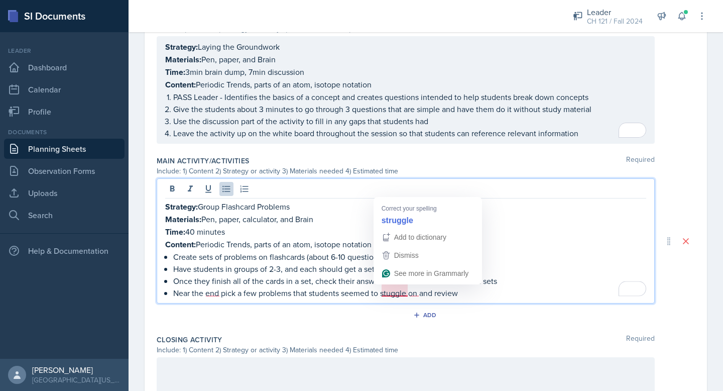
click at [396, 288] on p "Near the end pick a few problems that students seemed to stuggle on and review" at bounding box center [409, 293] width 473 height 12
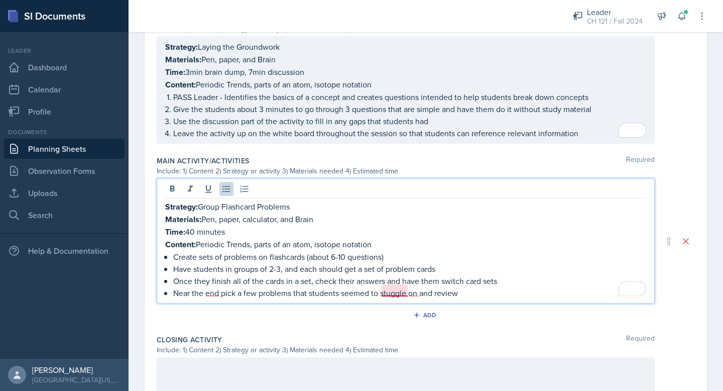
click at [392, 287] on p "Near the end pick a few problems that students seemed to stuggle on and review" at bounding box center [409, 293] width 473 height 12
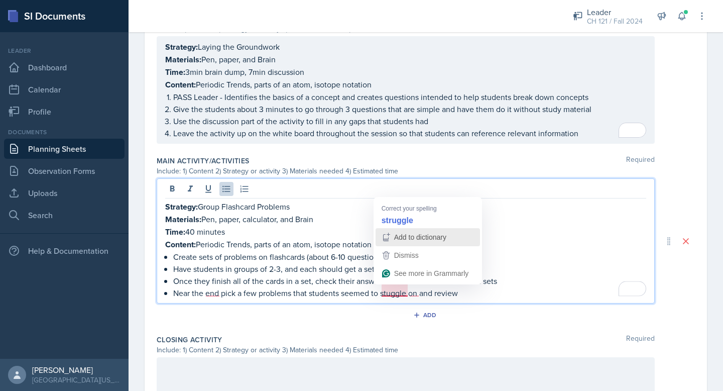
click at [399, 229] on button "Add to dictionary" at bounding box center [428, 237] width 104 height 18
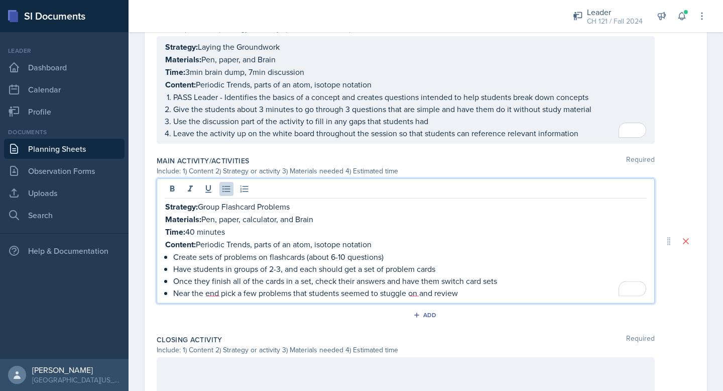
click at [387, 291] on p "Near the end pick a few problems that students seemed to stuggle on and review" at bounding box center [409, 293] width 473 height 12
click at [215, 290] on p "Near the end pick a few problems that students seemed to struggle on and review" at bounding box center [409, 293] width 473 height 12
click at [415, 293] on p "Near the end, pick a few problems that students seemed to struggle on and review" at bounding box center [409, 293] width 473 height 12
click at [419, 291] on p "Near the end, pick a few problems that students seemed to struggle on and review" at bounding box center [409, 293] width 473 height 12
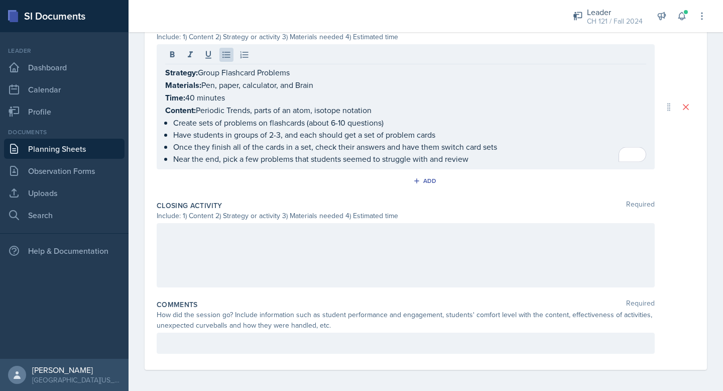
click at [384, 254] on div at bounding box center [406, 255] width 498 height 64
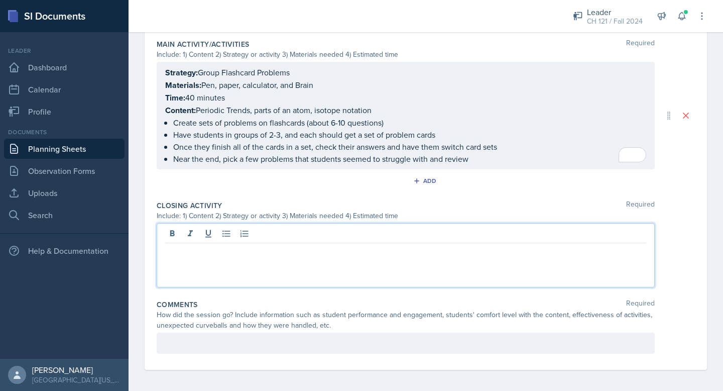
scroll to position [523, 0]
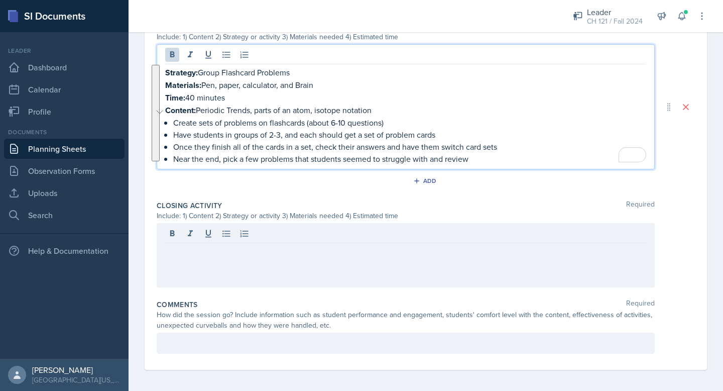
drag, startPoint x: 473, startPoint y: 154, endPoint x: 150, endPoint y: 70, distance: 334.1
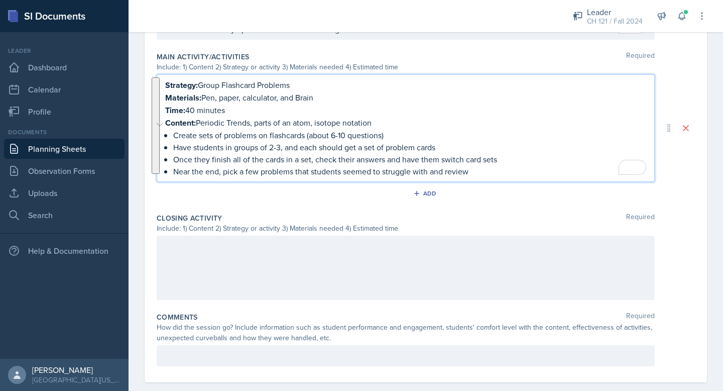
scroll to position [491, 0]
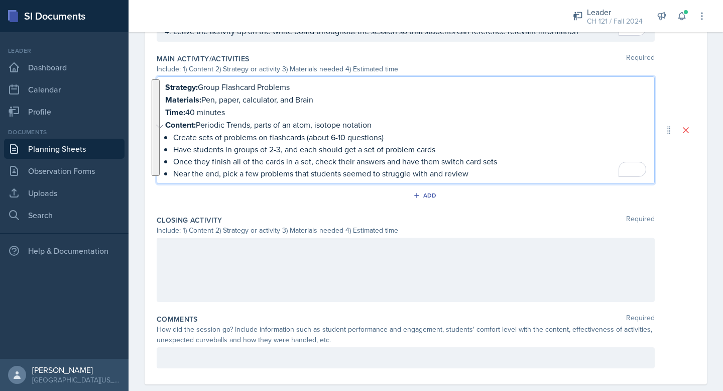
copy div "Strategy: Group Flashcard Problems Materials: Pen, paper, calculator, and Brain…"
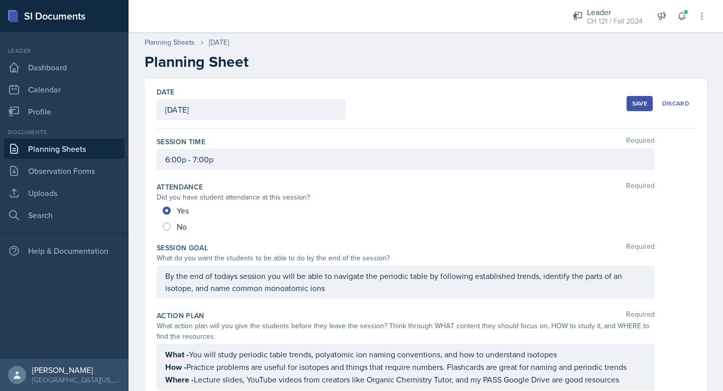
scroll to position [508, 0]
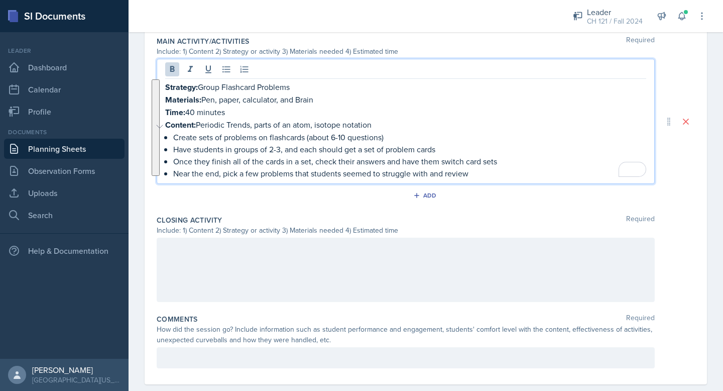
click at [256, 255] on div at bounding box center [406, 270] width 498 height 64
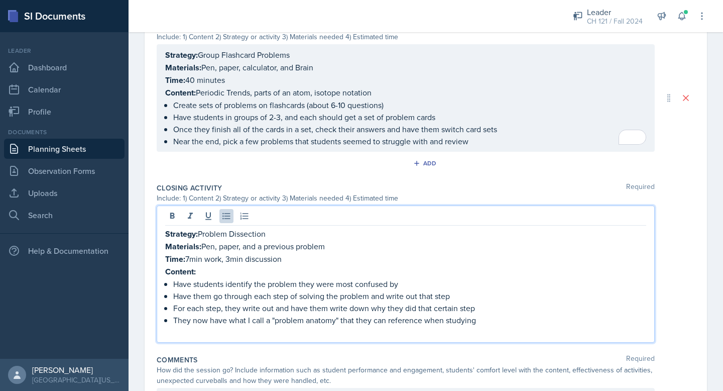
scroll to position [540, 0]
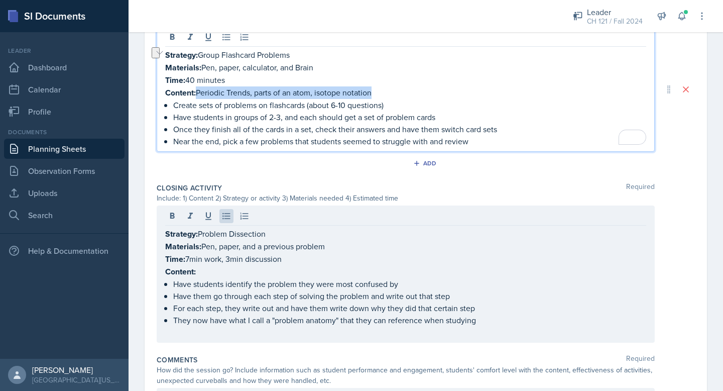
drag, startPoint x: 199, startPoint y: 90, endPoint x: 375, endPoint y: 88, distance: 175.3
click at [375, 88] on p "Content: Periodic Trends, parts of an atom, isotope notation" at bounding box center [405, 92] width 481 height 13
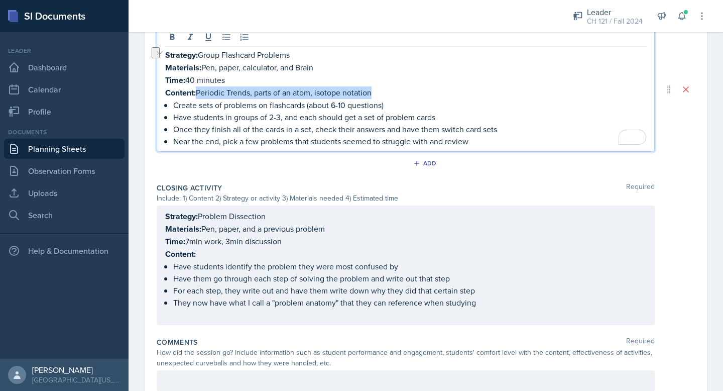
copy p "Periodic Trends, parts of an atom, isotope notation"
click at [215, 257] on div "Strategy: Problem Dissection Materials: Pen, paper, and a previous problem Time…" at bounding box center [405, 265] width 481 height 110
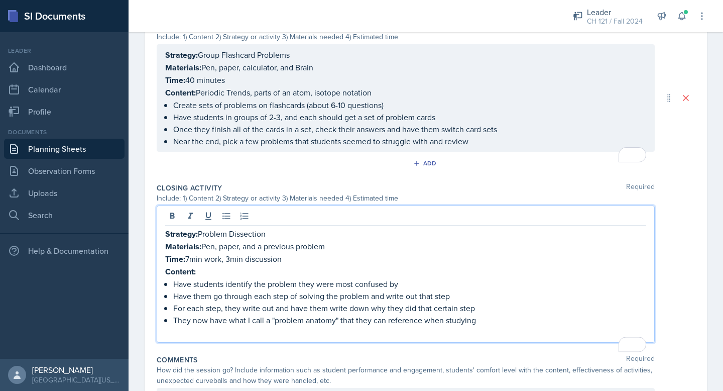
click at [211, 265] on p "Content:" at bounding box center [405, 271] width 481 height 13
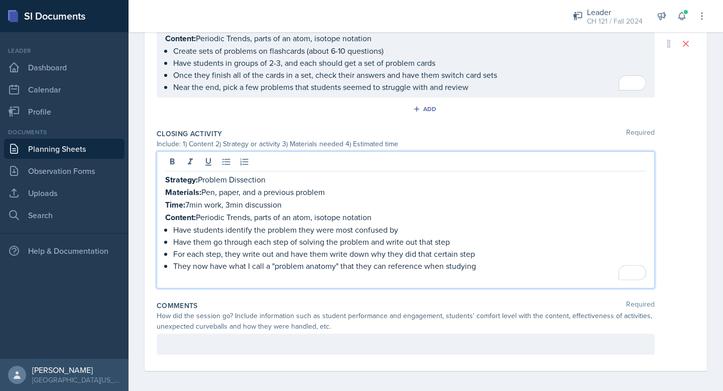
click at [186, 334] on div at bounding box center [406, 343] width 498 height 21
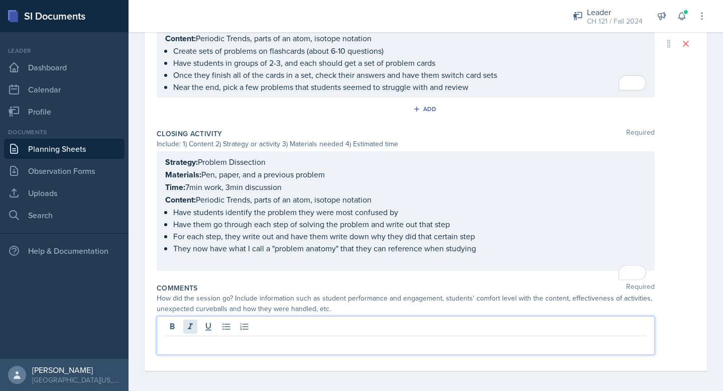
scroll to position [559, 0]
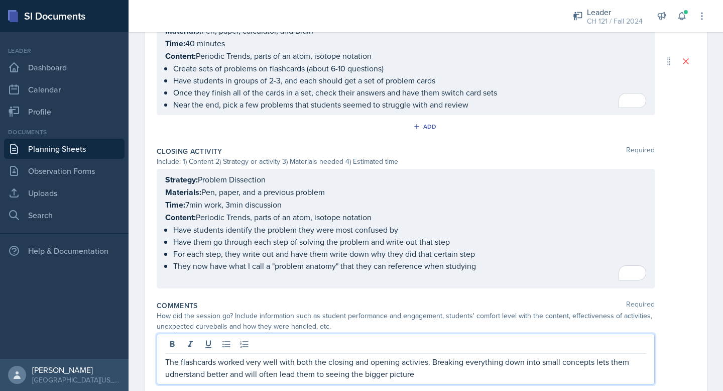
click at [410, 359] on p "The flashcards worked very well with both the closing and opening activies. Bre…" at bounding box center [405, 368] width 481 height 24
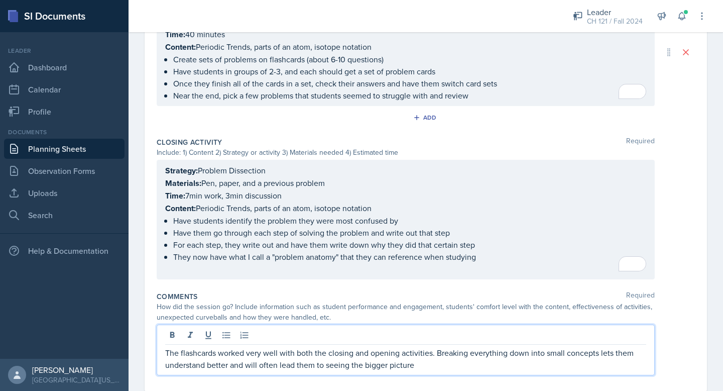
scroll to position [589, 0]
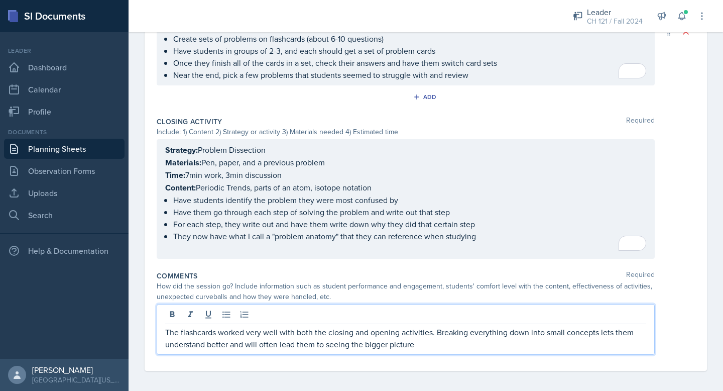
click at [423, 341] on p "The flashcards worked very well with both the closing and opening activities. B…" at bounding box center [405, 338] width 481 height 24
click at [325, 246] on p "To enrich screen reader interactions, please activate Accessibility in Grammarl…" at bounding box center [405, 248] width 481 height 12
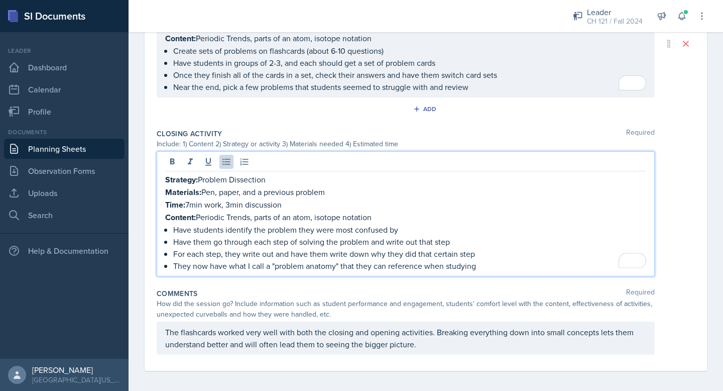
scroll to position [0, 0]
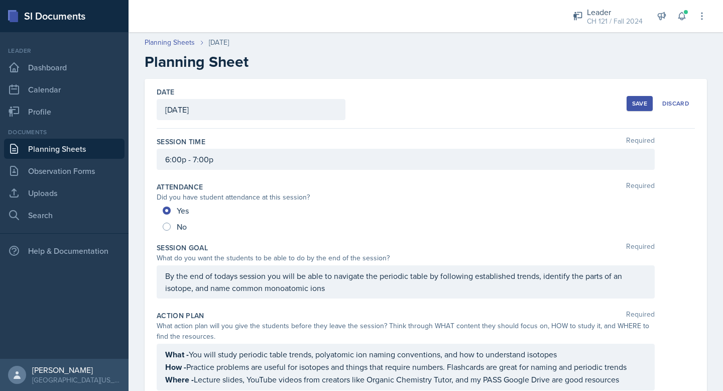
click at [639, 102] on div "Save" at bounding box center [639, 103] width 15 height 8
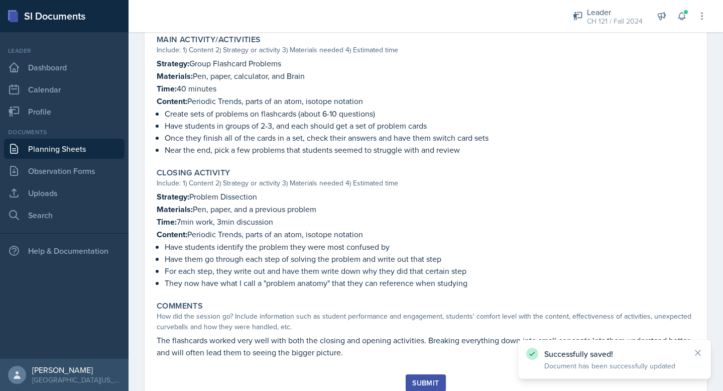
scroll to position [509, 0]
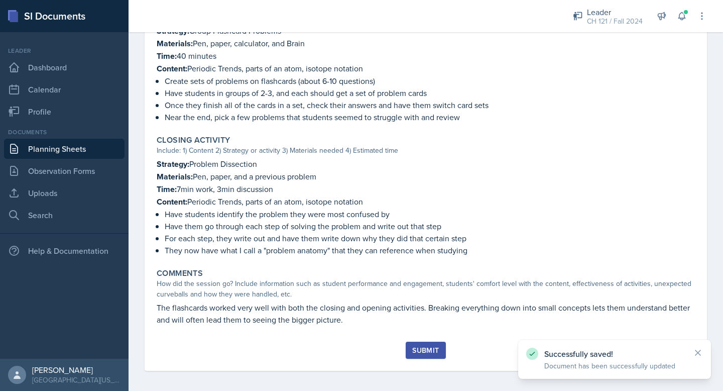
click at [434, 346] on div "Submit" at bounding box center [425, 350] width 27 height 8
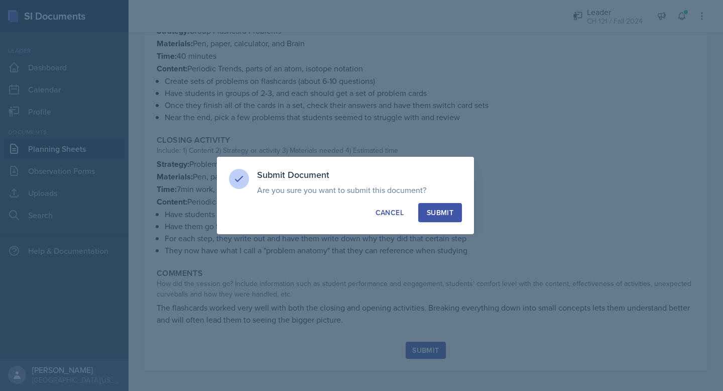
click at [453, 210] on button "Submit" at bounding box center [440, 212] width 44 height 19
radio input "true"
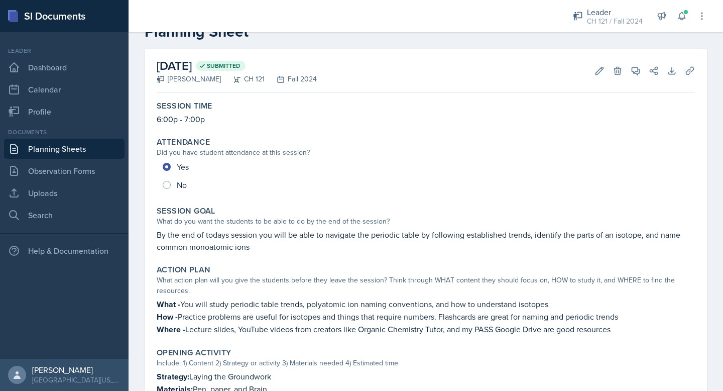
scroll to position [0, 0]
